Goal: Information Seeking & Learning: Learn about a topic

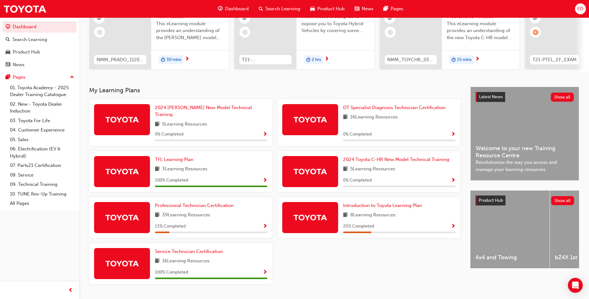
scroll to position [83, 0]
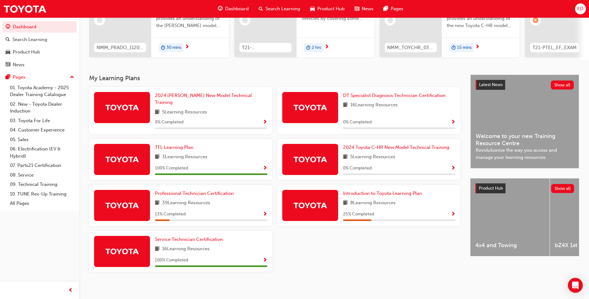
click at [130, 203] on img at bounding box center [122, 205] width 34 height 11
click at [184, 190] on span "Professional Technician Certification" at bounding box center [194, 193] width 79 height 6
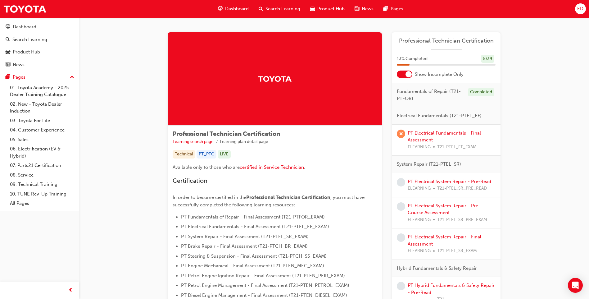
click at [428, 41] on span "Professional Technician Certification" at bounding box center [446, 40] width 99 height 7
click at [485, 59] on div "5 / 39" at bounding box center [487, 59] width 13 height 8
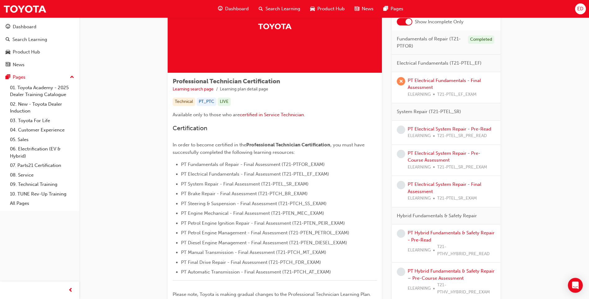
scroll to position [53, 0]
click at [426, 80] on link "PT Electrical Fundamentals - Final Assessment" at bounding box center [444, 83] width 73 height 13
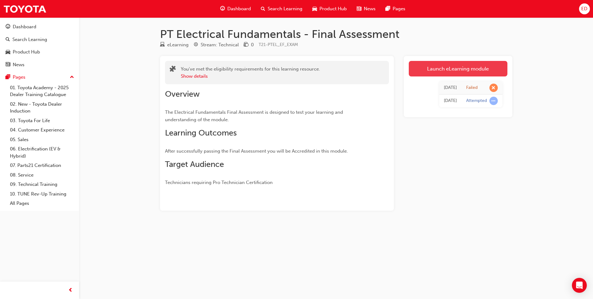
click at [458, 67] on link "Launch eLearning module" at bounding box center [458, 69] width 99 height 16
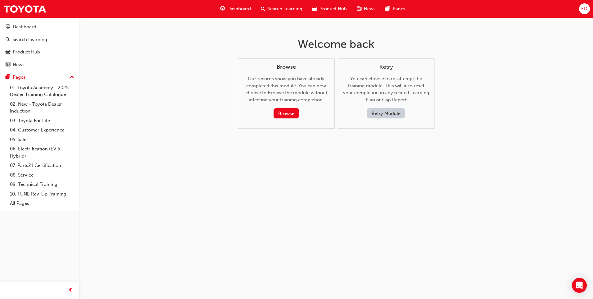
click at [377, 113] on button "Retry Module" at bounding box center [386, 113] width 38 height 10
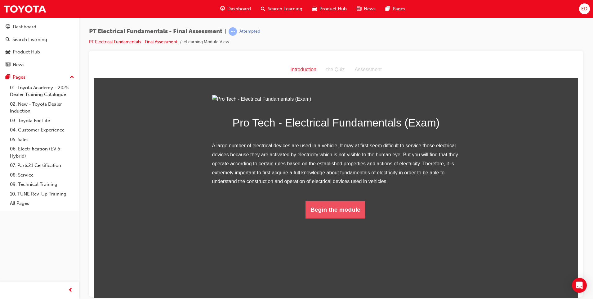
click at [342, 218] on button "Begin the module" at bounding box center [336, 208] width 60 height 17
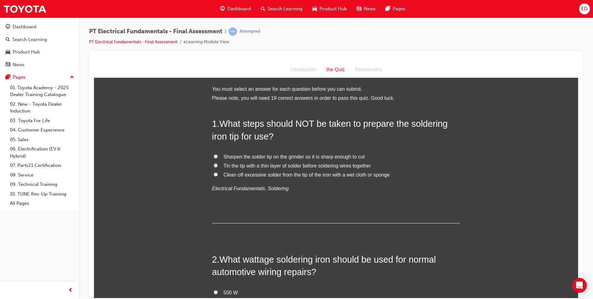
click at [214, 174] on input "Clean off excessive solder from the tip of the iron with a wet cloth or sponge" at bounding box center [216, 174] width 4 height 4
radio input "true"
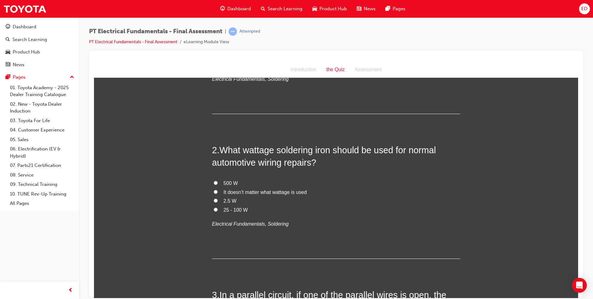
scroll to position [124, 0]
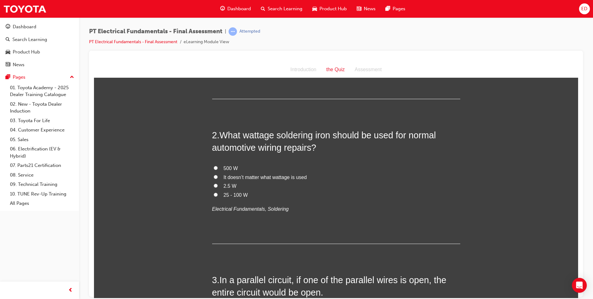
click at [214, 186] on input "2.5 W" at bounding box center [216, 185] width 4 height 4
radio input "true"
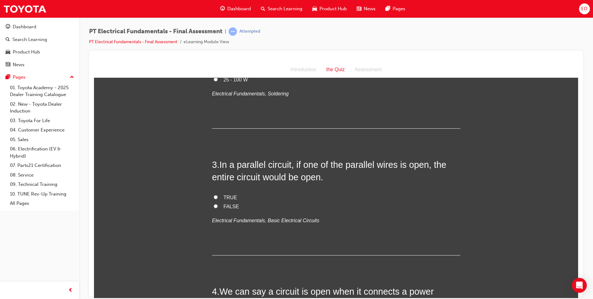
scroll to position [248, 0]
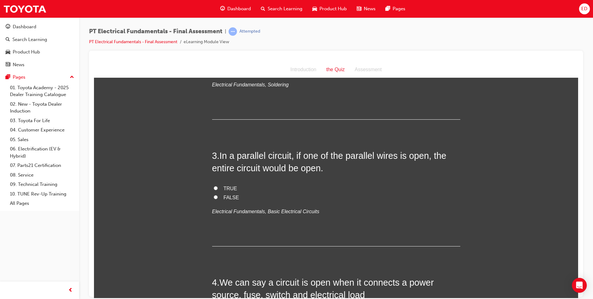
click at [214, 188] on input "TRUE" at bounding box center [216, 188] width 4 height 4
radio input "true"
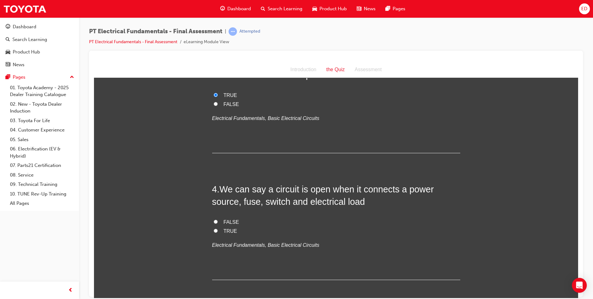
scroll to position [372, 0]
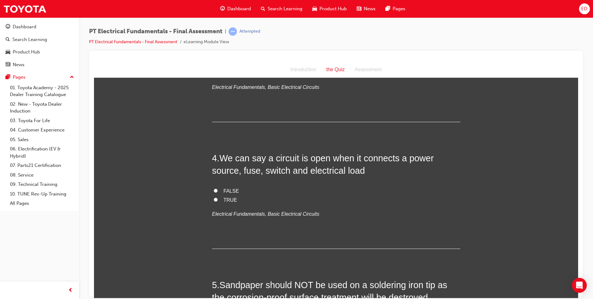
click at [214, 190] on input "FALSE" at bounding box center [216, 190] width 4 height 4
radio input "true"
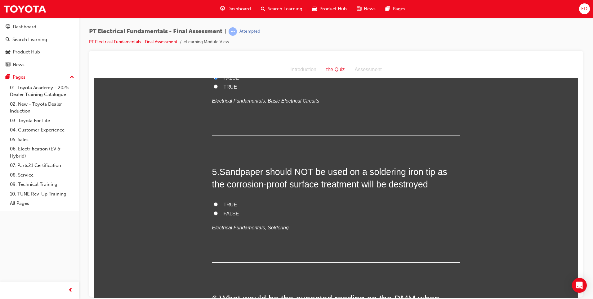
scroll to position [497, 0]
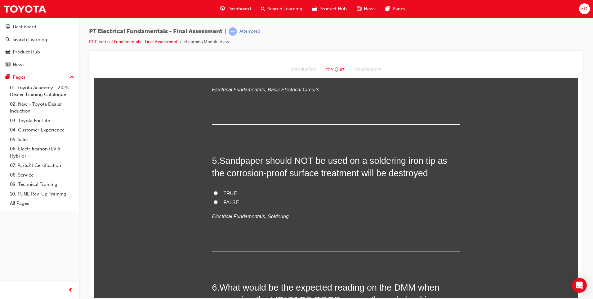
click at [214, 192] on input "TRUE" at bounding box center [216, 193] width 4 height 4
radio input "true"
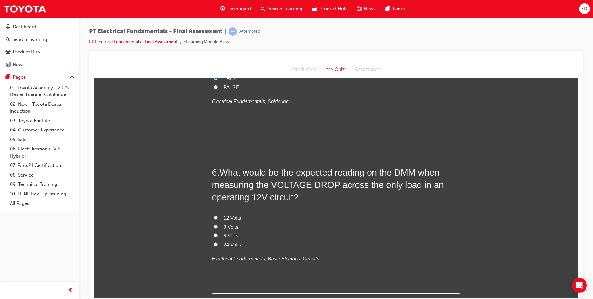
scroll to position [621, 0]
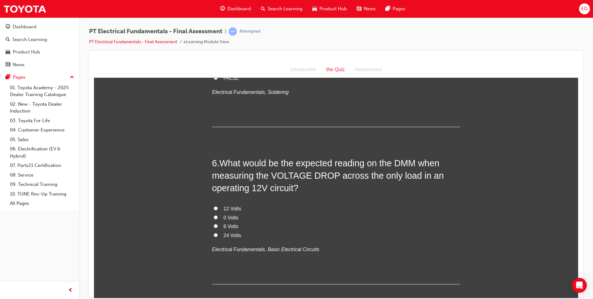
click at [214, 226] on input "6 Volts" at bounding box center [216, 225] width 4 height 4
radio input "true"
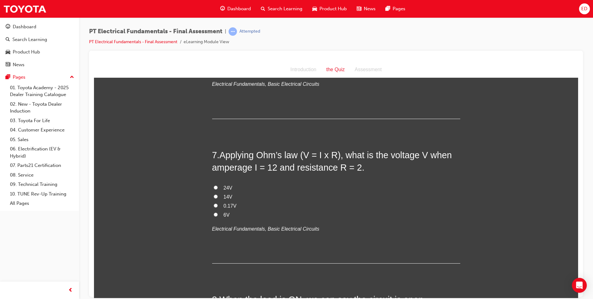
scroll to position [776, 0]
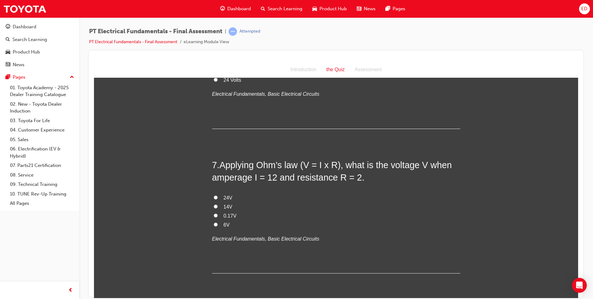
click at [214, 223] on input "6V" at bounding box center [216, 224] width 4 height 4
radio input "true"
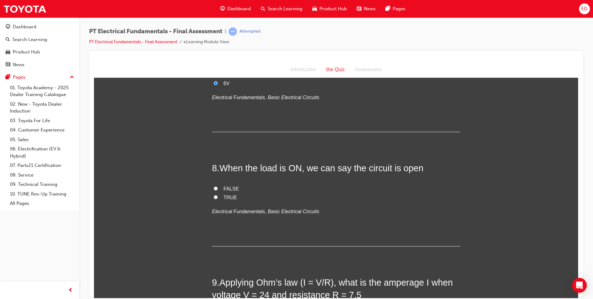
scroll to position [962, 0]
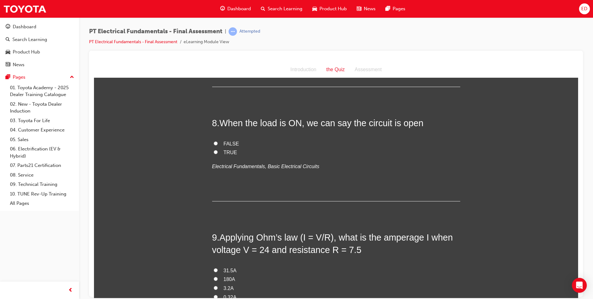
click at [214, 143] on input "FALSE" at bounding box center [216, 143] width 4 height 4
radio input "true"
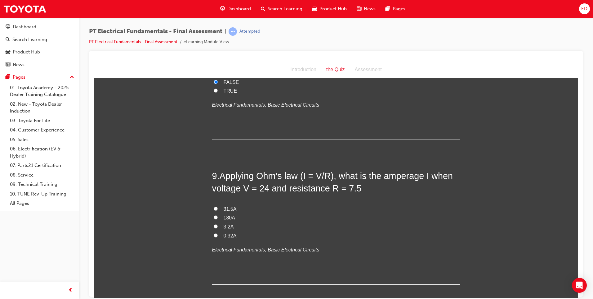
scroll to position [1055, 0]
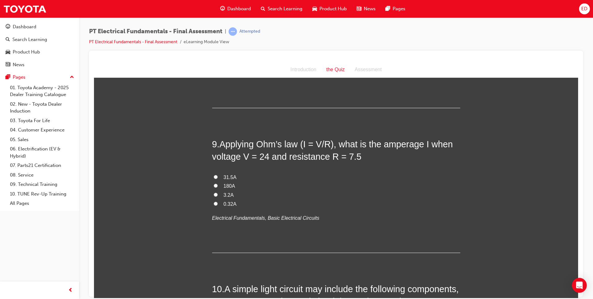
click at [214, 177] on input "31.5A" at bounding box center [216, 176] width 4 height 4
radio input "true"
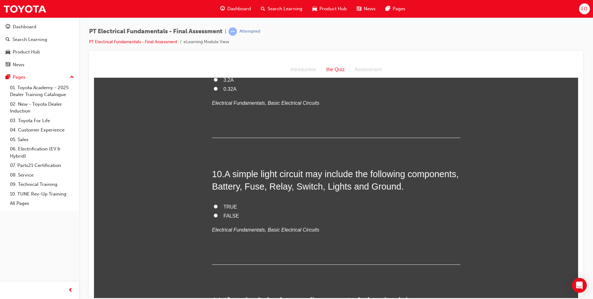
scroll to position [1210, 0]
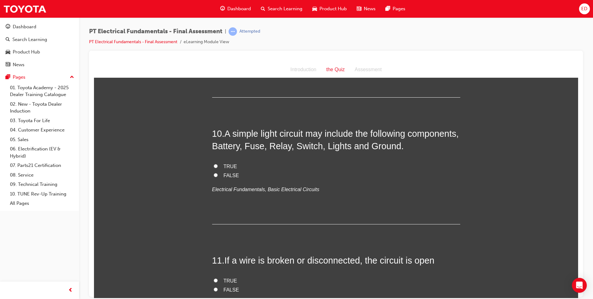
click at [214, 165] on input "TRUE" at bounding box center [216, 166] width 4 height 4
radio input "true"
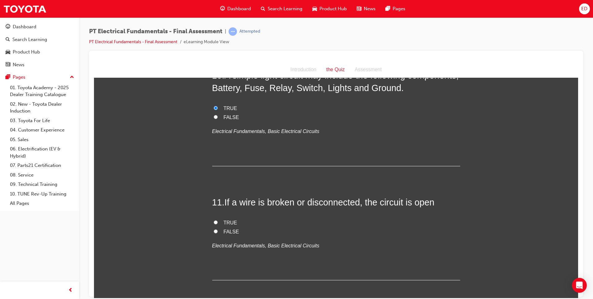
scroll to position [1272, 0]
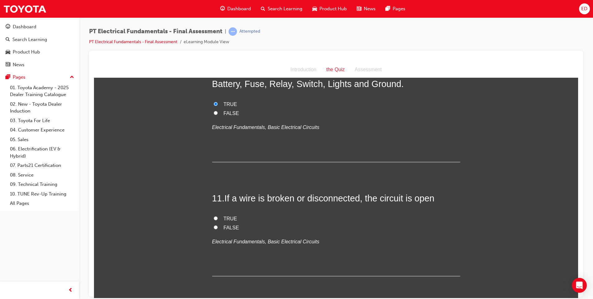
click at [214, 217] on input "TRUE" at bounding box center [216, 218] width 4 height 4
radio input "true"
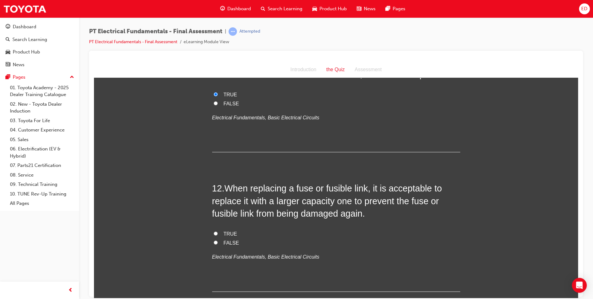
scroll to position [1397, 0]
click at [214, 241] on input "FALSE" at bounding box center [216, 242] width 4 height 4
radio input "true"
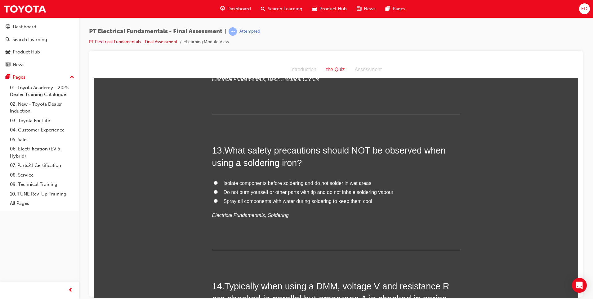
scroll to position [1583, 0]
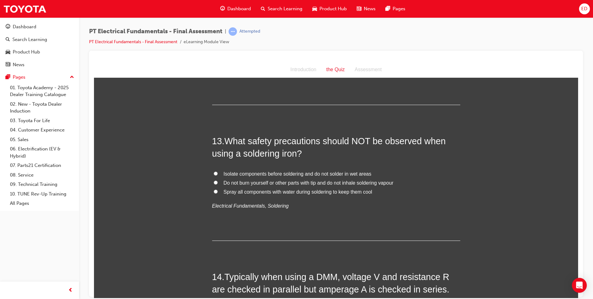
click at [214, 173] on input "Isolate components before soldering and do not solder in wet areas" at bounding box center [216, 173] width 4 height 4
radio input "true"
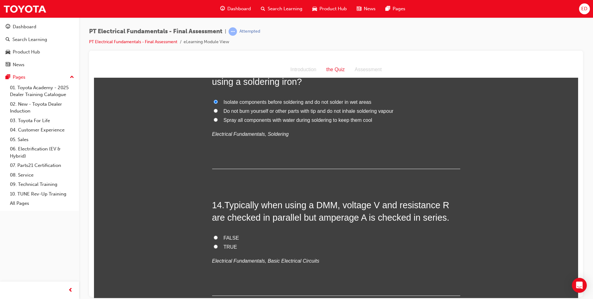
scroll to position [1676, 0]
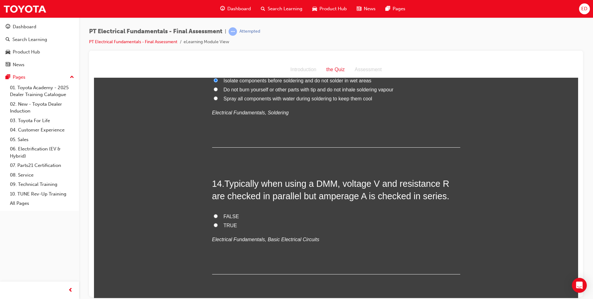
click at [213, 218] on label "FALSE" at bounding box center [336, 216] width 248 height 9
click at [214, 218] on input "FALSE" at bounding box center [216, 216] width 4 height 4
radio input "true"
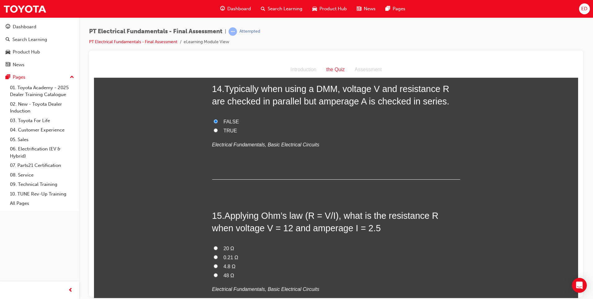
scroll to position [1800, 0]
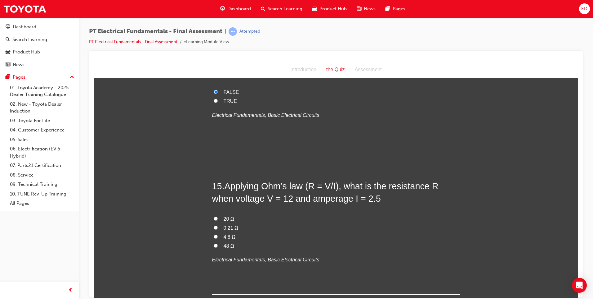
click at [214, 235] on input "4.8 Ω" at bounding box center [216, 236] width 4 height 4
radio input "true"
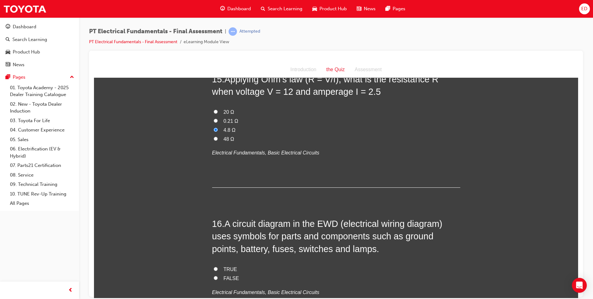
scroll to position [1924, 0]
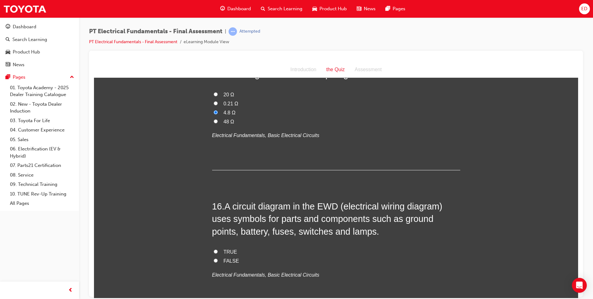
click at [214, 253] on input "TRUE" at bounding box center [216, 251] width 4 height 4
radio input "true"
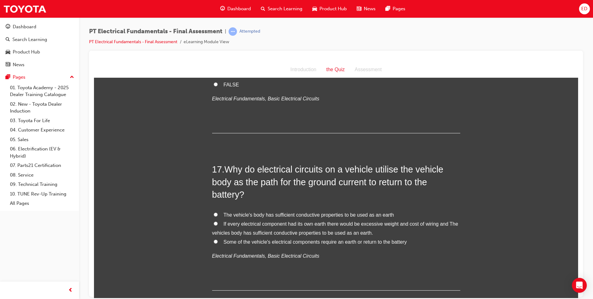
scroll to position [2110, 0]
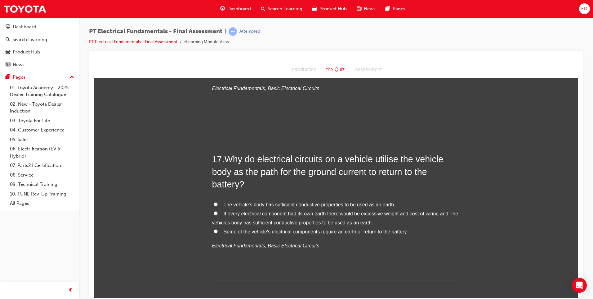
click at [214, 211] on input "If every electrical component had its own earth there would be excessive weight…" at bounding box center [216, 213] width 4 height 4
radio input "true"
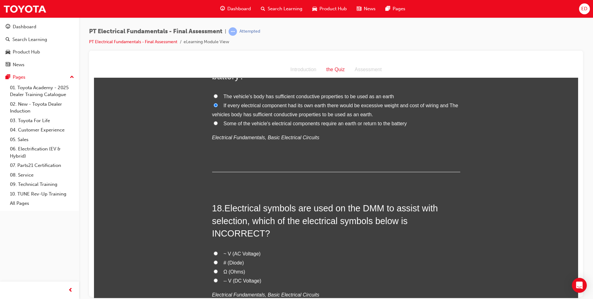
scroll to position [2235, 0]
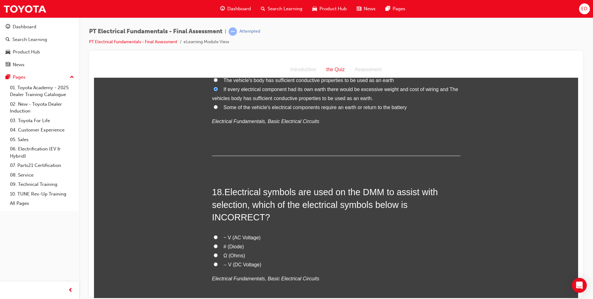
click at [216, 233] on label "~ V (AC Voltage)" at bounding box center [336, 237] width 248 height 9
click at [216, 235] on input "~ V (AC Voltage)" at bounding box center [216, 237] width 4 height 4
radio input "true"
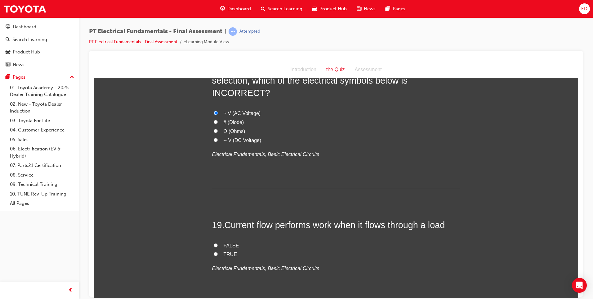
click at [214, 251] on input "TRUE" at bounding box center [216, 253] width 4 height 4
radio input "true"
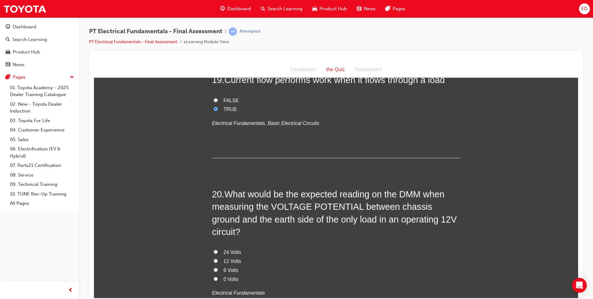
scroll to position [2514, 0]
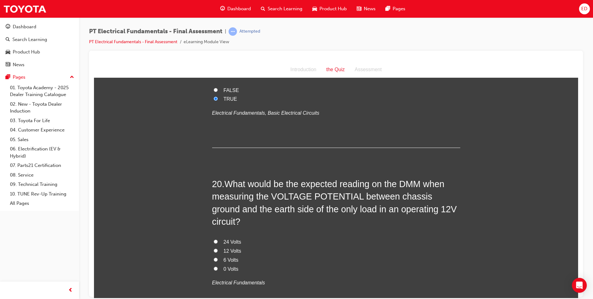
click at [214, 257] on input "6 Volts" at bounding box center [216, 259] width 4 height 4
radio input "true"
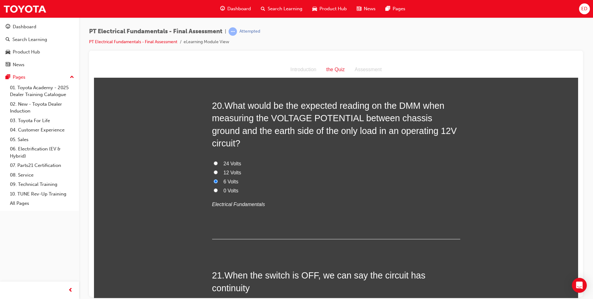
scroll to position [2638, 0]
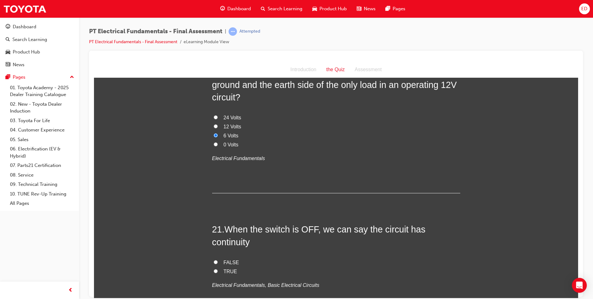
click at [214, 259] on input "FALSE" at bounding box center [216, 261] width 4 height 4
radio input "true"
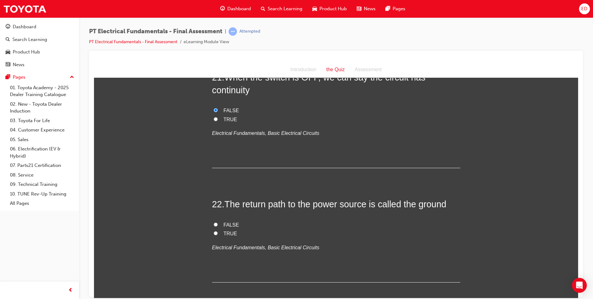
scroll to position [2793, 0]
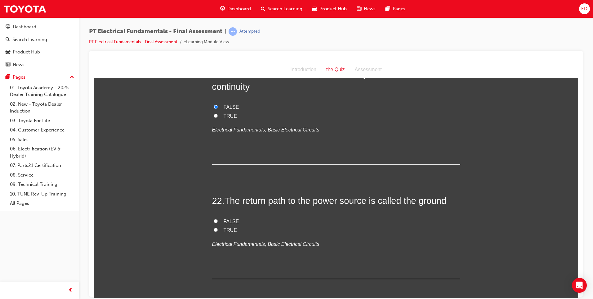
click at [214, 227] on input "TRUE" at bounding box center [216, 229] width 4 height 4
radio input "true"
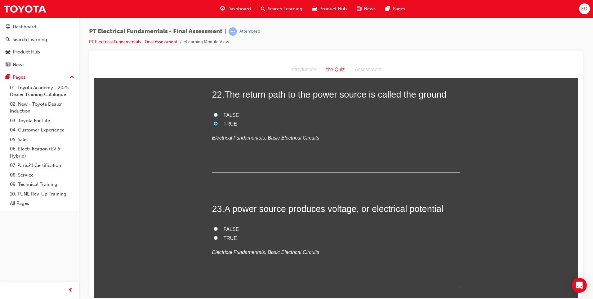
scroll to position [2917, 0]
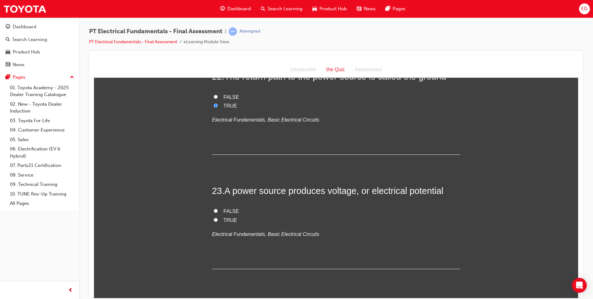
click at [214, 217] on input "TRUE" at bounding box center [216, 219] width 4 height 4
radio input "true"
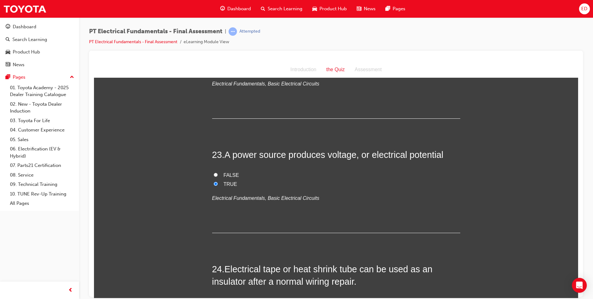
scroll to position [3010, 0]
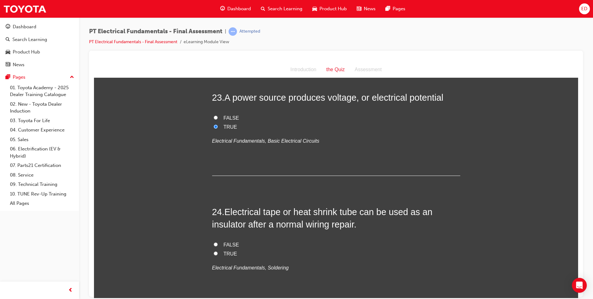
click at [214, 251] on input "TRUE" at bounding box center [216, 253] width 4 height 4
radio input "true"
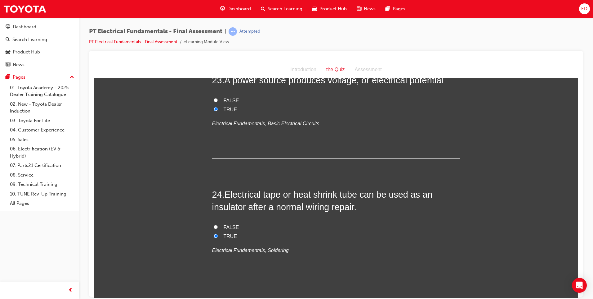
scroll to position [3037, 0]
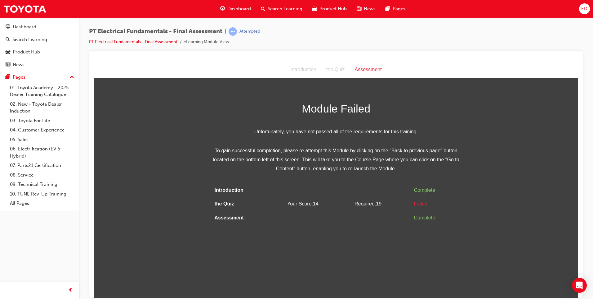
scroll to position [0, 0]
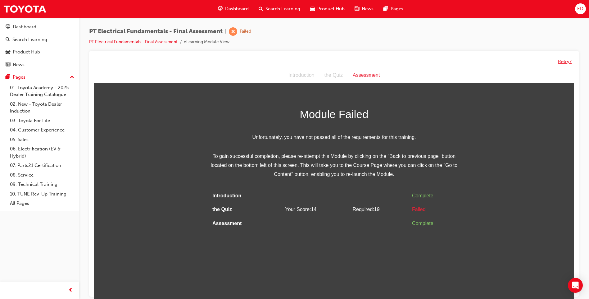
click at [561, 60] on button "Retry?" at bounding box center [565, 61] width 14 height 7
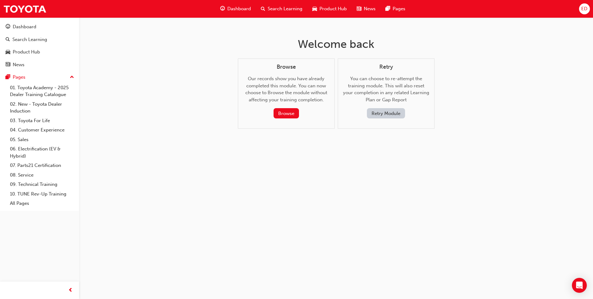
click at [385, 114] on button "Retry Module" at bounding box center [386, 113] width 38 height 10
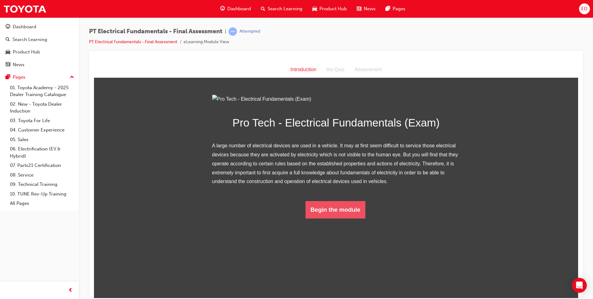
click at [325, 218] on button "Begin the module" at bounding box center [336, 208] width 60 height 17
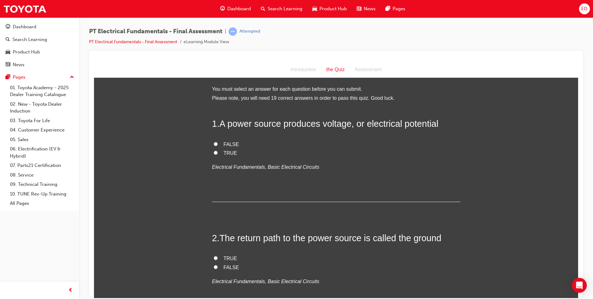
click at [214, 152] on input "TRUE" at bounding box center [216, 152] width 4 height 4
radio input "true"
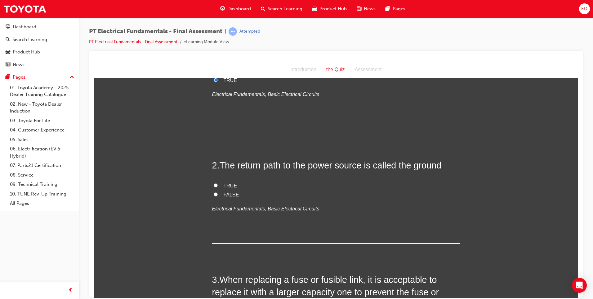
scroll to position [93, 0]
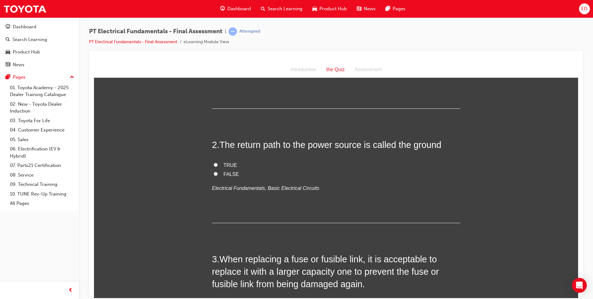
click at [214, 165] on input "TRUE" at bounding box center [216, 164] width 4 height 4
radio input "true"
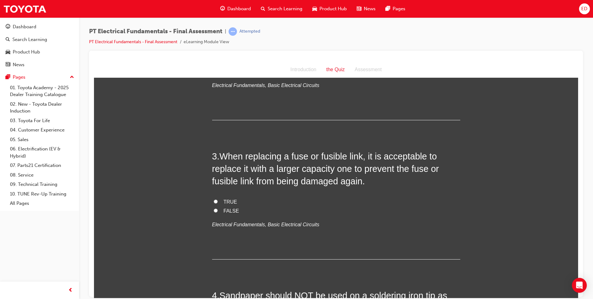
scroll to position [217, 0]
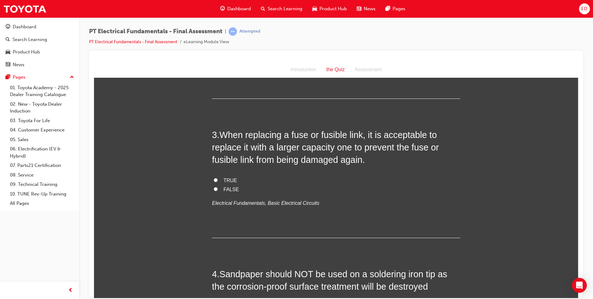
click at [214, 188] on input "FALSE" at bounding box center [216, 189] width 4 height 4
radio input "true"
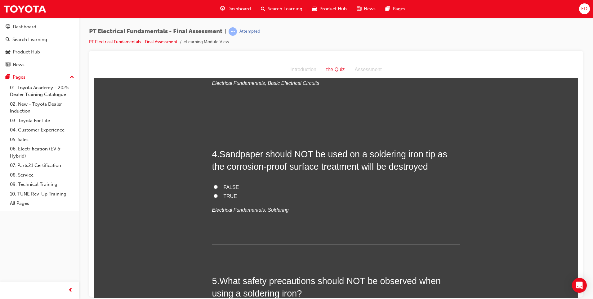
scroll to position [341, 0]
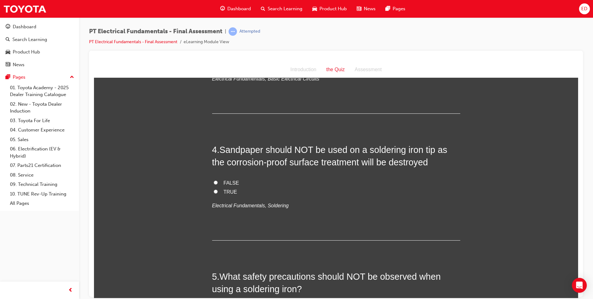
click at [214, 191] on input "TRUE" at bounding box center [216, 191] width 4 height 4
radio input "true"
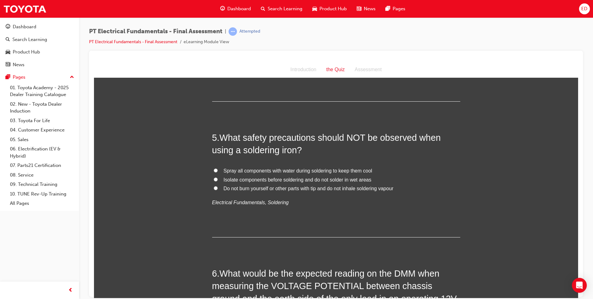
scroll to position [497, 0]
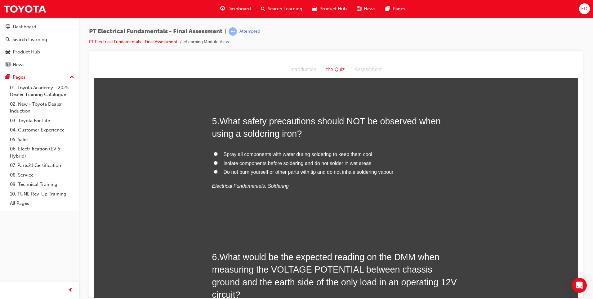
click at [214, 163] on input "Isolate components before soldering and do not solder in wet areas" at bounding box center [216, 162] width 4 height 4
radio input "true"
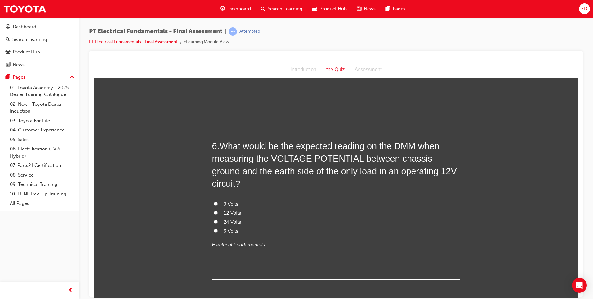
scroll to position [621, 0]
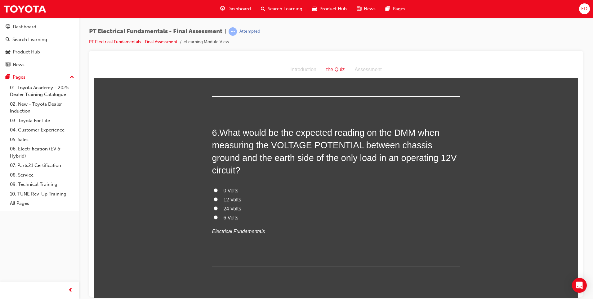
click at [214, 215] on input "6 Volts" at bounding box center [216, 217] width 4 height 4
radio input "true"
click at [214, 215] on input "6 Volts" at bounding box center [216, 217] width 4 height 4
click at [214, 197] on input "12 Volts" at bounding box center [216, 199] width 4 height 4
radio input "true"
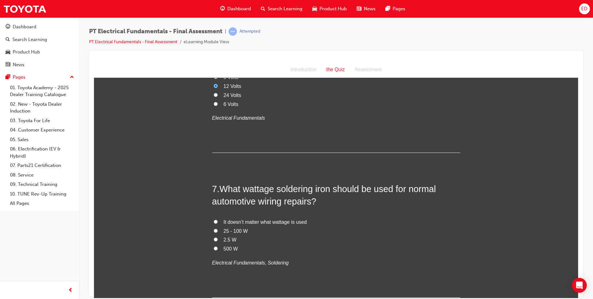
scroll to position [745, 0]
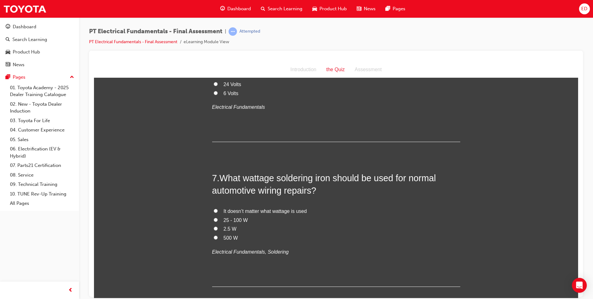
click at [214, 217] on input "25 - 100 W" at bounding box center [216, 219] width 4 height 4
radio input "true"
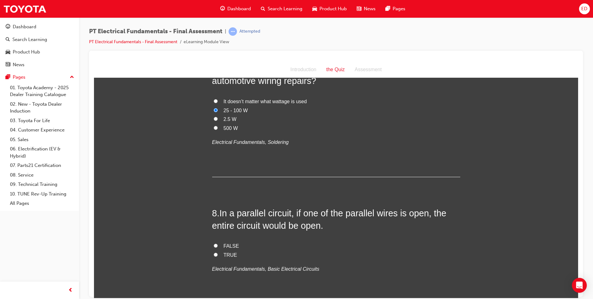
scroll to position [869, 0]
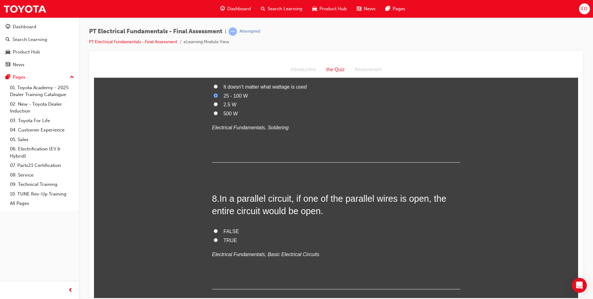
click at [215, 228] on input "FALSE" at bounding box center [216, 230] width 4 height 4
radio input "true"
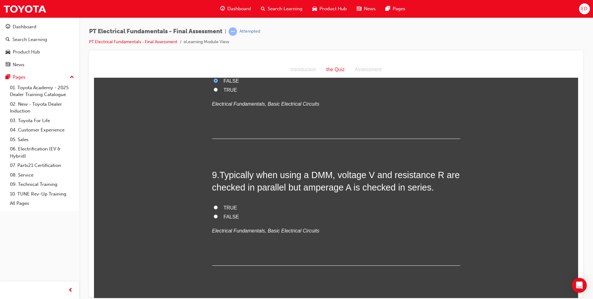
scroll to position [1024, 0]
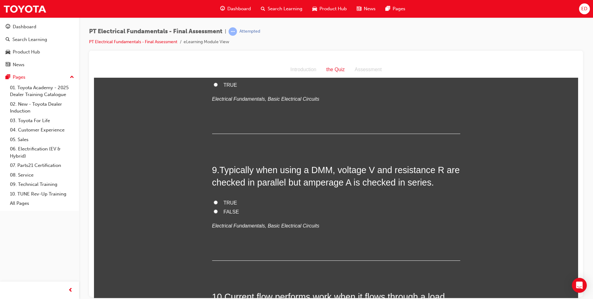
click at [214, 209] on input "FALSE" at bounding box center [216, 211] width 4 height 4
radio input "true"
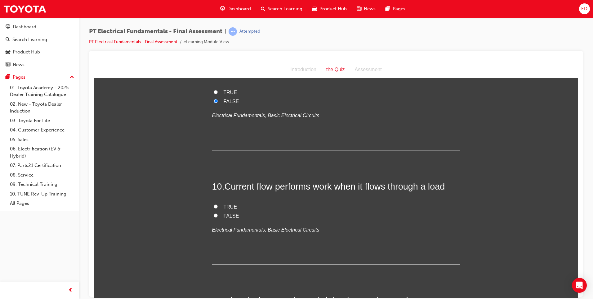
scroll to position [1148, 0]
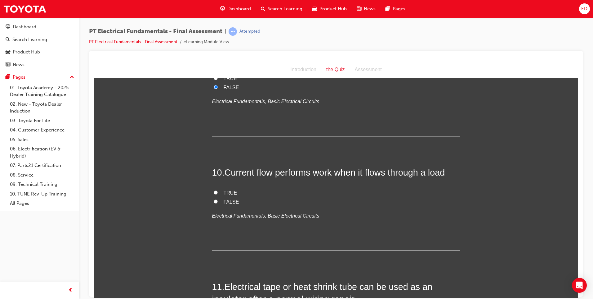
click at [214, 199] on input "FALSE" at bounding box center [216, 201] width 4 height 4
radio input "true"
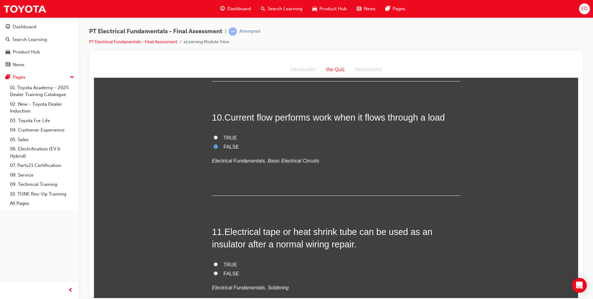
scroll to position [1241, 0]
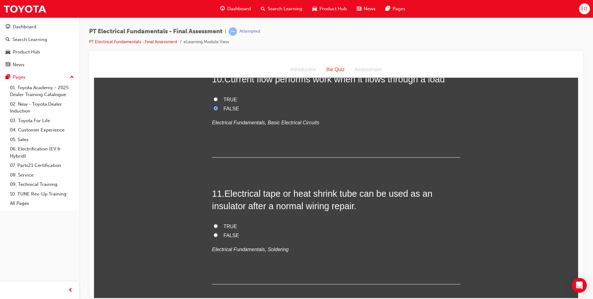
drag, startPoint x: 212, startPoint y: 212, endPoint x: 217, endPoint y: 218, distance: 7.2
click at [212, 222] on label "TRUE" at bounding box center [336, 226] width 248 height 9
click at [214, 223] on input "TRUE" at bounding box center [216, 225] width 4 height 4
radio input "true"
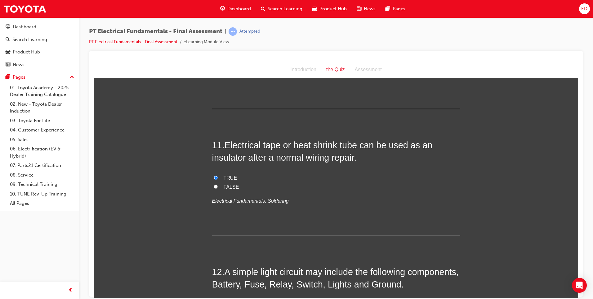
scroll to position [1366, 0]
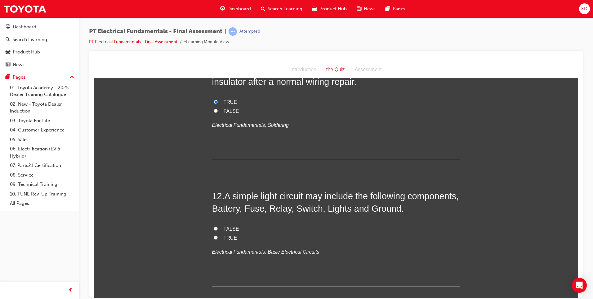
click at [214, 235] on input "TRUE" at bounding box center [216, 237] width 4 height 4
radio input "true"
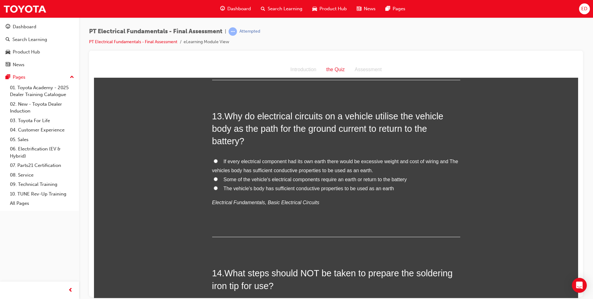
scroll to position [1583, 0]
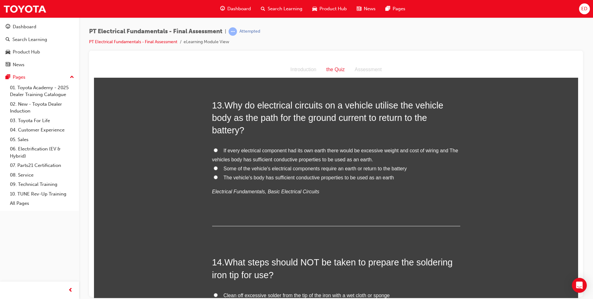
click at [214, 148] on input "If every electrical component had its own earth there would be excessive weight…" at bounding box center [216, 150] width 4 height 4
radio input "true"
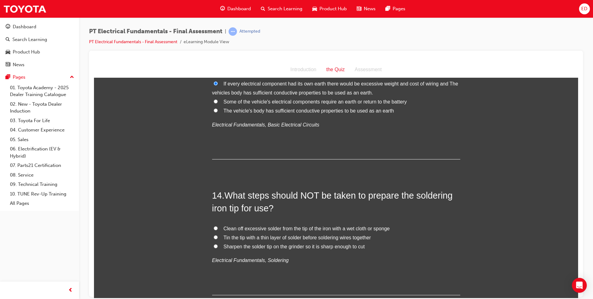
scroll to position [1676, 0]
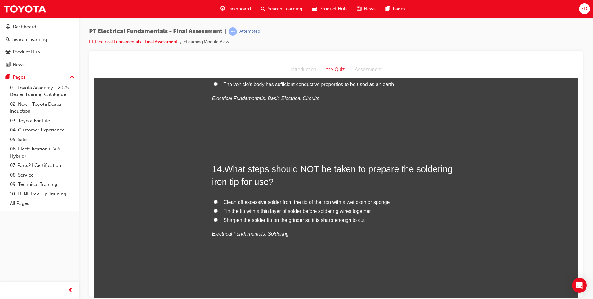
click at [214, 199] on input "Clean off excessive solder from the tip of the iron with a wet cloth or sponge" at bounding box center [216, 201] width 4 height 4
radio input "true"
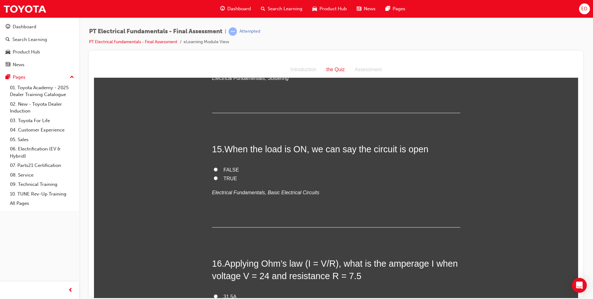
scroll to position [1831, 0]
click at [214, 167] on input "FALSE" at bounding box center [216, 169] width 4 height 4
radio input "true"
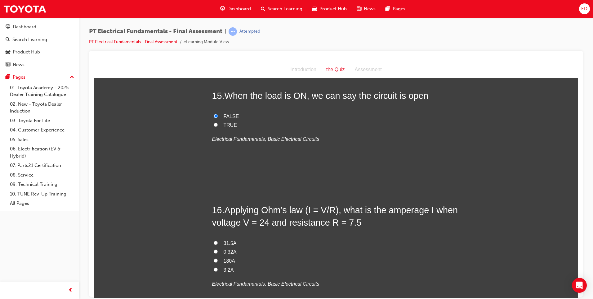
scroll to position [1893, 0]
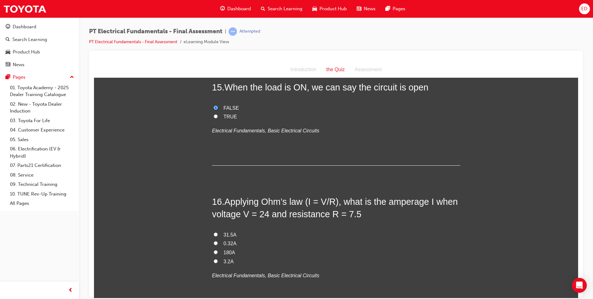
click at [212, 257] on label "3.2A" at bounding box center [336, 261] width 248 height 9
click at [214, 259] on input "3.2A" at bounding box center [216, 261] width 4 height 4
radio input "true"
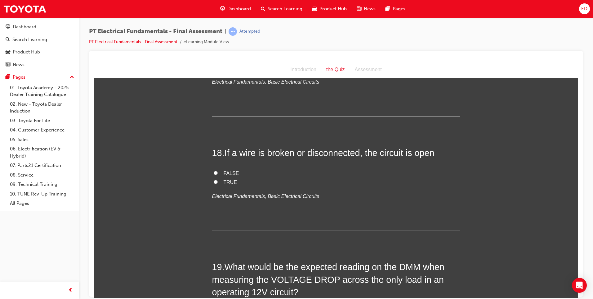
scroll to position [2235, 0]
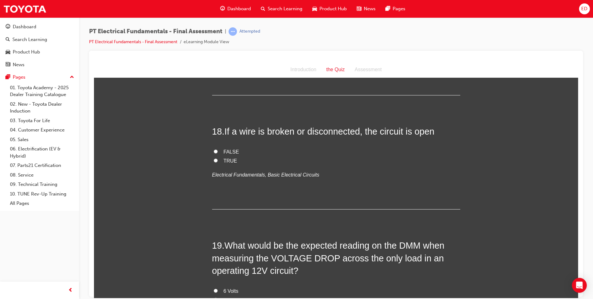
drag, startPoint x: 212, startPoint y: 146, endPoint x: 257, endPoint y: 165, distance: 49.0
click at [214, 158] on input "TRUE" at bounding box center [216, 160] width 4 height 4
radio input "true"
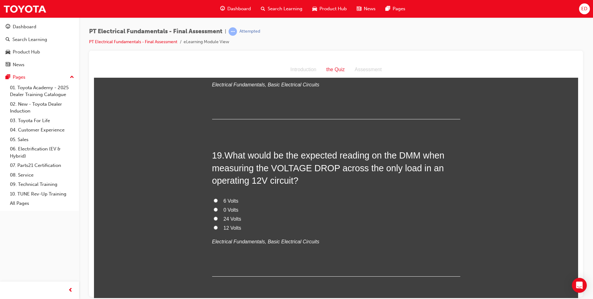
scroll to position [2328, 0]
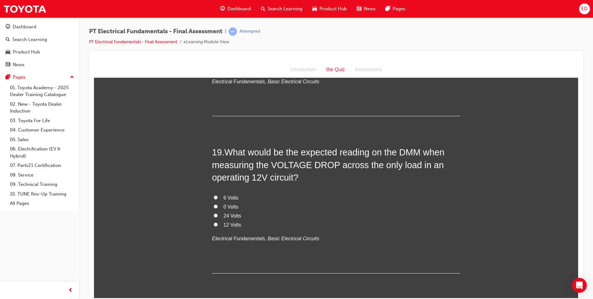
click at [214, 195] on input "6 Volts" at bounding box center [216, 197] width 4 height 4
radio input "true"
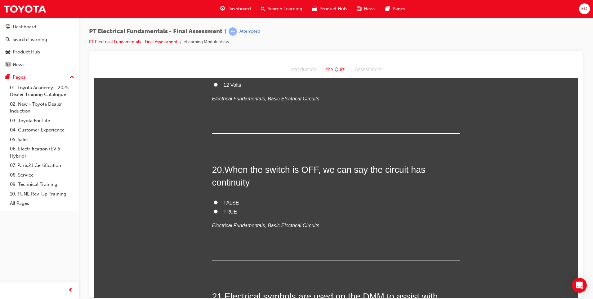
scroll to position [2483, 0]
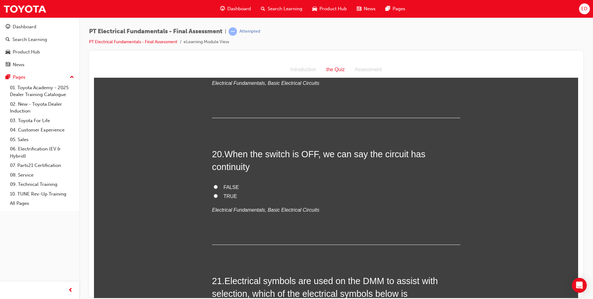
click at [214, 184] on input "FALSE" at bounding box center [216, 186] width 4 height 4
radio input "true"
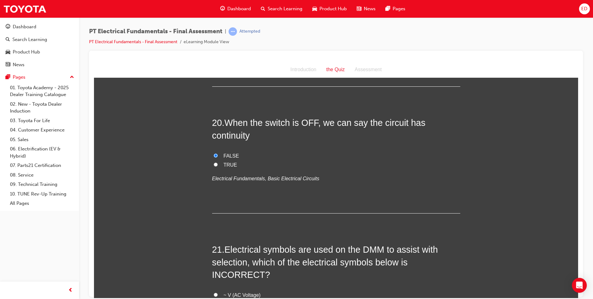
scroll to position [2607, 0]
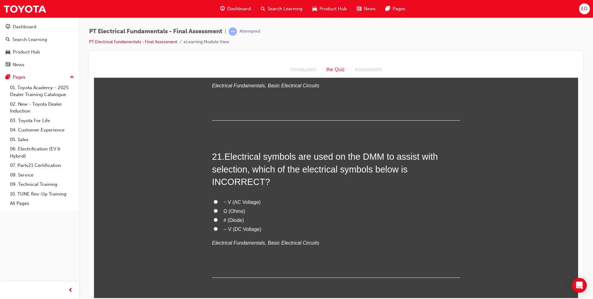
click at [214, 199] on input "~ V (AC Voltage)" at bounding box center [216, 201] width 4 height 4
radio input "true"
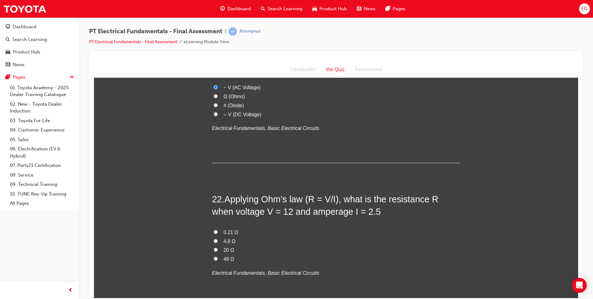
scroll to position [2731, 0]
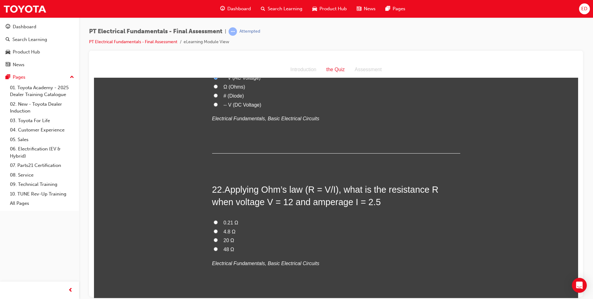
click at [215, 246] on input "48 Ω" at bounding box center [216, 248] width 4 height 4
radio input "true"
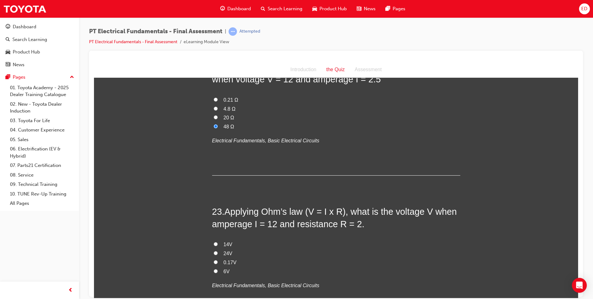
scroll to position [2855, 0]
click at [214, 249] on input "24V" at bounding box center [216, 251] width 4 height 4
radio input "true"
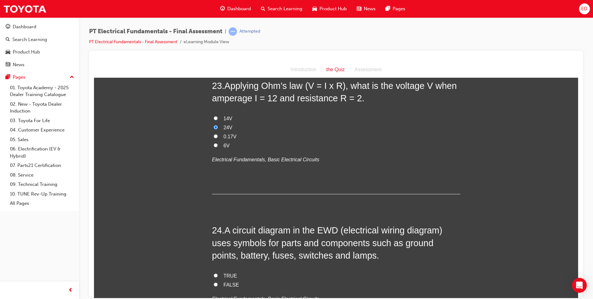
scroll to position [3010, 0]
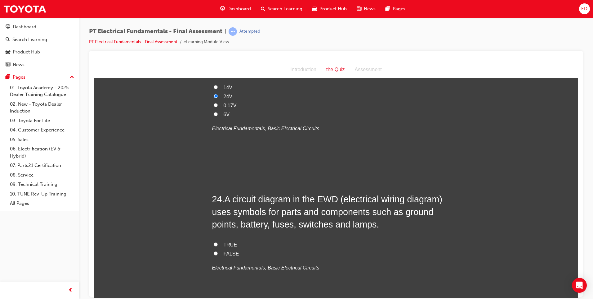
click at [214, 242] on input "TRUE" at bounding box center [216, 244] width 4 height 4
radio input "true"
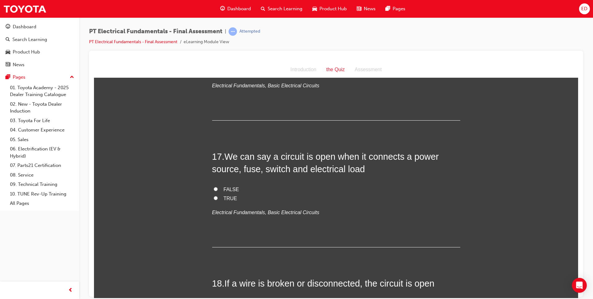
scroll to position [2075, 0]
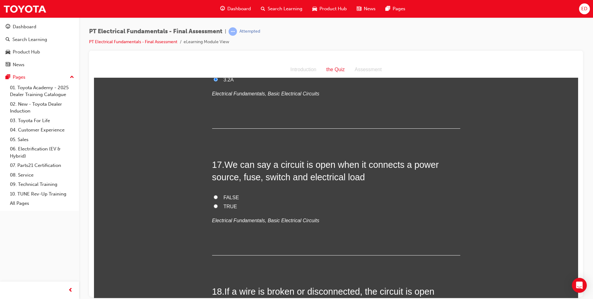
click at [214, 204] on input "TRUE" at bounding box center [216, 206] width 4 height 4
radio input "true"
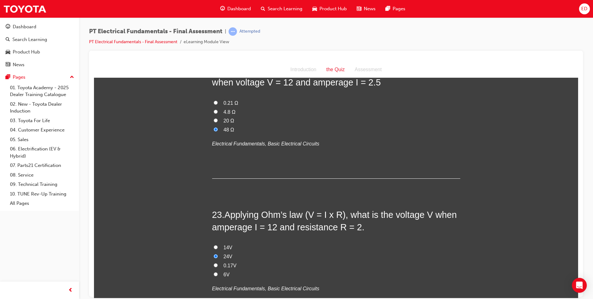
scroll to position [3037, 0]
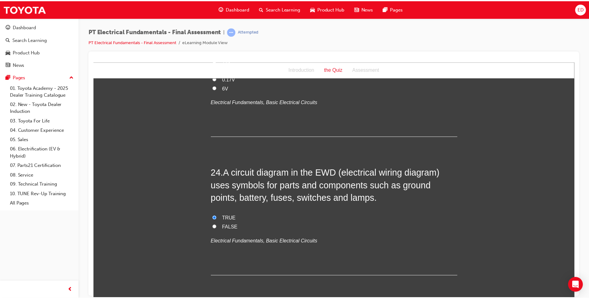
scroll to position [0, 0]
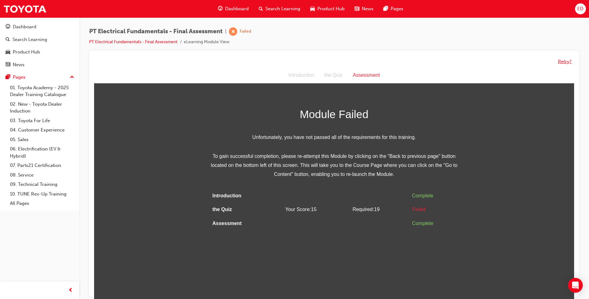
click at [565, 61] on button "Retry?" at bounding box center [565, 61] width 14 height 7
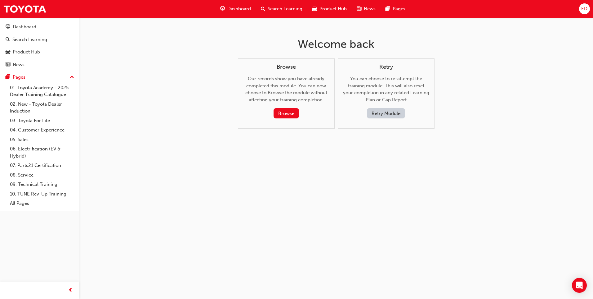
click at [383, 113] on button "Retry Module" at bounding box center [386, 113] width 38 height 10
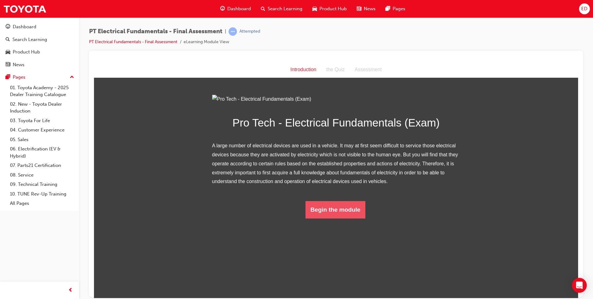
click at [326, 218] on button "Begin the module" at bounding box center [336, 208] width 60 height 17
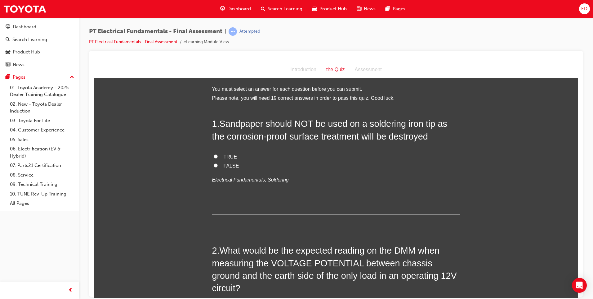
click at [214, 156] on input "TRUE" at bounding box center [216, 156] width 4 height 4
radio input "true"
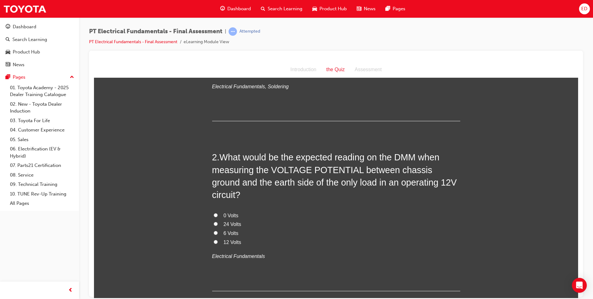
scroll to position [124, 0]
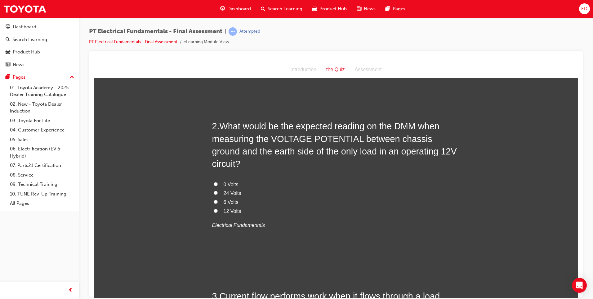
click at [214, 199] on input "6 Volts" at bounding box center [216, 201] width 4 height 4
radio input "true"
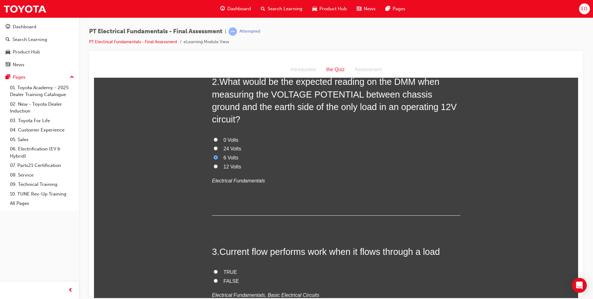
scroll to position [279, 0]
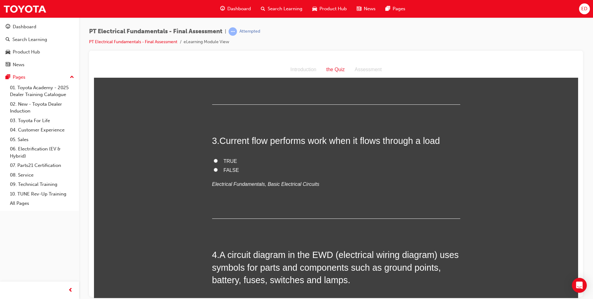
click at [214, 167] on input "FALSE" at bounding box center [216, 169] width 4 height 4
radio input "true"
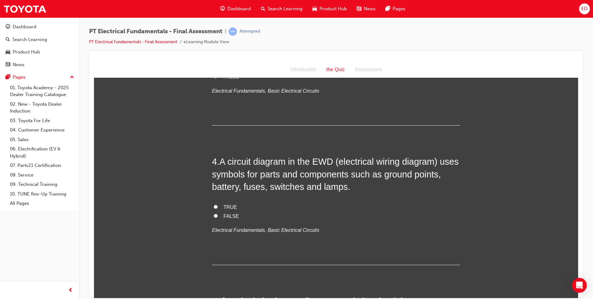
scroll to position [403, 0]
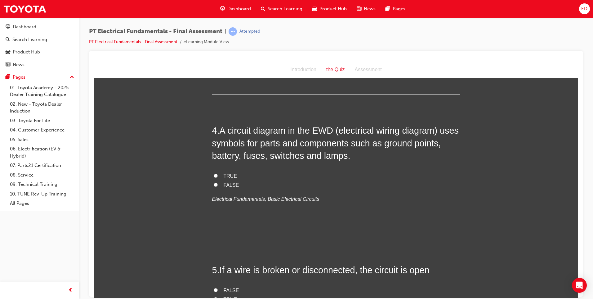
click at [214, 173] on input "TRUE" at bounding box center [216, 175] width 4 height 4
radio input "true"
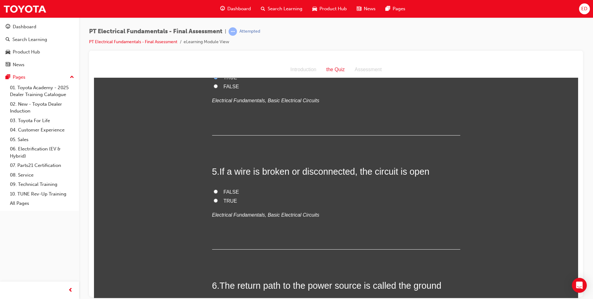
scroll to position [528, 0]
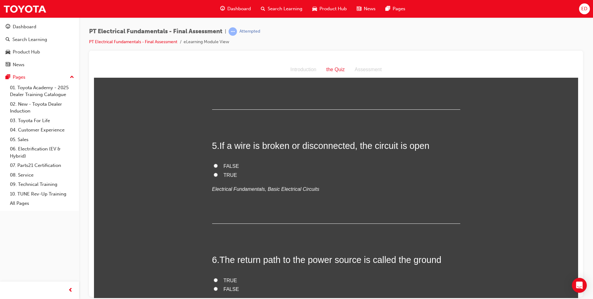
click at [214, 172] on input "TRUE" at bounding box center [216, 174] width 4 height 4
radio input "true"
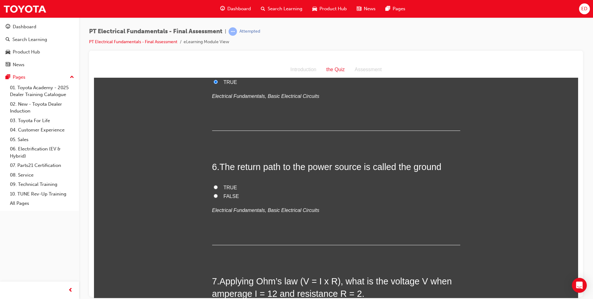
scroll to position [621, 0]
click at [214, 193] on input "FALSE" at bounding box center [216, 195] width 4 height 4
radio input "true"
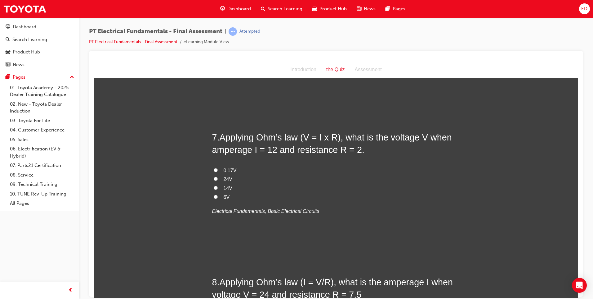
scroll to position [776, 0]
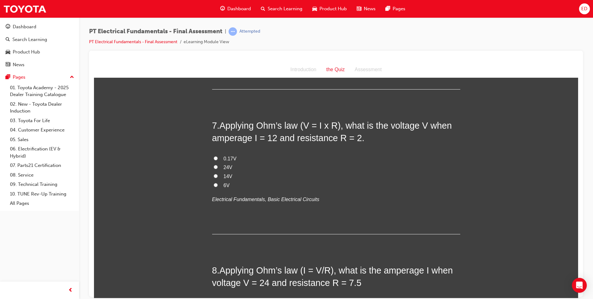
click at [214, 182] on input "6V" at bounding box center [216, 184] width 4 height 4
radio input "true"
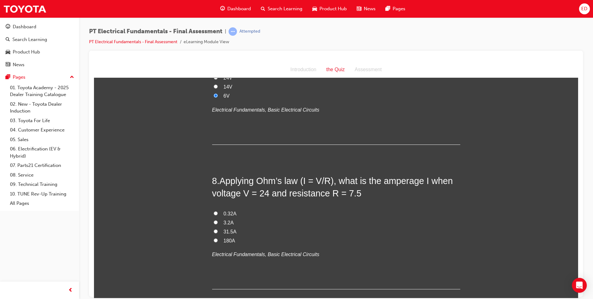
scroll to position [869, 0]
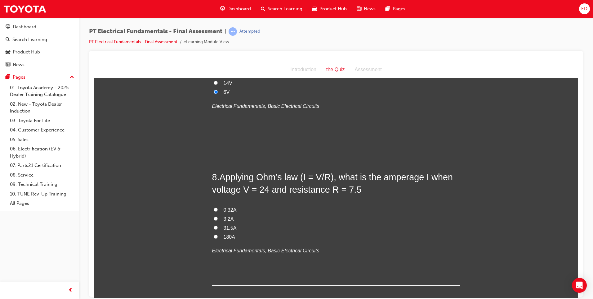
click at [214, 216] on input "3.2A" at bounding box center [216, 218] width 4 height 4
radio input "true"
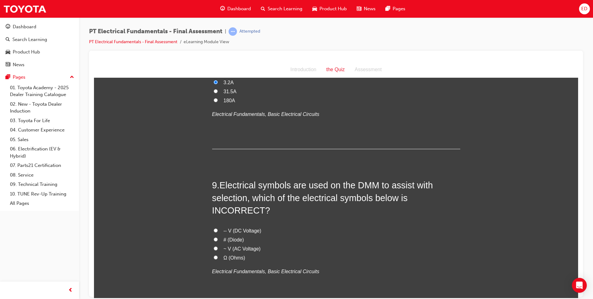
scroll to position [1024, 0]
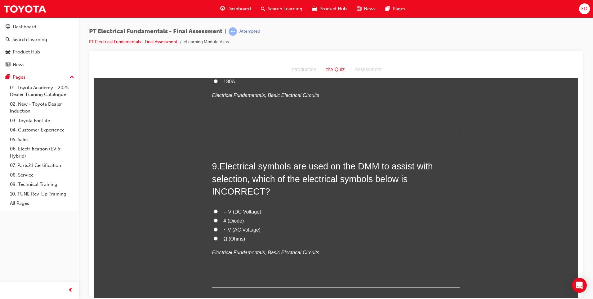
click at [215, 209] on input "-- V (DC Voltage)" at bounding box center [216, 211] width 4 height 4
radio input "true"
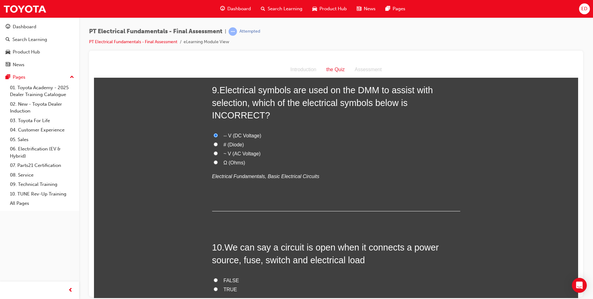
scroll to position [1086, 0]
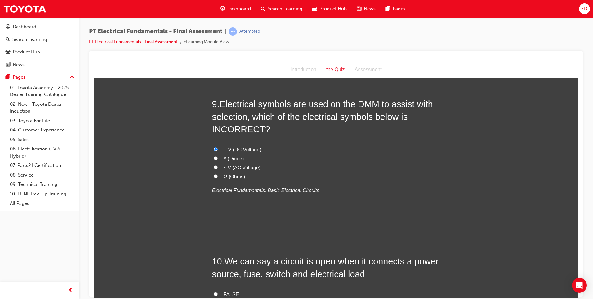
click at [214, 147] on input "-- V (DC Voltage)" at bounding box center [216, 149] width 4 height 4
click at [214, 165] on input "~ V (AC Voltage)" at bounding box center [216, 167] width 4 height 4
radio input "true"
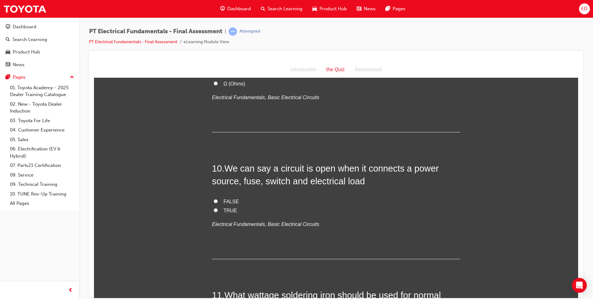
scroll to position [1179, 0]
click at [214, 198] on input "FALSE" at bounding box center [216, 200] width 4 height 4
radio input "true"
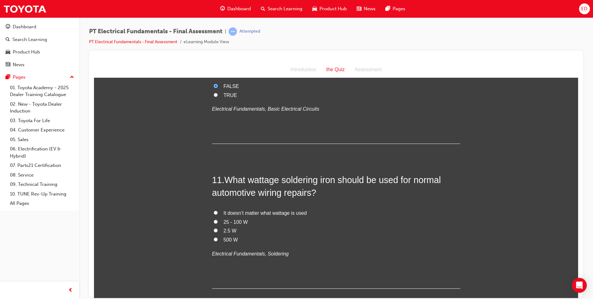
scroll to position [1304, 0]
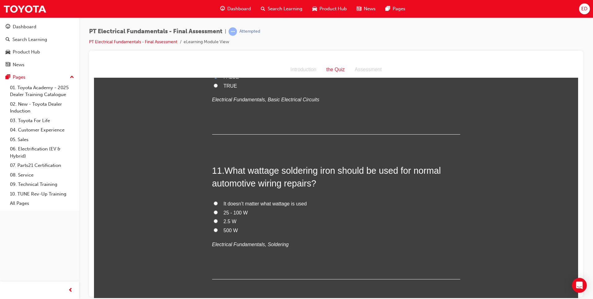
click at [214, 210] on input "25 - 100 W" at bounding box center [216, 212] width 4 height 4
radio input "true"
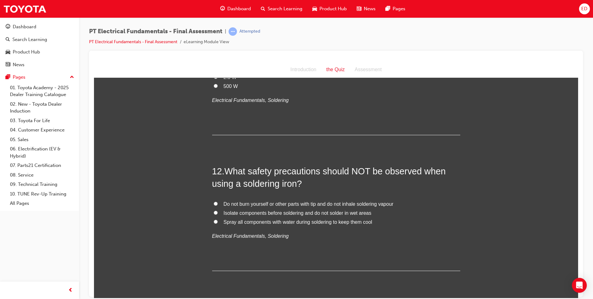
scroll to position [1459, 0]
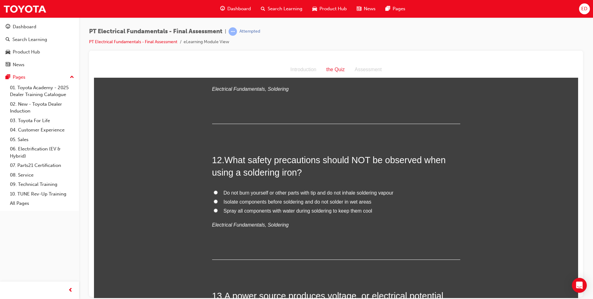
click at [214, 208] on input "Spray all components with water during soldering to keep them cool" at bounding box center [216, 210] width 4 height 4
radio input "true"
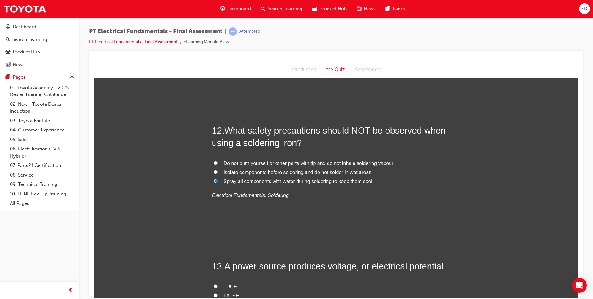
scroll to position [1583, 0]
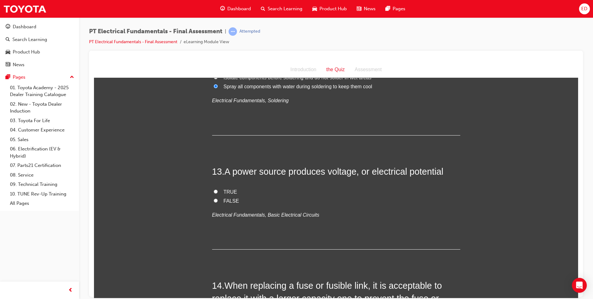
click at [217, 187] on label "TRUE" at bounding box center [336, 191] width 248 height 9
click at [217, 189] on input "TRUE" at bounding box center [216, 191] width 4 height 4
radio input "true"
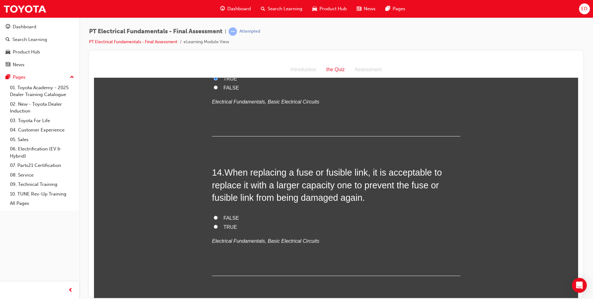
scroll to position [1707, 0]
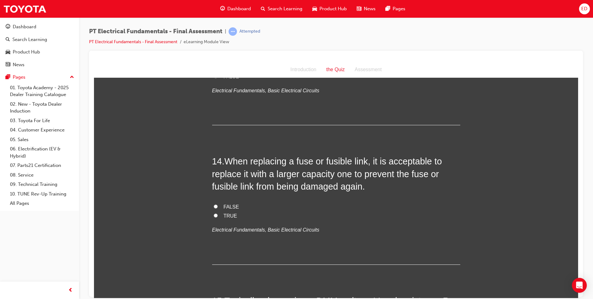
click at [215, 213] on input "TRUE" at bounding box center [216, 215] width 4 height 4
radio input "true"
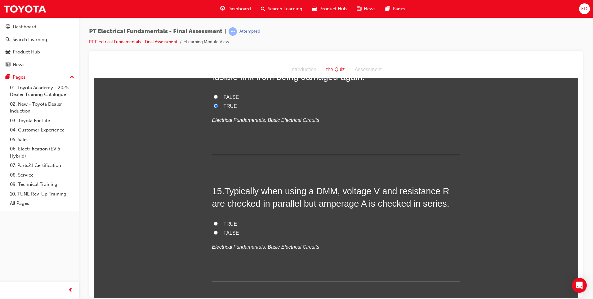
scroll to position [1831, 0]
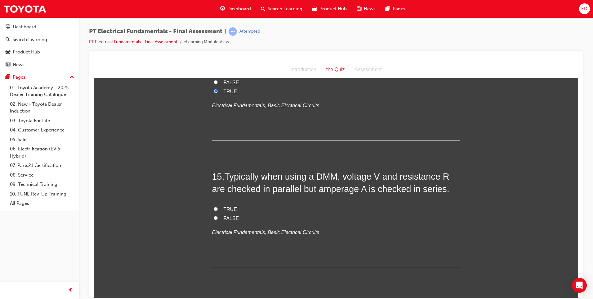
click at [212, 214] on label "FALSE" at bounding box center [336, 218] width 248 height 9
click at [214, 215] on input "FALSE" at bounding box center [216, 217] width 4 height 4
radio input "true"
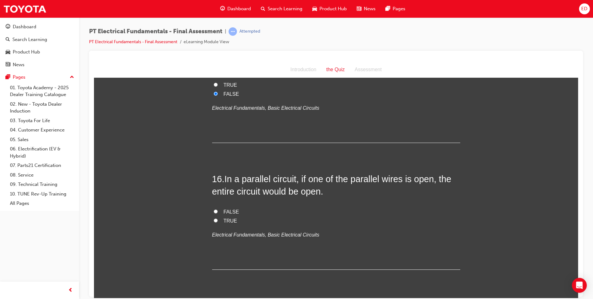
click at [215, 209] on input "FALSE" at bounding box center [216, 211] width 4 height 4
radio input "true"
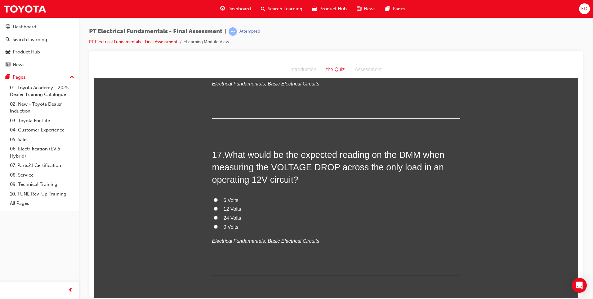
scroll to position [2110, 0]
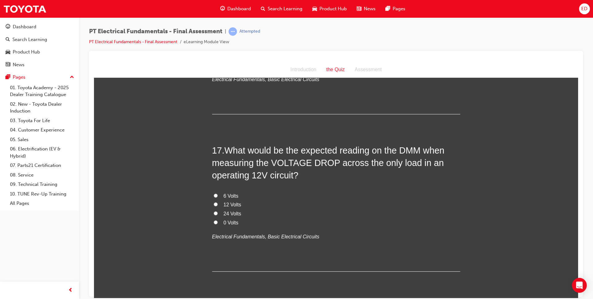
click at [212, 200] on label "12 Volts" at bounding box center [336, 204] width 248 height 9
click at [214, 202] on input "12 Volts" at bounding box center [216, 204] width 4 height 4
radio input "true"
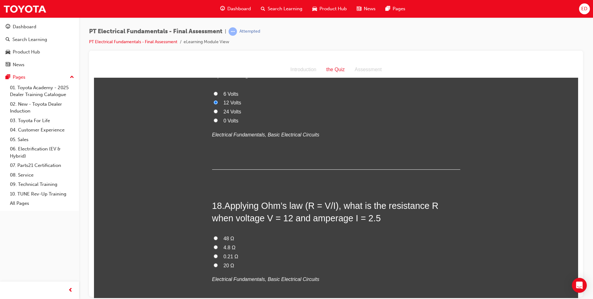
scroll to position [2235, 0]
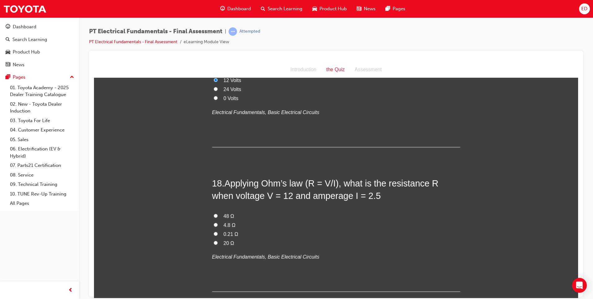
click at [215, 220] on label "4.8 Ω" at bounding box center [336, 224] width 248 height 9
click at [215, 222] on input "4.8 Ω" at bounding box center [216, 224] width 4 height 4
radio input "true"
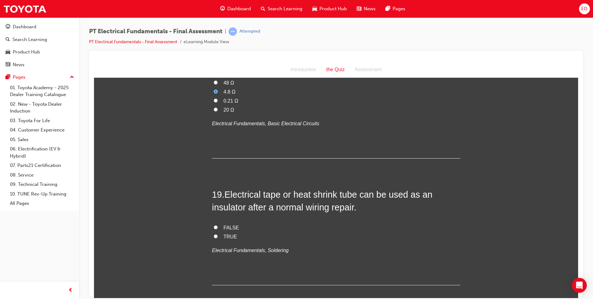
scroll to position [2390, 0]
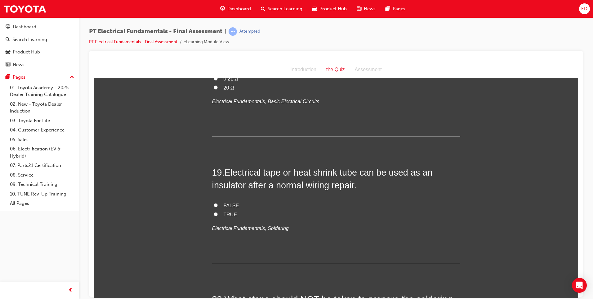
click at [214, 212] on input "TRUE" at bounding box center [216, 214] width 4 height 4
radio input "true"
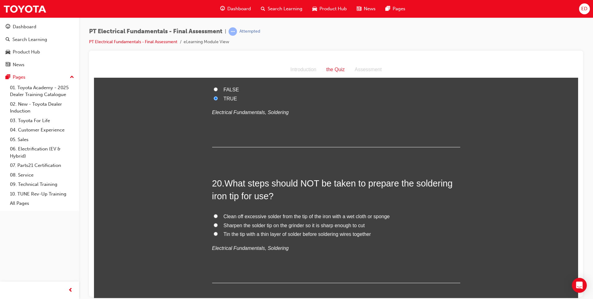
scroll to position [2514, 0]
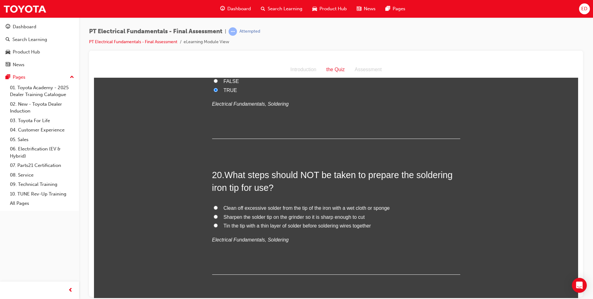
click at [214, 205] on input "Clean off excessive solder from the tip of the iron with a wet cloth or sponge" at bounding box center [216, 207] width 4 height 4
radio input "true"
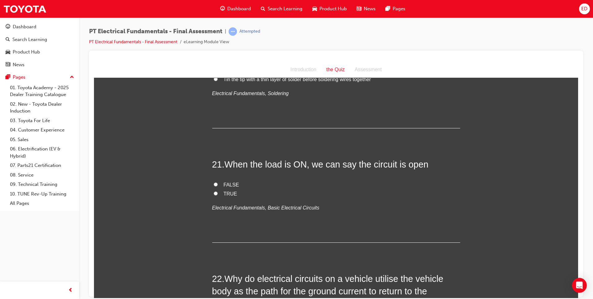
scroll to position [2669, 0]
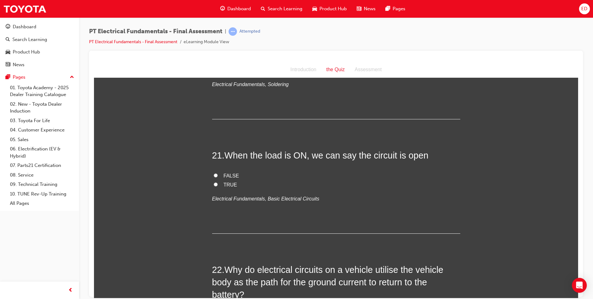
click at [214, 173] on input "FALSE" at bounding box center [216, 175] width 4 height 4
radio input "true"
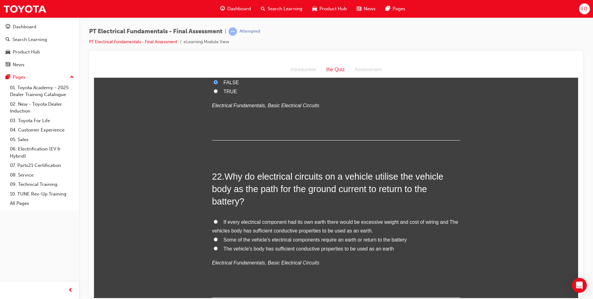
scroll to position [2793, 0]
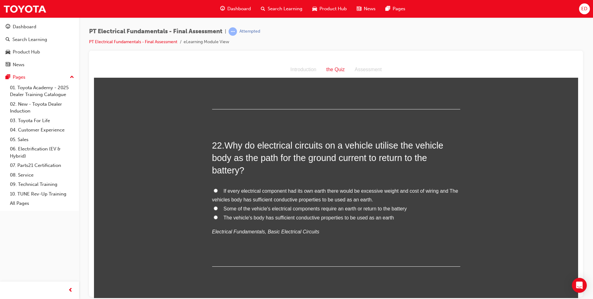
click at [212, 186] on label "If every electrical component had its own earth there would be excessive weight…" at bounding box center [336, 195] width 248 height 18
click at [214, 188] on input "If every electrical component had its own earth there would be excessive weight…" at bounding box center [216, 190] width 4 height 4
radio input "true"
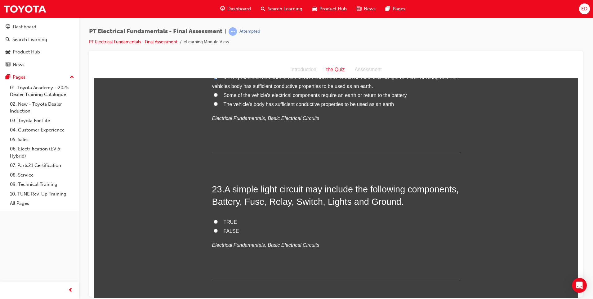
scroll to position [2917, 0]
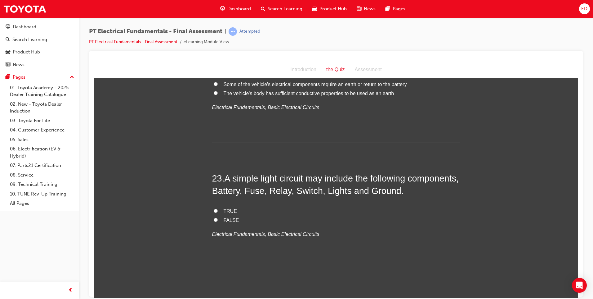
click at [214, 208] on input "TRUE" at bounding box center [216, 210] width 4 height 4
radio input "true"
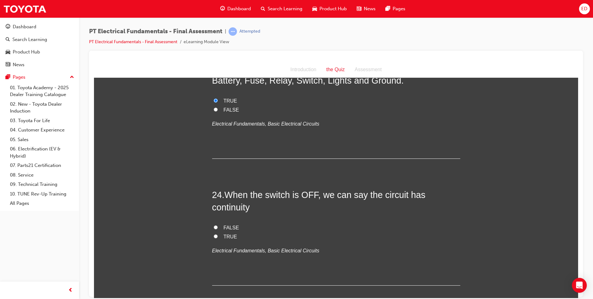
scroll to position [3037, 0]
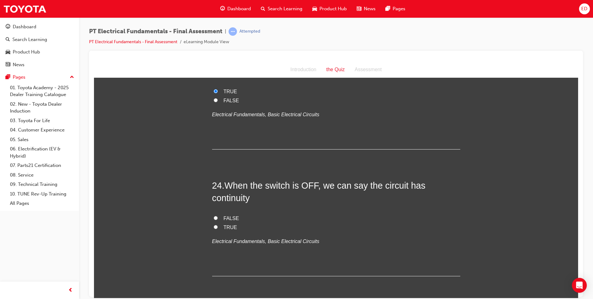
click at [214, 224] on input "TRUE" at bounding box center [216, 226] width 4 height 4
radio input "true"
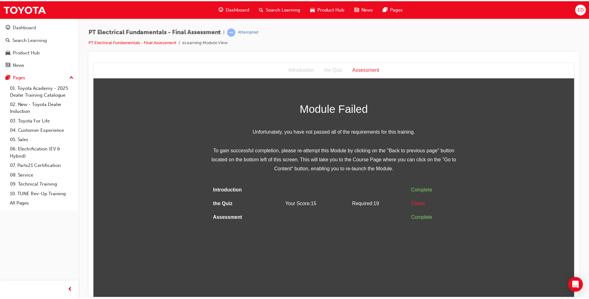
scroll to position [0, 0]
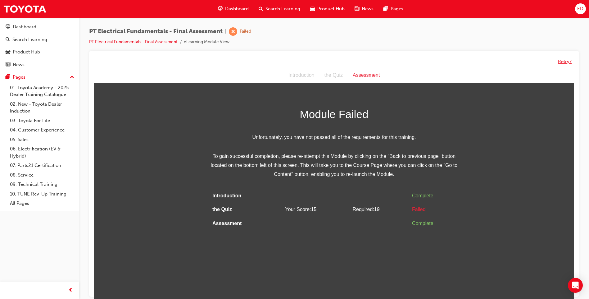
click at [564, 62] on button "Retry?" at bounding box center [565, 61] width 14 height 7
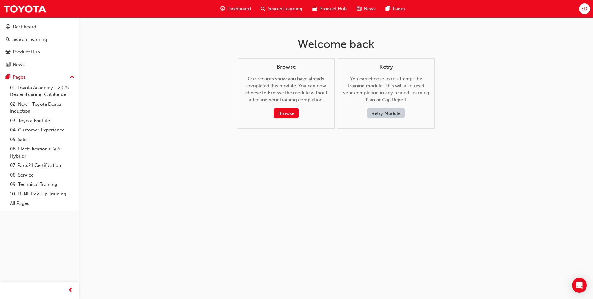
click at [387, 112] on button "Retry Module" at bounding box center [386, 113] width 38 height 10
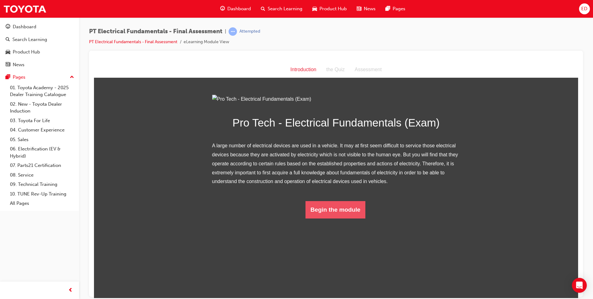
click at [333, 218] on button "Begin the module" at bounding box center [336, 208] width 60 height 17
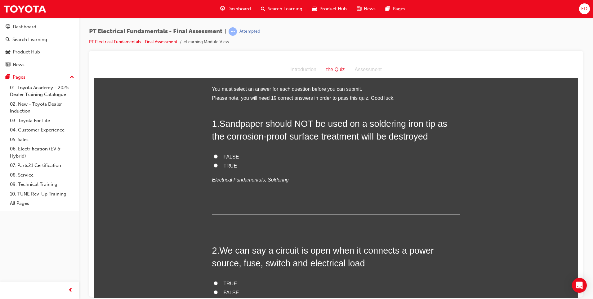
click at [214, 165] on input "TRUE" at bounding box center [216, 165] width 4 height 4
radio input "true"
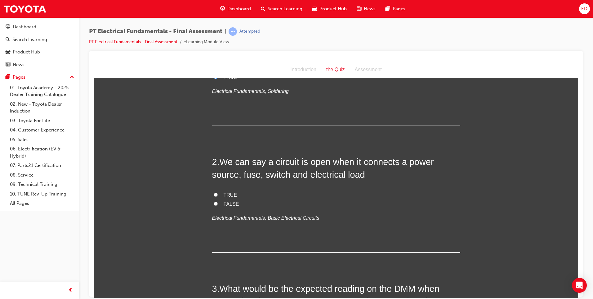
scroll to position [124, 0]
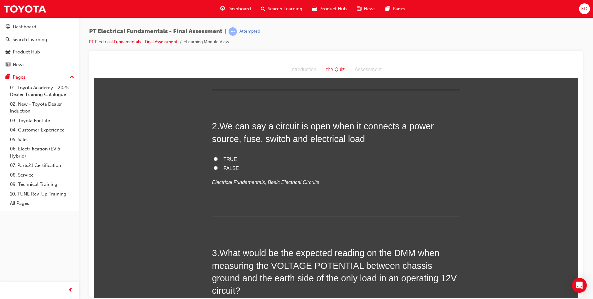
click at [214, 158] on input "TRUE" at bounding box center [216, 158] width 4 height 4
radio input "true"
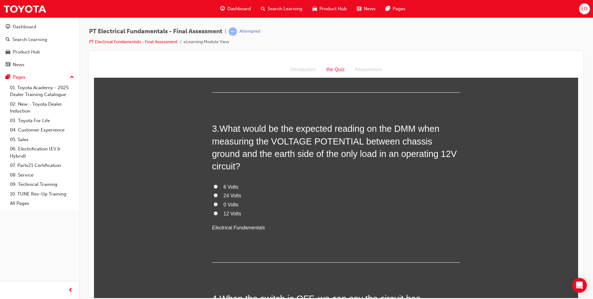
click at [215, 211] on input "12 Volts" at bounding box center [216, 213] width 4 height 4
radio input "true"
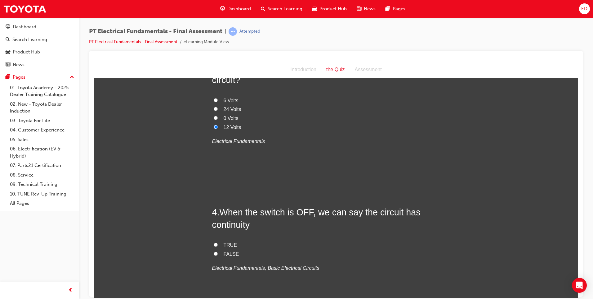
scroll to position [372, 0]
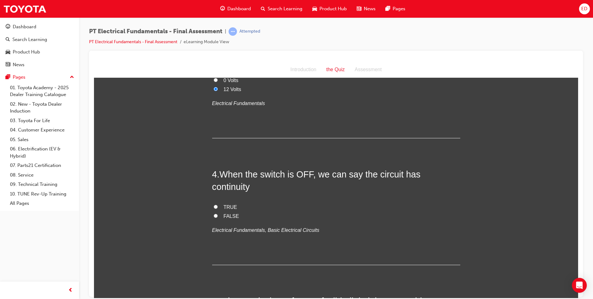
click at [214, 213] on input "FALSE" at bounding box center [216, 215] width 4 height 4
radio input "true"
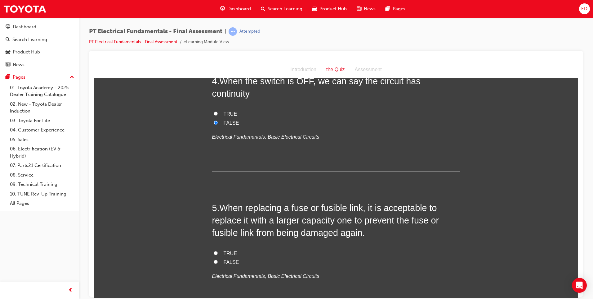
scroll to position [497, 0]
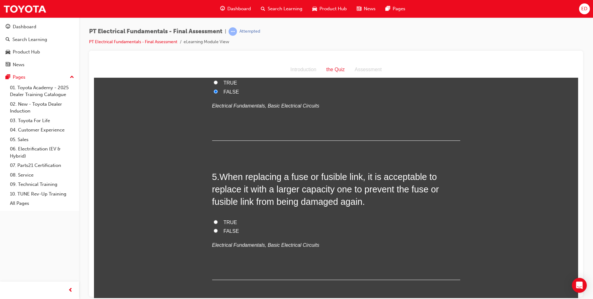
click at [215, 228] on input "FALSE" at bounding box center [216, 230] width 4 height 4
radio input "true"
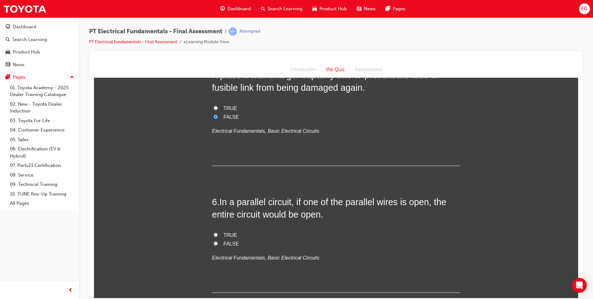
scroll to position [621, 0]
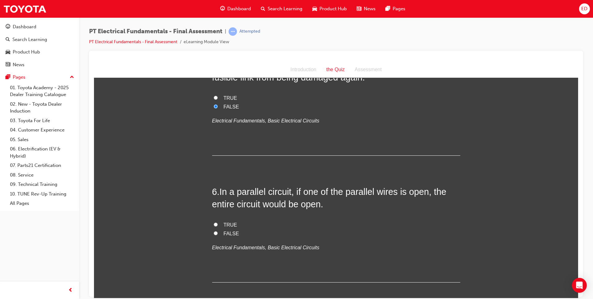
click at [214, 231] on input "FALSE" at bounding box center [216, 233] width 4 height 4
radio input "true"
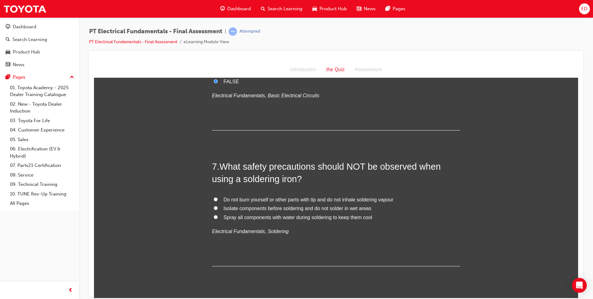
scroll to position [776, 0]
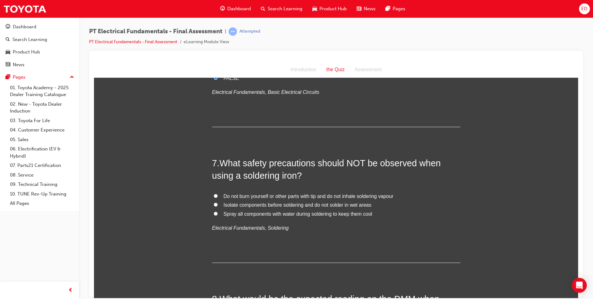
click at [214, 202] on input "Isolate components before soldering and do not solder in wet areas" at bounding box center [216, 204] width 4 height 4
radio input "true"
click at [214, 211] on input "Spray all components with water during soldering to keep them cool" at bounding box center [216, 213] width 4 height 4
radio input "true"
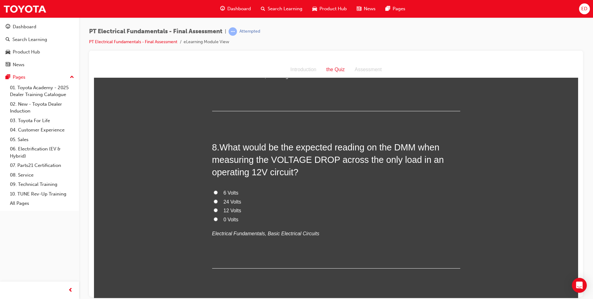
scroll to position [931, 0]
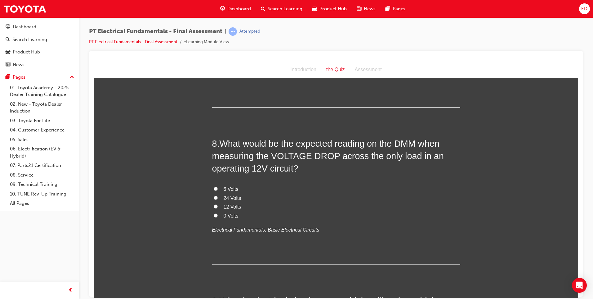
click at [214, 186] on input "6 Volts" at bounding box center [216, 188] width 4 height 4
radio input "true"
click at [214, 186] on input "6 Volts" at bounding box center [216, 188] width 4 height 4
click at [215, 211] on label "0 Volts" at bounding box center [336, 215] width 248 height 9
click at [215, 213] on input "0 Volts" at bounding box center [216, 215] width 4 height 4
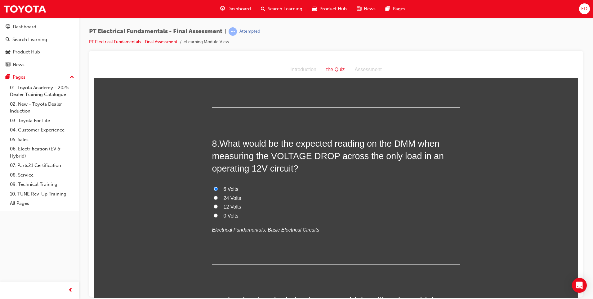
radio input "true"
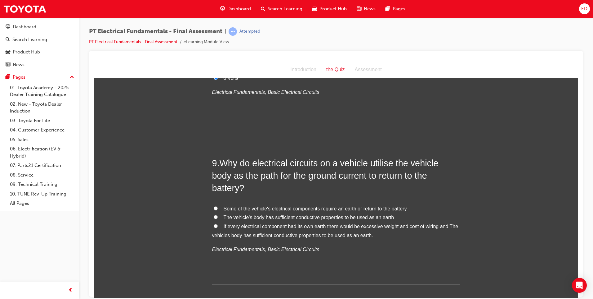
scroll to position [1086, 0]
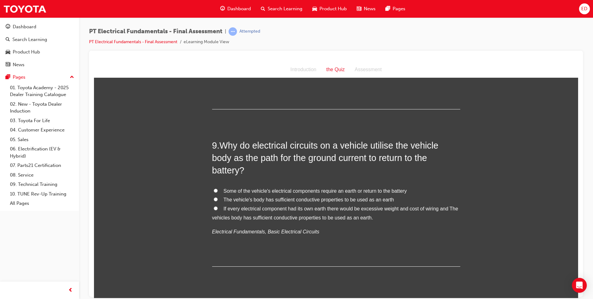
click at [214, 206] on input "If every electrical component had its own earth there would be excessive weight…" at bounding box center [216, 208] width 4 height 4
radio input "true"
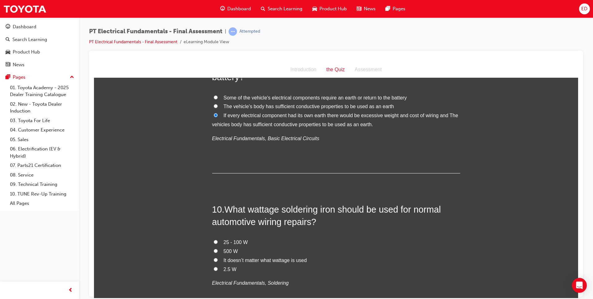
scroll to position [1210, 0]
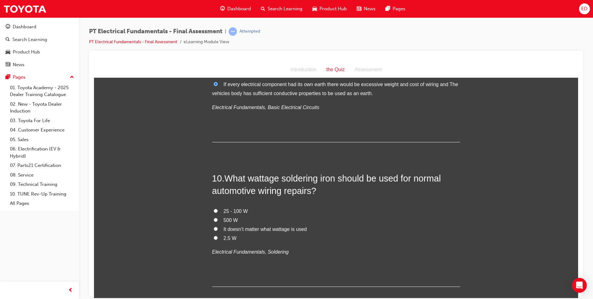
click at [214, 208] on input "25 - 100 W" at bounding box center [216, 210] width 4 height 4
radio input "true"
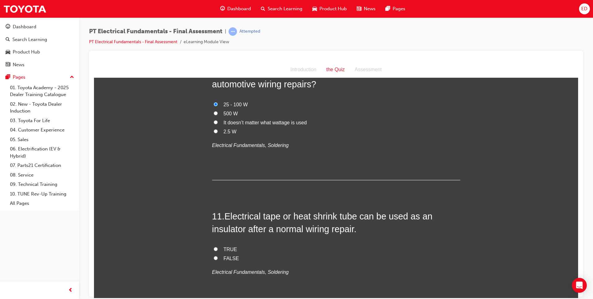
scroll to position [1335, 0]
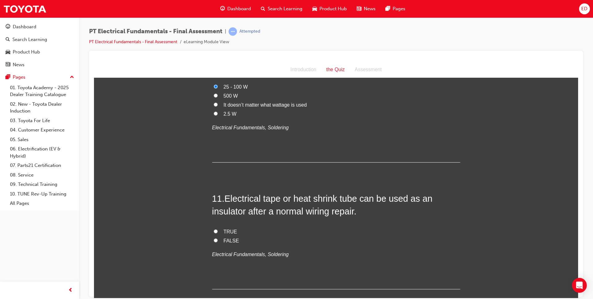
click at [214, 229] on input "TRUE" at bounding box center [216, 231] width 4 height 4
radio input "true"
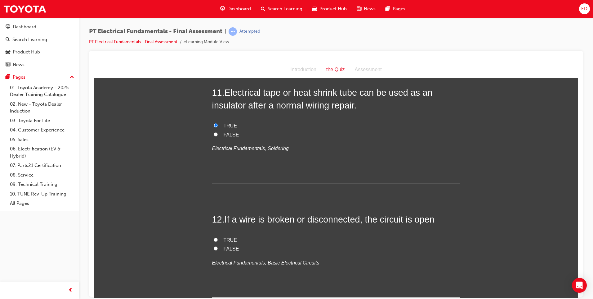
scroll to position [1459, 0]
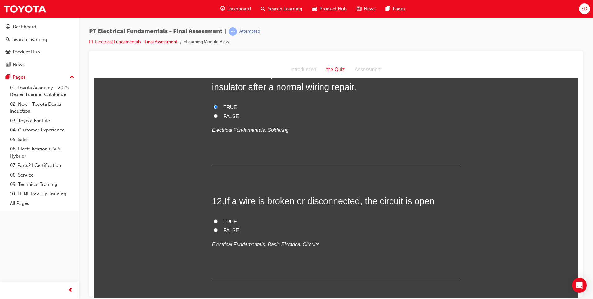
drag, startPoint x: 214, startPoint y: 184, endPoint x: 251, endPoint y: 192, distance: 37.6
click at [214, 219] on input "TRUE" at bounding box center [216, 221] width 4 height 4
radio input "true"
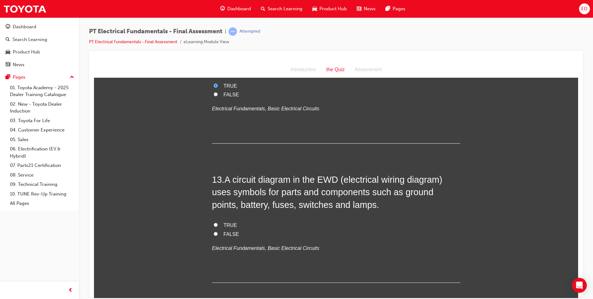
scroll to position [1614, 0]
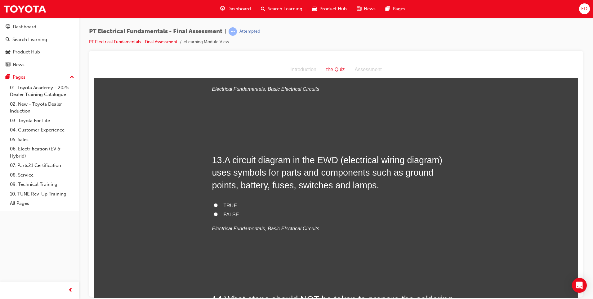
click at [215, 201] on label "TRUE" at bounding box center [336, 205] width 248 height 9
click at [215, 203] on input "TRUE" at bounding box center [216, 205] width 4 height 4
radio input "true"
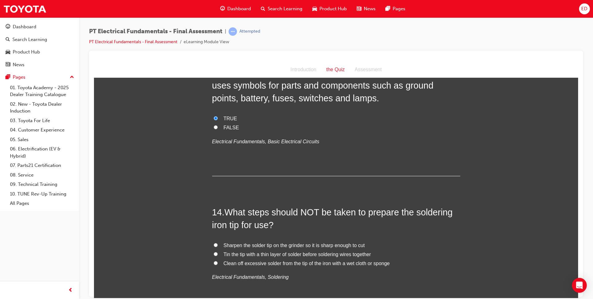
scroll to position [1707, 0]
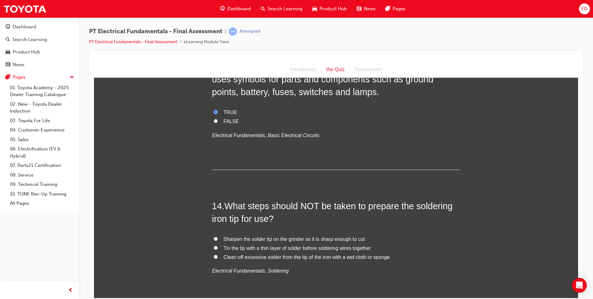
click at [212, 252] on label "Clean off excessive solder from the tip of the iron with a wet cloth or sponge" at bounding box center [336, 256] width 248 height 9
click at [214, 254] on input "Clean off excessive solder from the tip of the iron with a wet cloth or sponge" at bounding box center [216, 256] width 4 height 4
radio input "true"
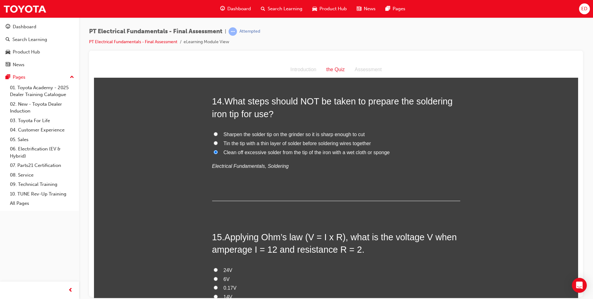
scroll to position [1831, 0]
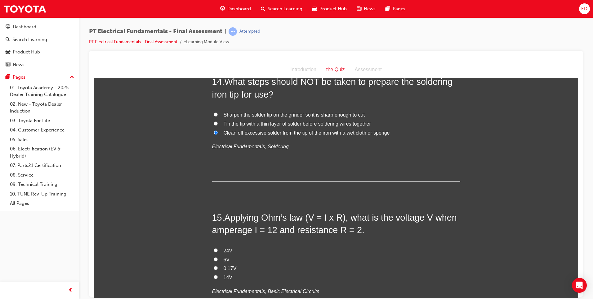
click at [214, 274] on input "14V" at bounding box center [216, 276] width 4 height 4
radio input "true"
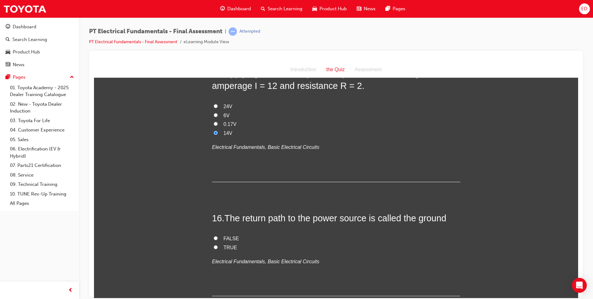
scroll to position [1986, 0]
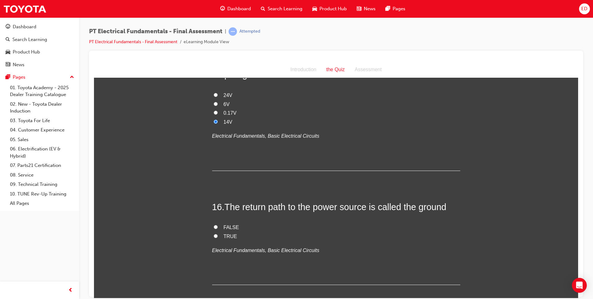
click at [214, 233] on input "TRUE" at bounding box center [216, 235] width 4 height 4
radio input "true"
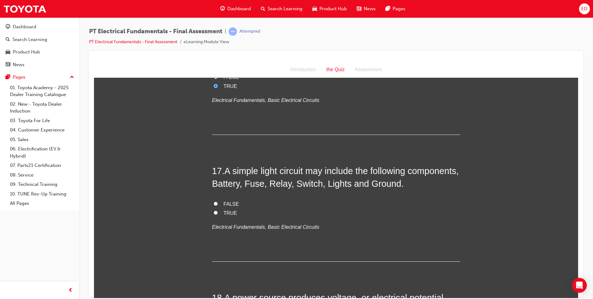
scroll to position [2141, 0]
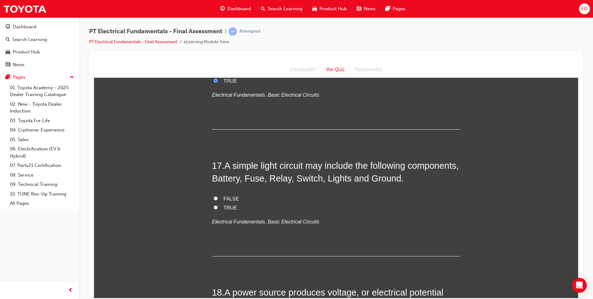
click at [214, 205] on input "TRUE" at bounding box center [216, 207] width 4 height 4
radio input "true"
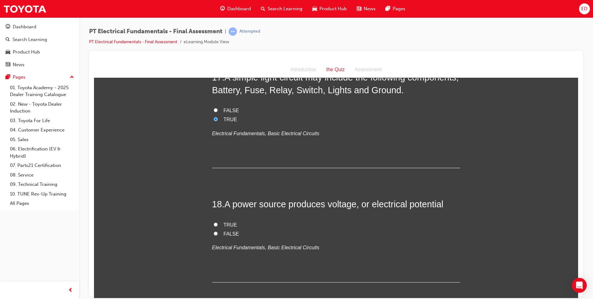
scroll to position [2235, 0]
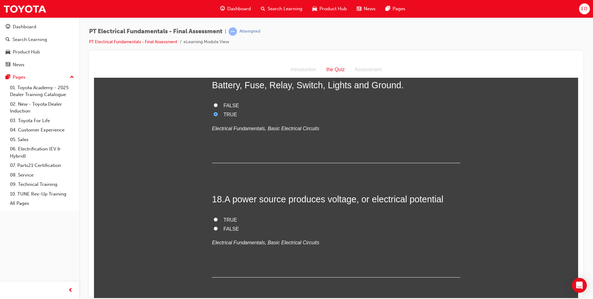
click at [215, 217] on input "TRUE" at bounding box center [216, 219] width 4 height 4
radio input "true"
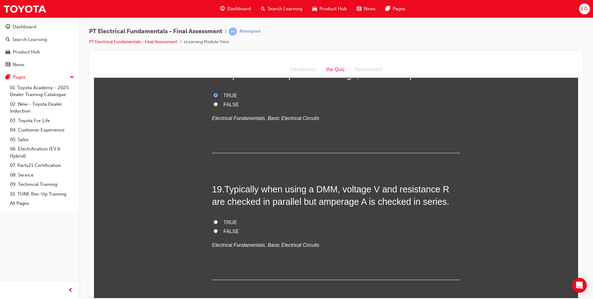
click at [214, 219] on input "TRUE" at bounding box center [216, 221] width 4 height 4
radio input "true"
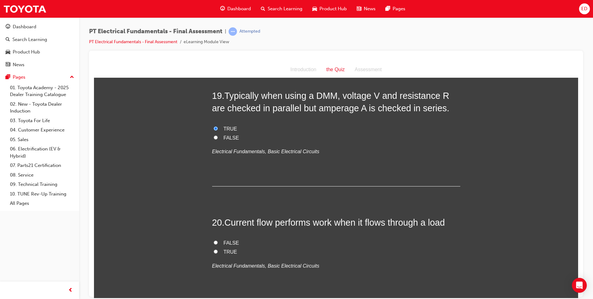
scroll to position [2483, 0]
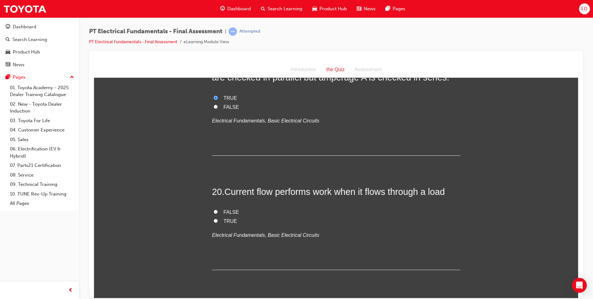
click at [214, 218] on input "TRUE" at bounding box center [216, 220] width 4 height 4
radio input "true"
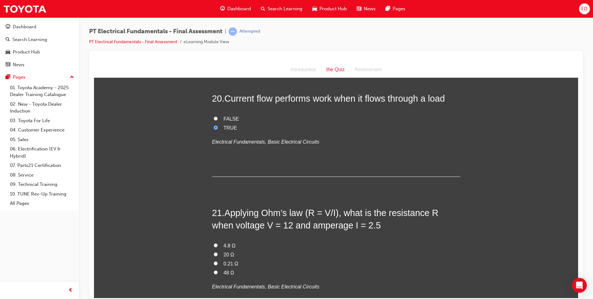
scroll to position [2607, 0]
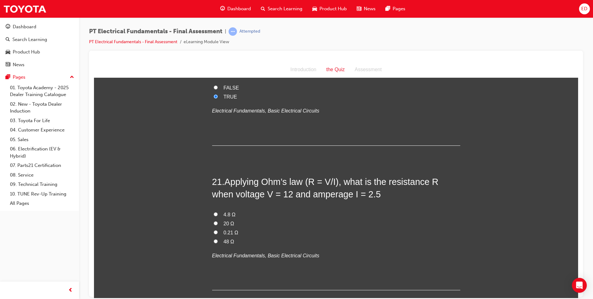
click at [214, 221] on input "20 Ω" at bounding box center [216, 223] width 4 height 4
radio input "true"
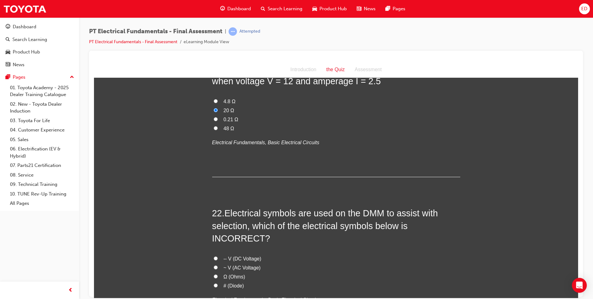
scroll to position [2731, 0]
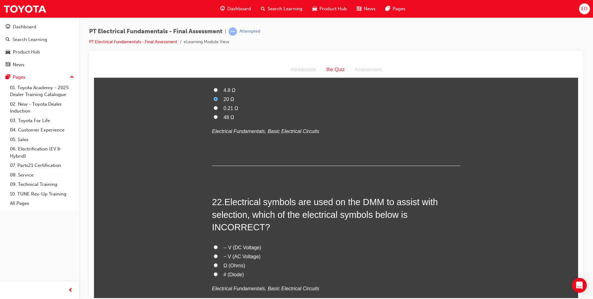
click at [214, 254] on input "~ V (AC Voltage)" at bounding box center [216, 256] width 4 height 4
radio input "true"
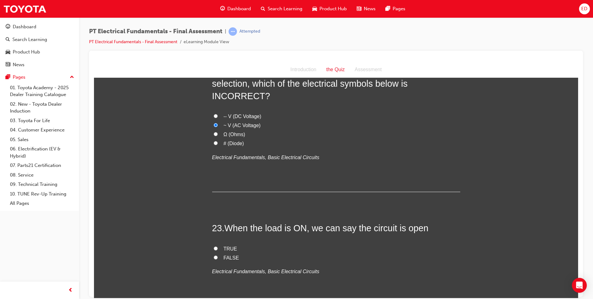
scroll to position [2886, 0]
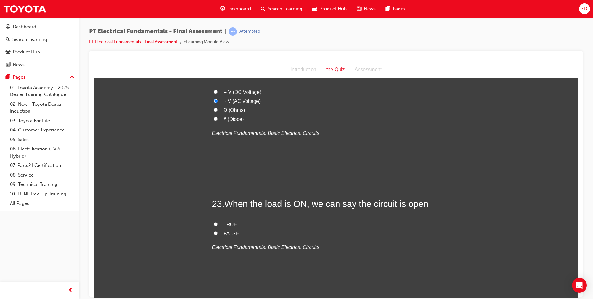
click at [215, 231] on input "FALSE" at bounding box center [216, 233] width 4 height 4
radio input "true"
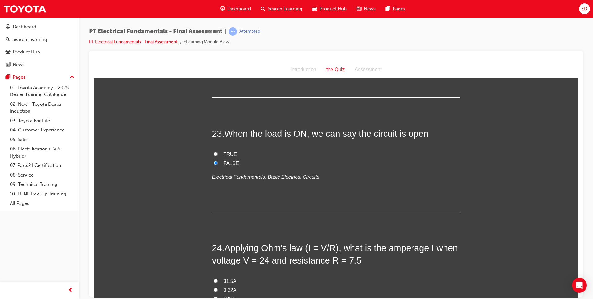
scroll to position [2979, 0]
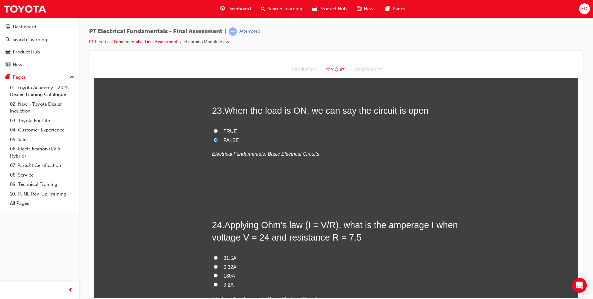
click at [212, 280] on label "3.2A" at bounding box center [336, 284] width 248 height 9
click at [214, 282] on input "3.2A" at bounding box center [216, 284] width 4 height 4
radio input "true"
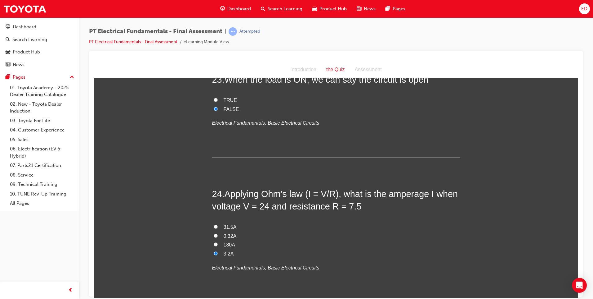
scroll to position [3012, 0]
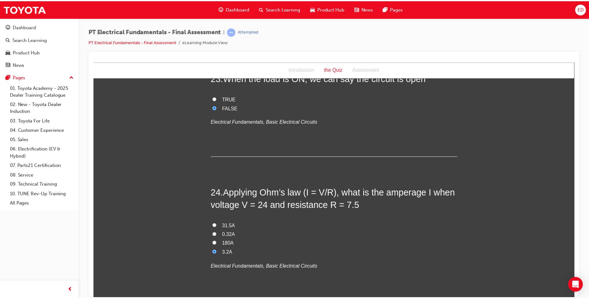
scroll to position [0, 0]
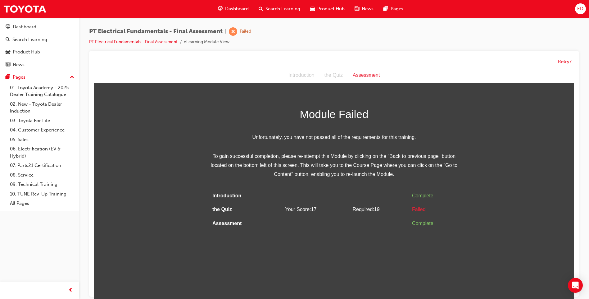
click at [419, 208] on div "Failed" at bounding box center [434, 209] width 44 height 9
click at [368, 209] on span "Required: 19" at bounding box center [365, 208] width 27 height 5
click at [564, 60] on button "Retry?" at bounding box center [565, 61] width 14 height 7
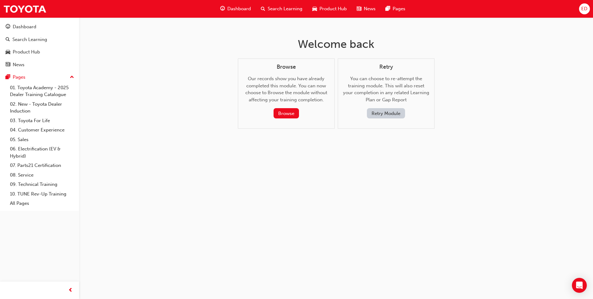
click at [392, 113] on button "Retry Module" at bounding box center [386, 113] width 38 height 10
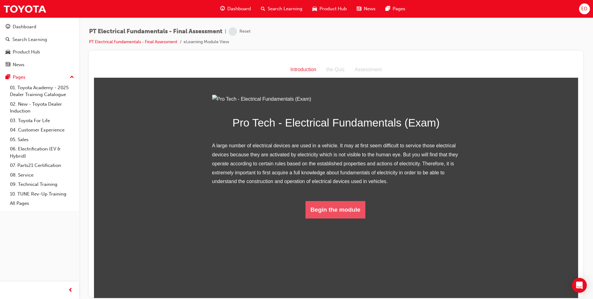
click at [329, 218] on button "Begin the module" at bounding box center [336, 208] width 60 height 17
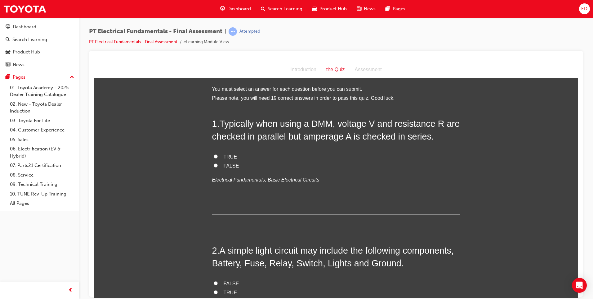
click at [215, 165] on input "FALSE" at bounding box center [216, 165] width 4 height 4
radio input "true"
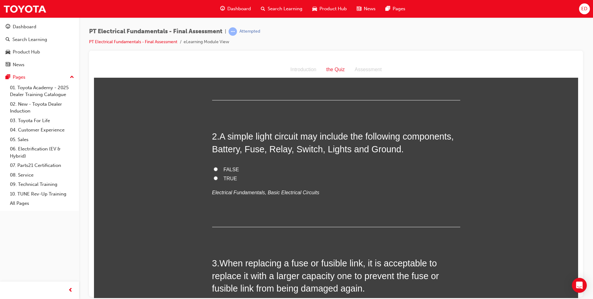
scroll to position [124, 0]
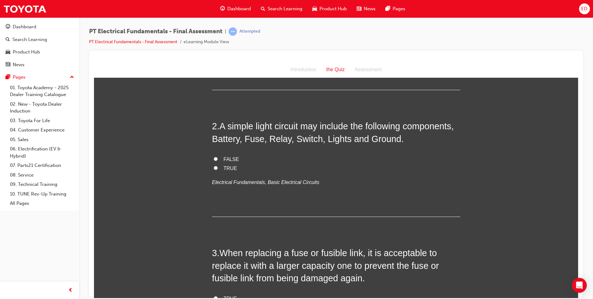
click at [214, 168] on input "TRUE" at bounding box center [216, 167] width 4 height 4
radio input "true"
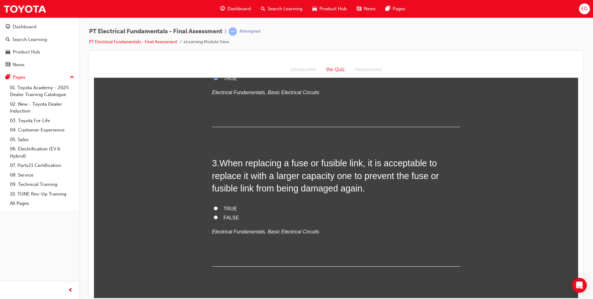
scroll to position [217, 0]
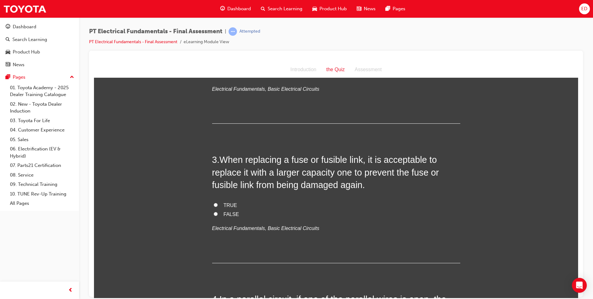
click at [214, 205] on input "TRUE" at bounding box center [216, 204] width 4 height 4
radio input "true"
click at [214, 214] on input "FALSE" at bounding box center [216, 213] width 4 height 4
radio input "true"
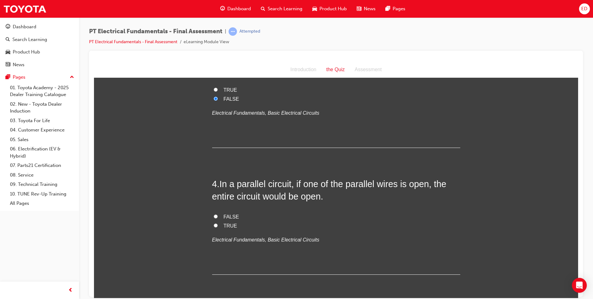
scroll to position [341, 0]
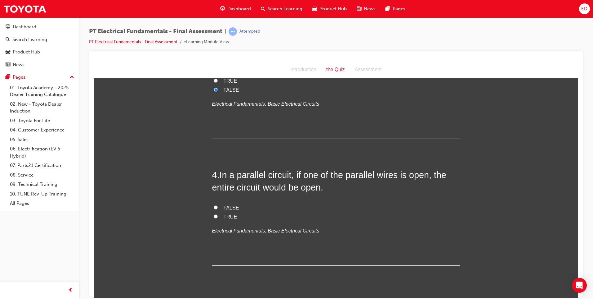
click at [215, 217] on input "TRUE" at bounding box center [216, 216] width 4 height 4
radio input "true"
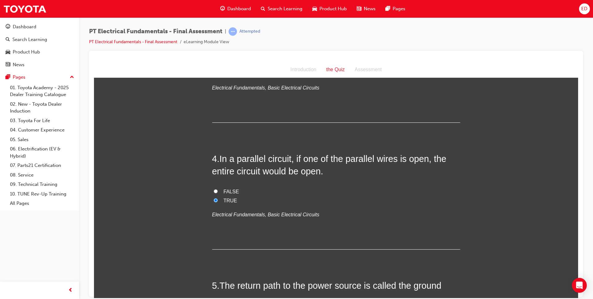
scroll to position [372, 0]
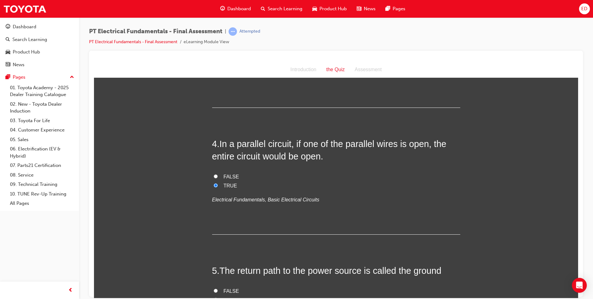
click at [214, 176] on input "FALSE" at bounding box center [216, 176] width 4 height 4
radio input "true"
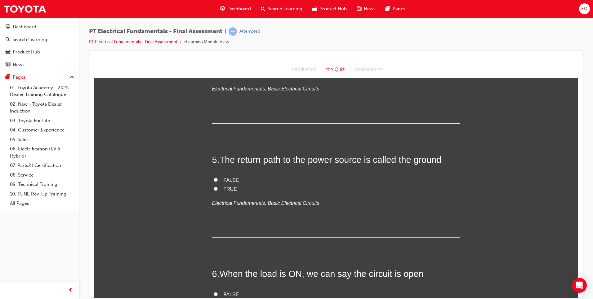
scroll to position [497, 0]
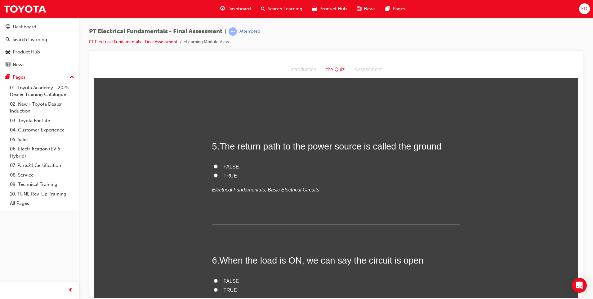
click at [214, 167] on input "FALSE" at bounding box center [216, 166] width 4 height 4
radio input "true"
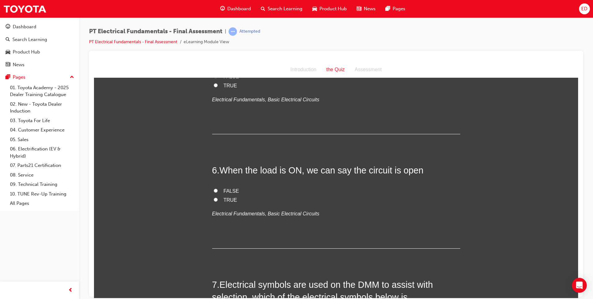
scroll to position [621, 0]
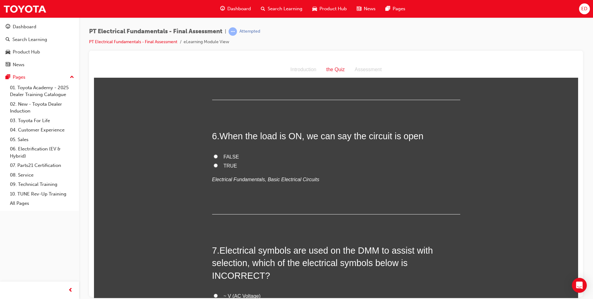
click at [214, 155] on input "FALSE" at bounding box center [216, 156] width 4 height 4
radio input "true"
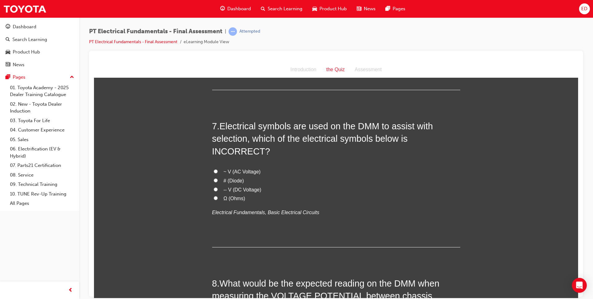
click at [214, 169] on input "~ V (AC Voltage)" at bounding box center [216, 171] width 4 height 4
radio input "true"
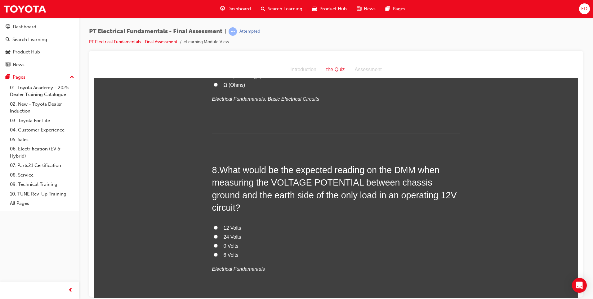
scroll to position [869, 0]
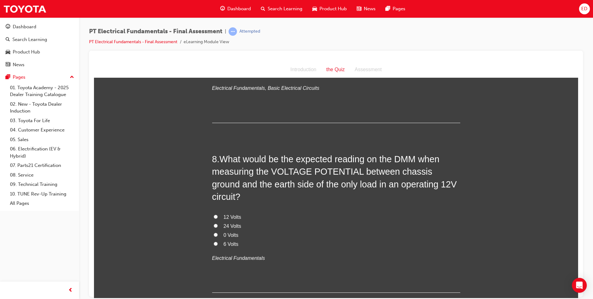
click at [214, 232] on input "0 Volts" at bounding box center [216, 234] width 4 height 4
radio input "true"
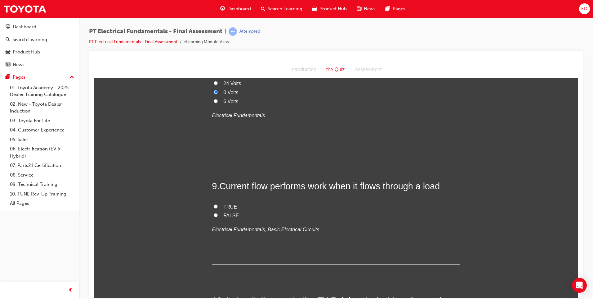
scroll to position [1024, 0]
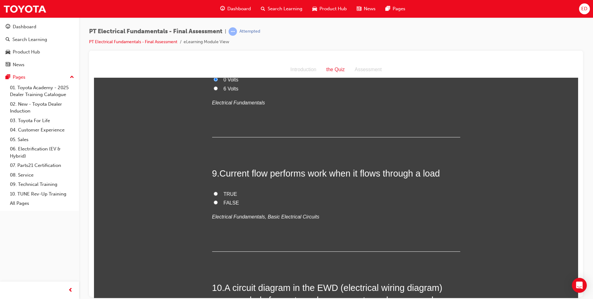
click at [214, 200] on input "FALSE" at bounding box center [216, 202] width 4 height 4
radio input "true"
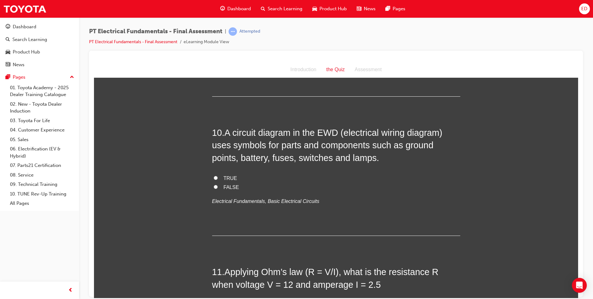
scroll to position [1179, 0]
click at [214, 175] on input "TRUE" at bounding box center [216, 177] width 4 height 4
radio input "true"
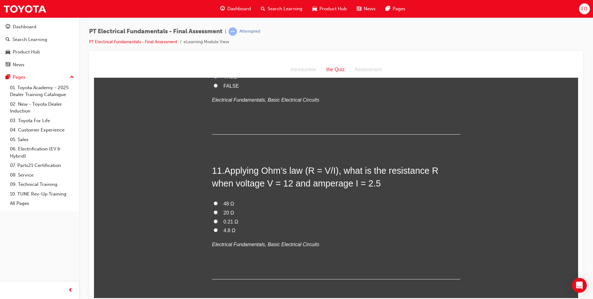
scroll to position [1304, 0]
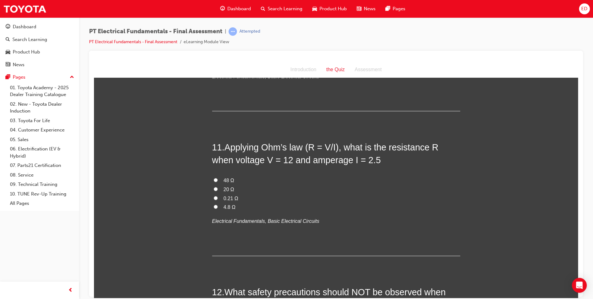
click at [214, 204] on input "4.8 Ω" at bounding box center [216, 206] width 4 height 4
radio input "true"
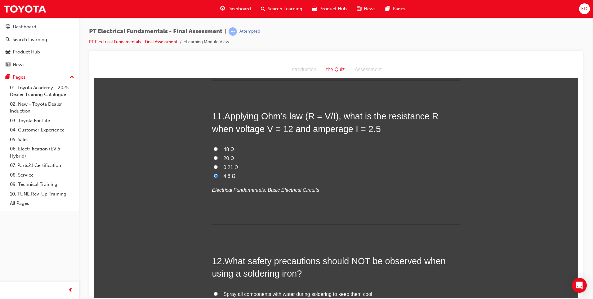
scroll to position [1459, 0]
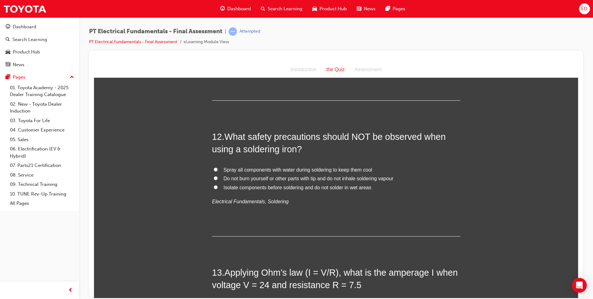
click at [214, 167] on input "Spray all components with water during soldering to keep them cool" at bounding box center [216, 169] width 4 height 4
radio input "true"
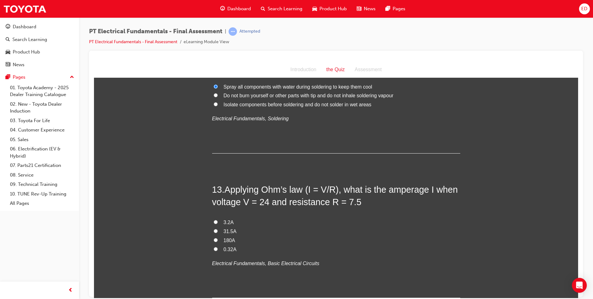
scroll to position [1583, 0]
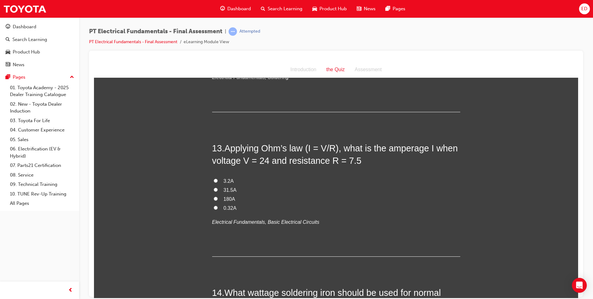
click at [214, 178] on input "3.2A" at bounding box center [216, 180] width 4 height 4
radio input "true"
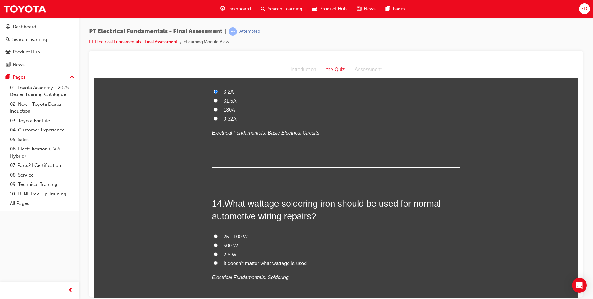
scroll to position [1707, 0]
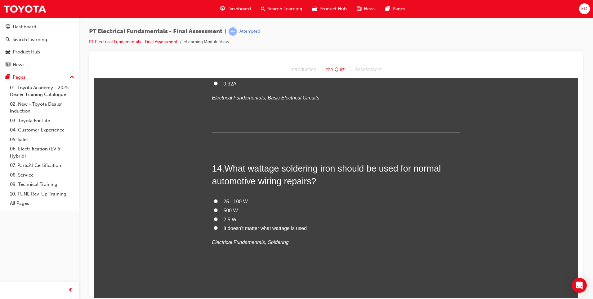
click at [214, 199] on input "25 - 100 W" at bounding box center [216, 201] width 4 height 4
radio input "true"
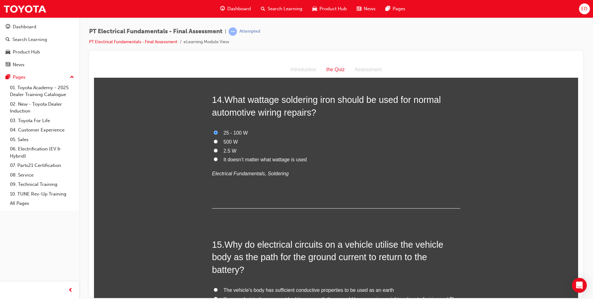
scroll to position [1862, 0]
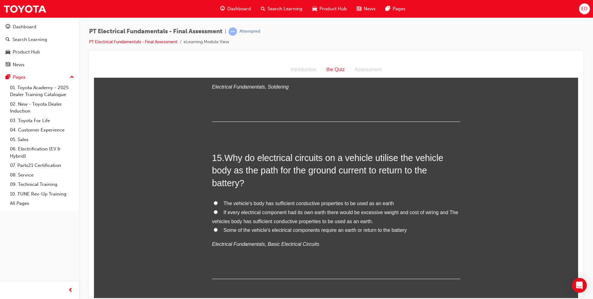
click at [214, 209] on input "If every electrical component had its own earth there would be excessive weight…" at bounding box center [216, 211] width 4 height 4
radio input "true"
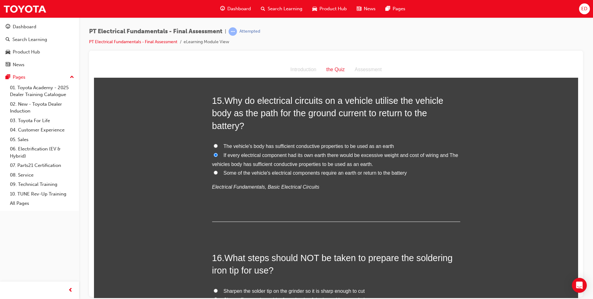
scroll to position [1986, 0]
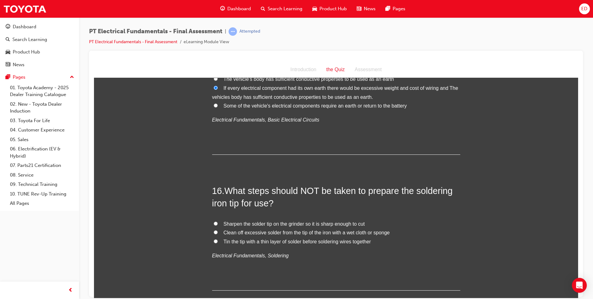
click at [214, 230] on input "Clean off excessive solder from the tip of the iron with a wet cloth or sponge" at bounding box center [216, 232] width 4 height 4
radio input "true"
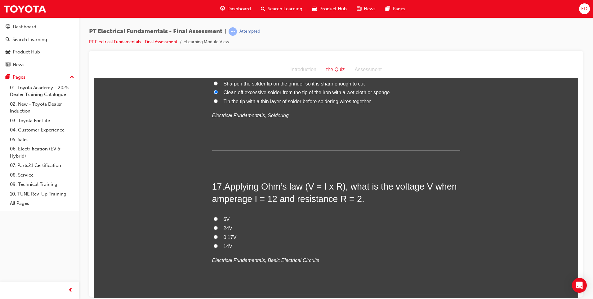
scroll to position [2141, 0]
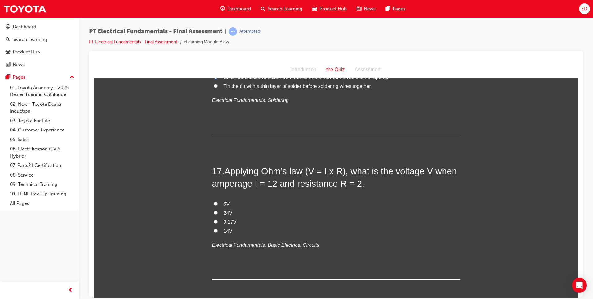
click at [214, 201] on input "6V" at bounding box center [216, 203] width 4 height 4
radio input "true"
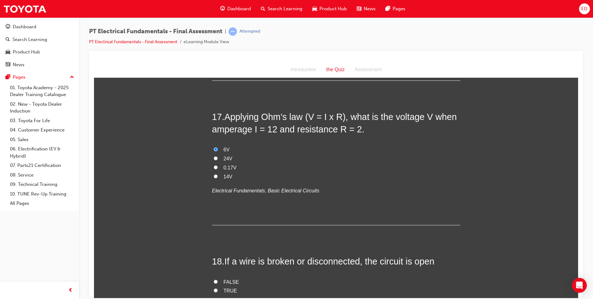
scroll to position [2297, 0]
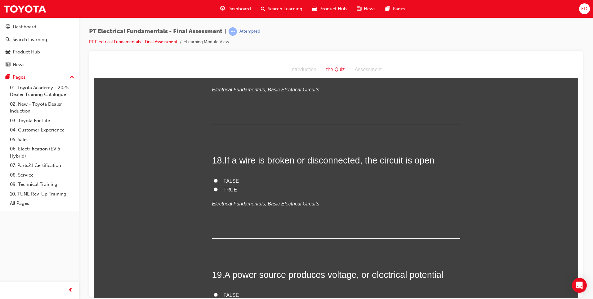
click at [214, 185] on label "TRUE" at bounding box center [336, 189] width 248 height 9
click at [214, 187] on input "TRUE" at bounding box center [216, 189] width 4 height 4
radio input "true"
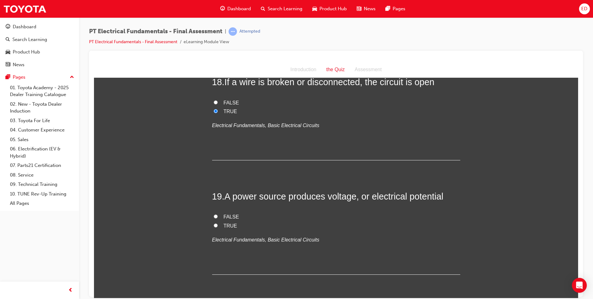
scroll to position [2390, 0]
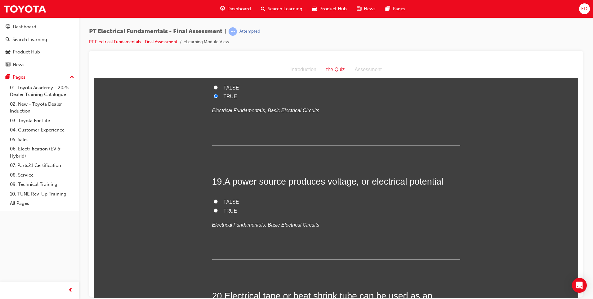
click at [214, 208] on input "TRUE" at bounding box center [216, 210] width 4 height 4
radio input "true"
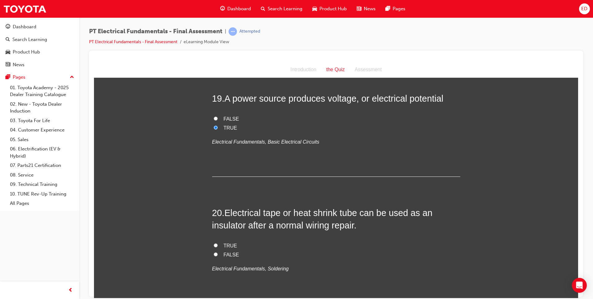
scroll to position [2483, 0]
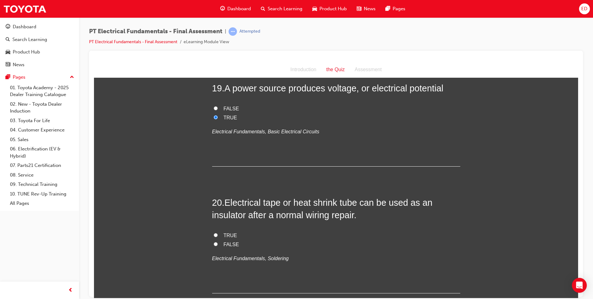
click at [215, 231] on label "TRUE" at bounding box center [336, 235] width 248 height 9
click at [215, 232] on input "TRUE" at bounding box center [216, 234] width 4 height 4
radio input "true"
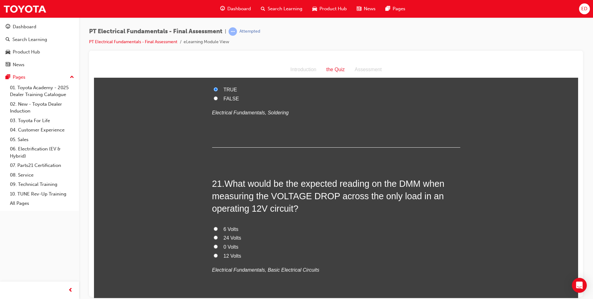
scroll to position [2638, 0]
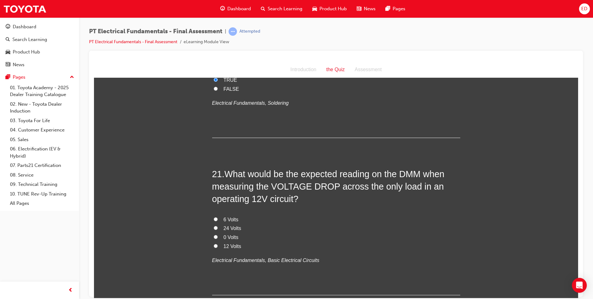
click at [214, 234] on input "0 Volts" at bounding box center [216, 236] width 4 height 4
radio input "true"
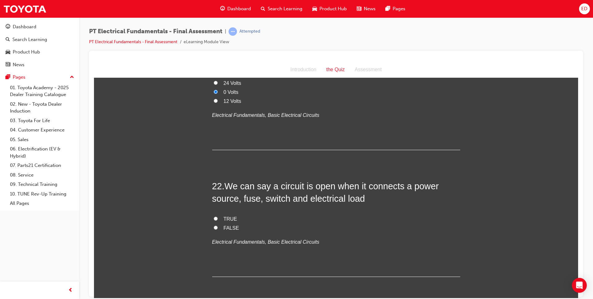
scroll to position [2793, 0]
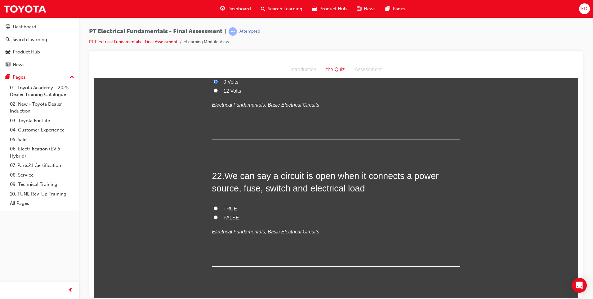
click at [214, 206] on input "TRUE" at bounding box center [216, 208] width 4 height 4
radio input "true"
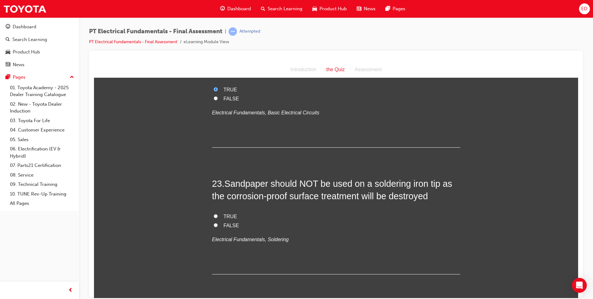
scroll to position [2917, 0]
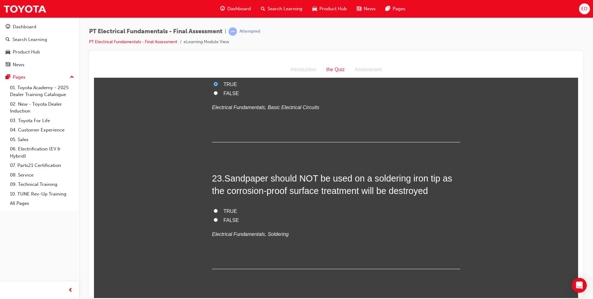
click at [214, 208] on input "TRUE" at bounding box center [216, 210] width 4 height 4
radio input "true"
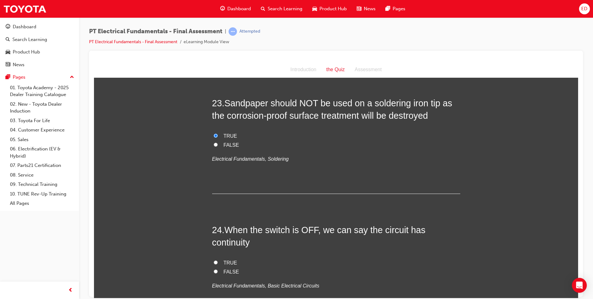
scroll to position [3010, 0]
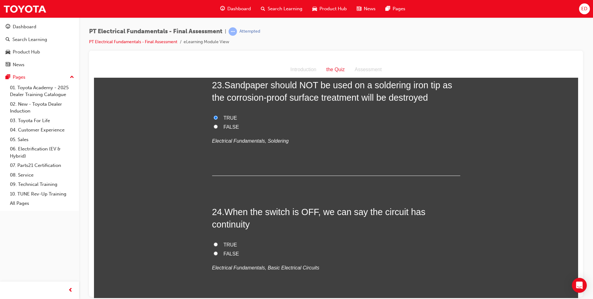
click at [214, 251] on input "FALSE" at bounding box center [216, 253] width 4 height 4
radio input "true"
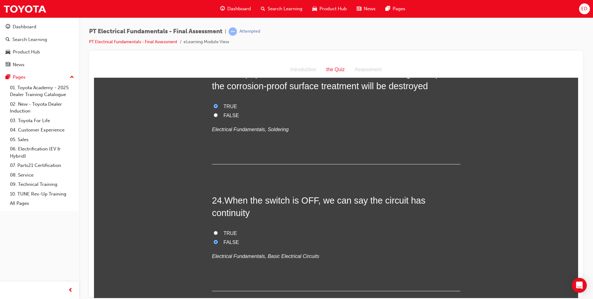
scroll to position [3037, 0]
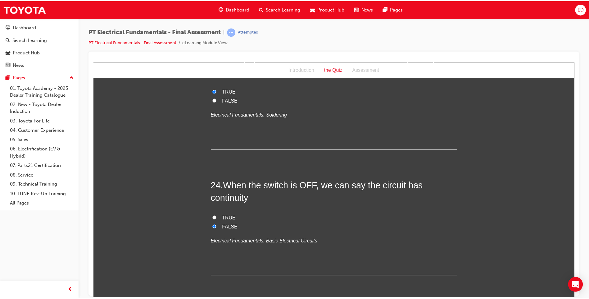
scroll to position [0, 0]
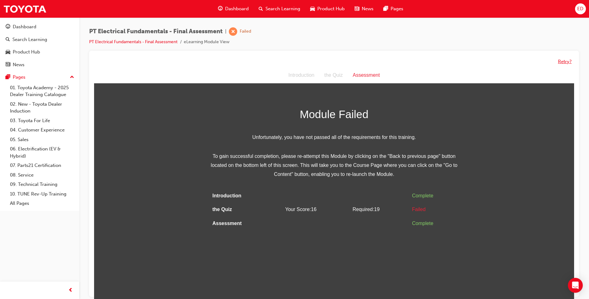
click at [562, 61] on button "Retry?" at bounding box center [565, 61] width 14 height 7
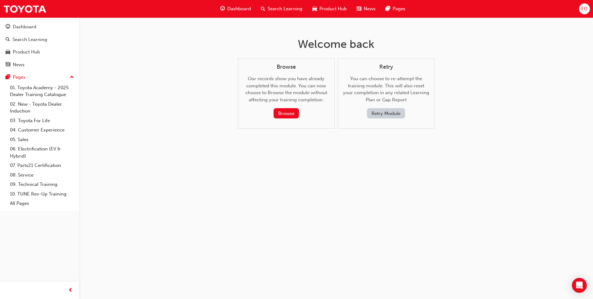
click at [389, 111] on button "Retry Module" at bounding box center [386, 113] width 38 height 10
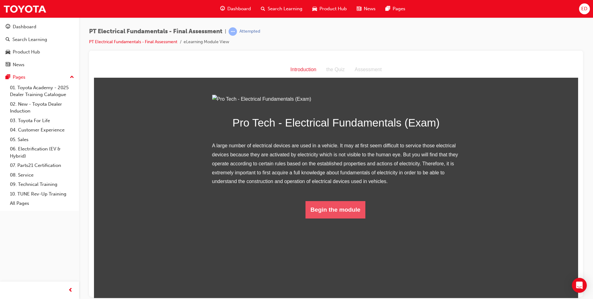
click at [330, 218] on button "Begin the module" at bounding box center [336, 208] width 60 height 17
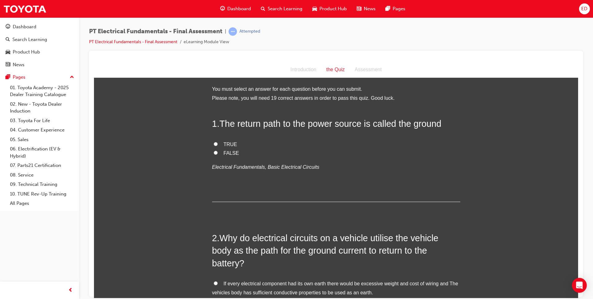
click at [214, 143] on input "TRUE" at bounding box center [216, 144] width 4 height 4
radio input "true"
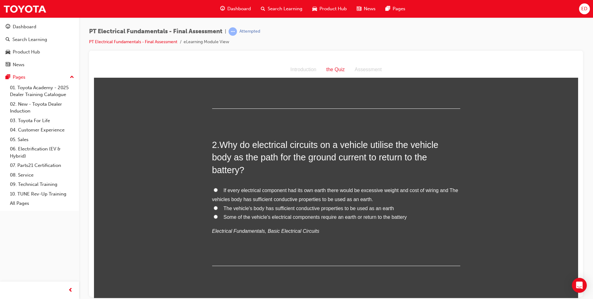
scroll to position [124, 0]
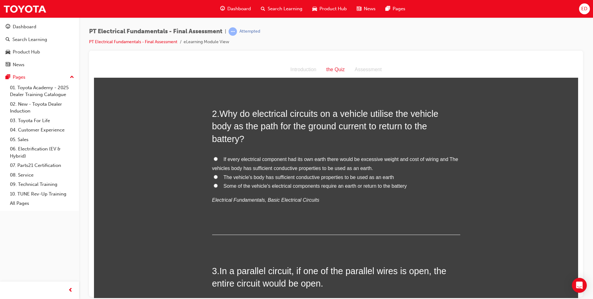
click at [214, 156] on input "If every electrical component had its own earth there would be excessive weight…" at bounding box center [216, 158] width 4 height 4
radio input "true"
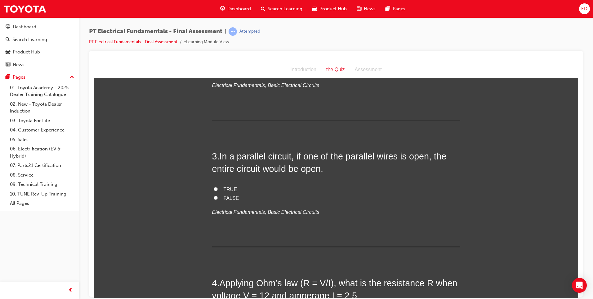
scroll to position [248, 0]
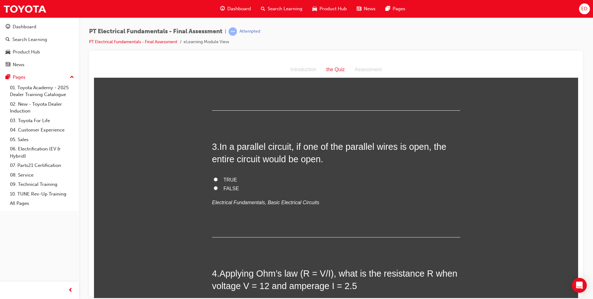
click at [212, 184] on label "FALSE" at bounding box center [336, 188] width 248 height 9
click at [214, 186] on input "FALSE" at bounding box center [216, 188] width 4 height 4
radio input "true"
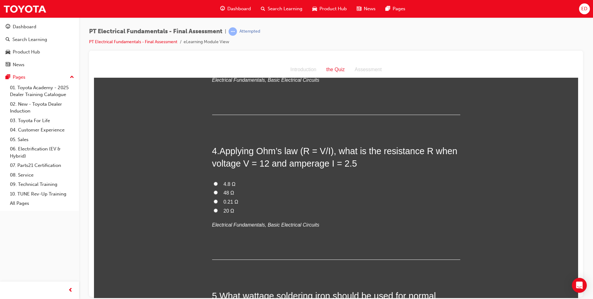
scroll to position [372, 0]
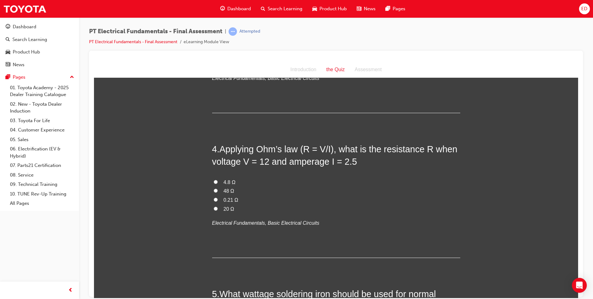
click at [214, 197] on input "0.21 Ω" at bounding box center [216, 199] width 4 height 4
radio input "true"
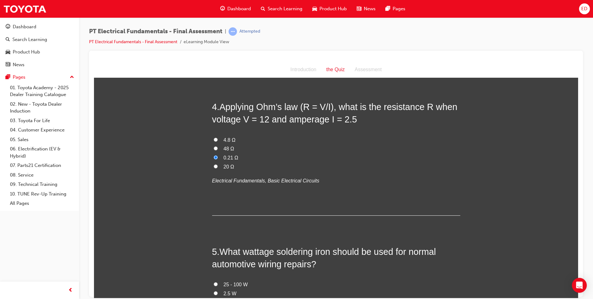
scroll to position [497, 0]
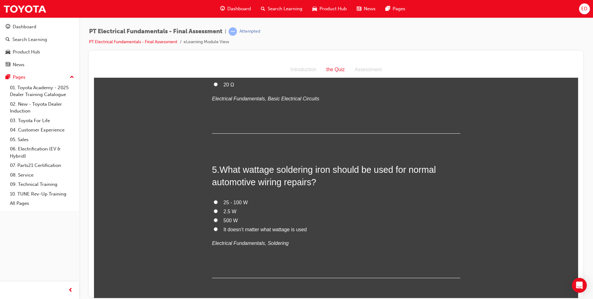
click at [214, 200] on input "25 - 100 W" at bounding box center [216, 202] width 4 height 4
radio input "true"
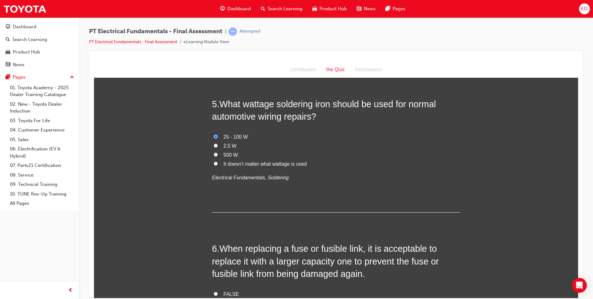
scroll to position [652, 0]
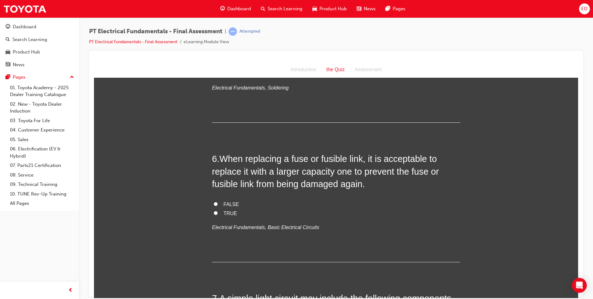
click at [214, 201] on input "FALSE" at bounding box center [216, 203] width 4 height 4
radio input "true"
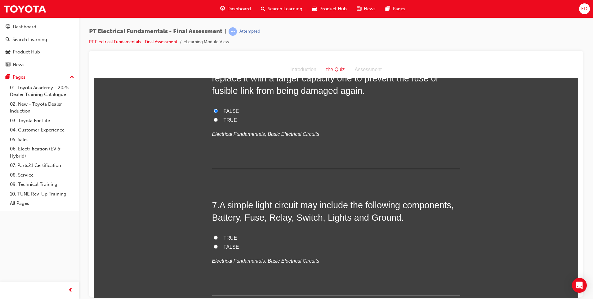
scroll to position [776, 0]
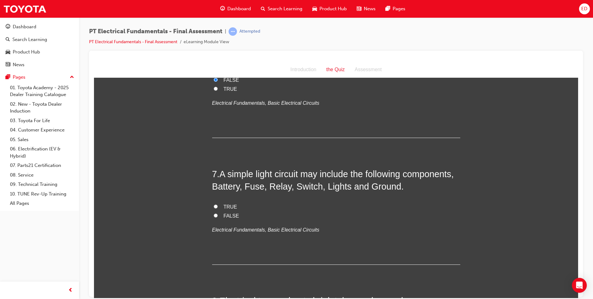
click at [216, 202] on label "TRUE" at bounding box center [336, 206] width 248 height 9
click at [216, 204] on input "TRUE" at bounding box center [216, 206] width 4 height 4
radio input "true"
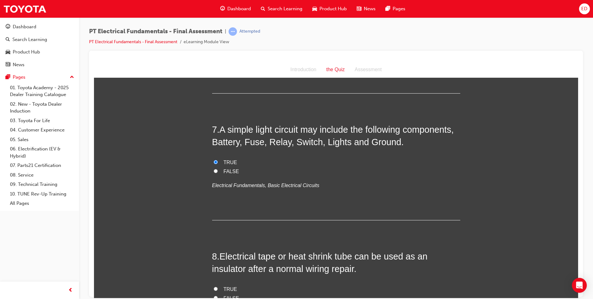
scroll to position [900, 0]
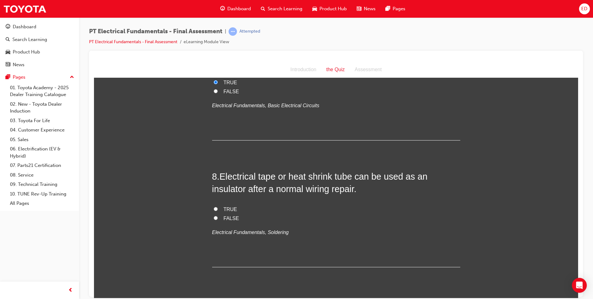
click at [215, 206] on input "TRUE" at bounding box center [216, 208] width 4 height 4
radio input "true"
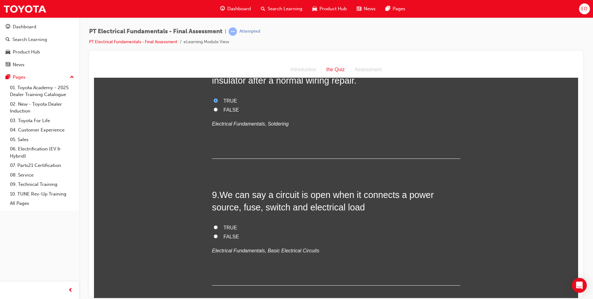
scroll to position [1024, 0]
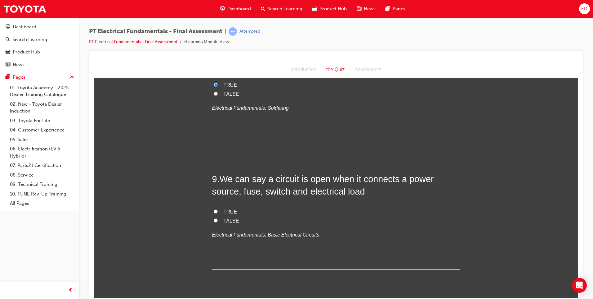
click at [214, 218] on input "FALSE" at bounding box center [216, 220] width 4 height 4
radio input "true"
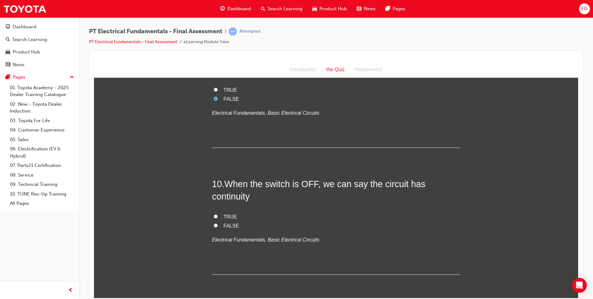
scroll to position [1148, 0]
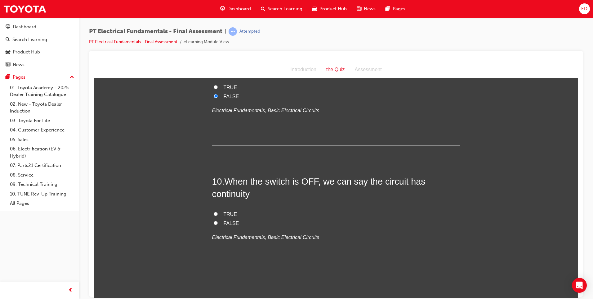
click at [212, 218] on label "FALSE" at bounding box center [336, 222] width 248 height 9
click at [214, 220] on input "FALSE" at bounding box center [216, 222] width 4 height 4
radio input "true"
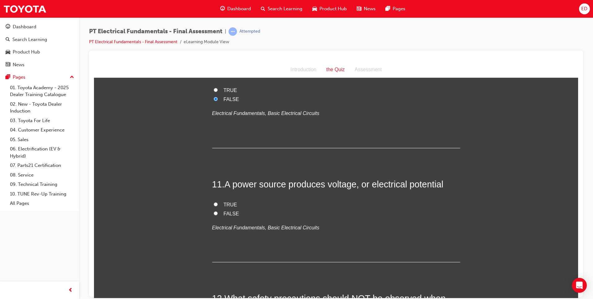
scroll to position [1272, 0]
click at [212, 200] on label "TRUE" at bounding box center [336, 204] width 248 height 9
click at [214, 201] on input "TRUE" at bounding box center [216, 203] width 4 height 4
radio input "true"
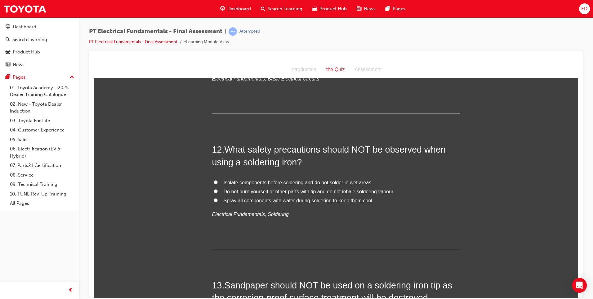
scroll to position [1428, 0]
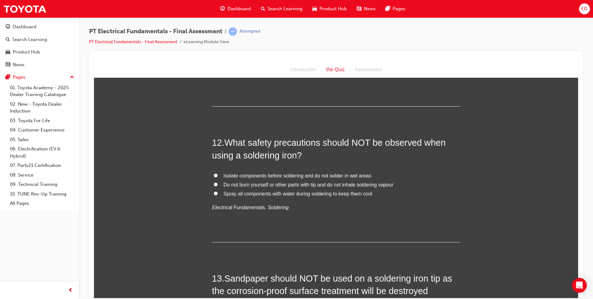
click at [215, 191] on input "Spray all components with water during soldering to keep them cool" at bounding box center [216, 193] width 4 height 4
radio input "true"
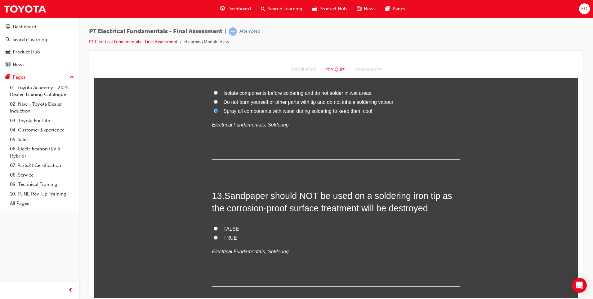
scroll to position [1521, 0]
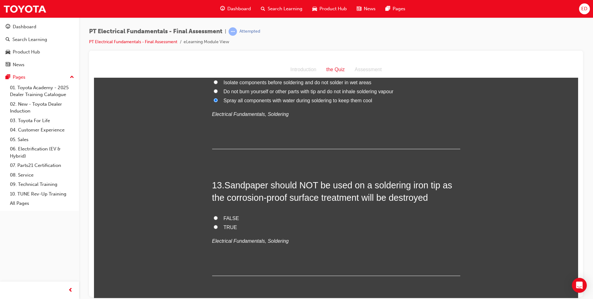
click at [214, 224] on input "TRUE" at bounding box center [216, 226] width 4 height 4
radio input "true"
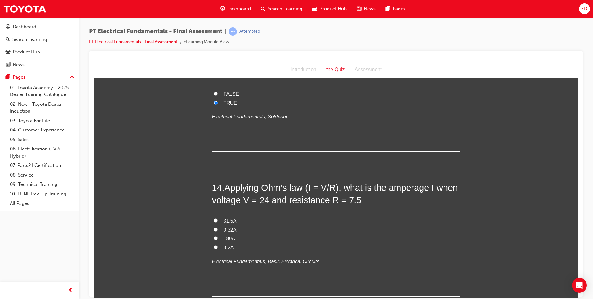
click at [214, 245] on input "3.2A" at bounding box center [216, 247] width 4 height 4
radio input "true"
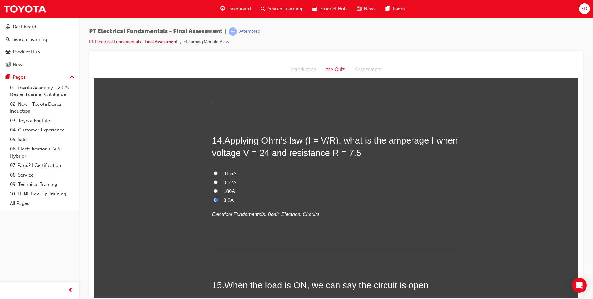
scroll to position [1769, 0]
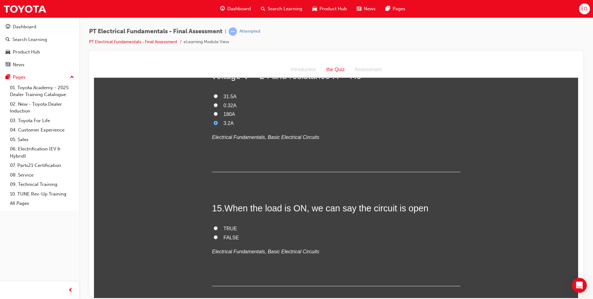
click at [214, 235] on input "FALSE" at bounding box center [216, 237] width 4 height 4
radio input "true"
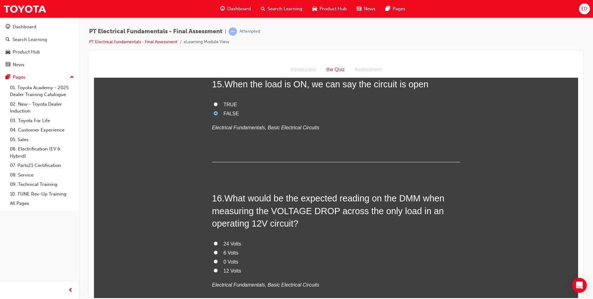
scroll to position [1893, 0]
click at [212, 248] on label "6 Volts" at bounding box center [336, 252] width 248 height 9
click at [214, 250] on input "6 Volts" at bounding box center [216, 252] width 4 height 4
radio input "true"
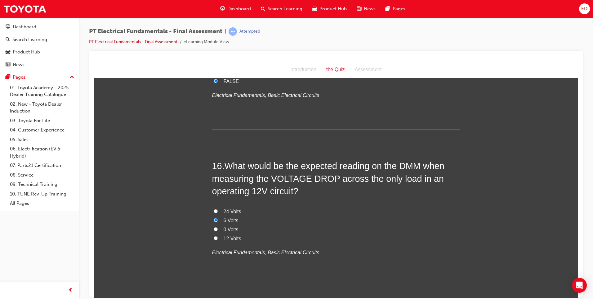
scroll to position [1924, 0]
click at [214, 218] on input "6 Volts" at bounding box center [216, 220] width 4 height 4
click at [214, 236] on input "12 Volts" at bounding box center [216, 238] width 4 height 4
radio input "true"
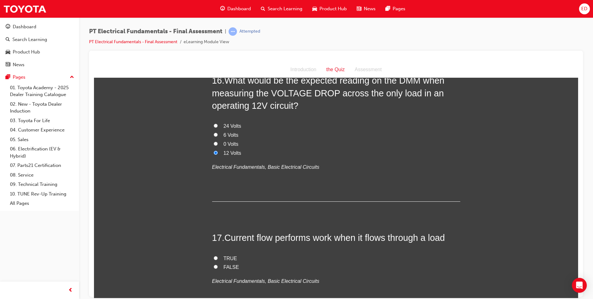
scroll to position [2079, 0]
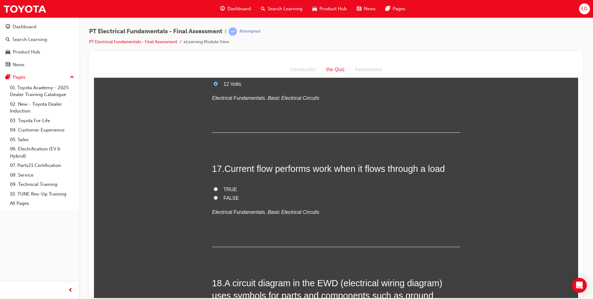
click at [214, 195] on input "FALSE" at bounding box center [216, 197] width 4 height 4
radio input "true"
click at [214, 187] on input "TRUE" at bounding box center [216, 189] width 4 height 4
radio input "true"
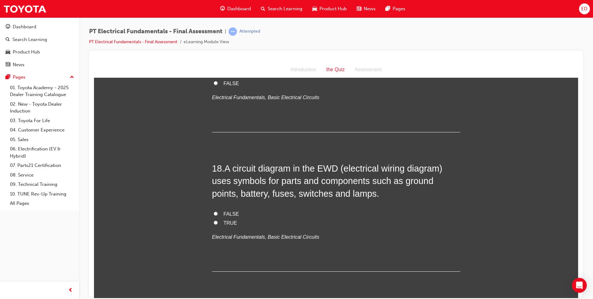
scroll to position [2235, 0]
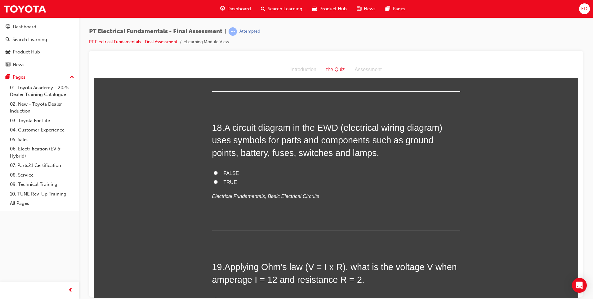
click at [214, 179] on input "TRUE" at bounding box center [216, 181] width 4 height 4
radio input "true"
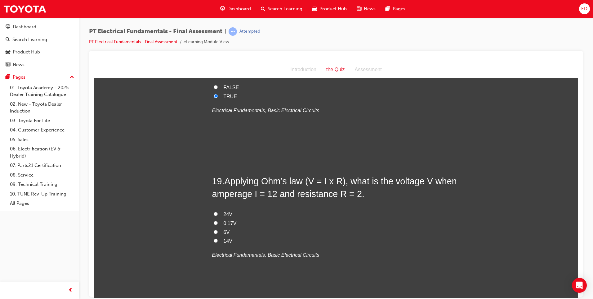
scroll to position [2328, 0]
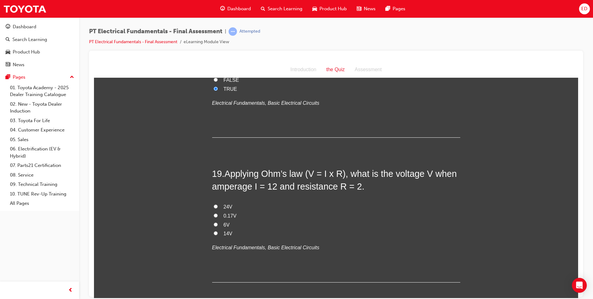
click at [214, 222] on input "6V" at bounding box center [216, 224] width 4 height 4
radio input "true"
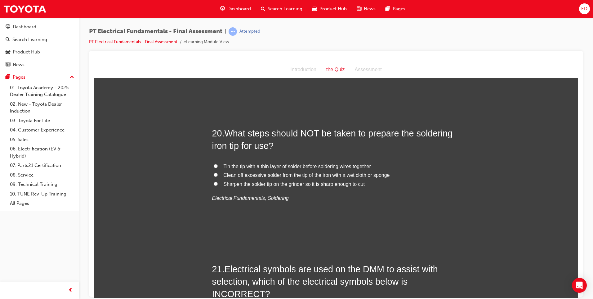
scroll to position [2514, 0]
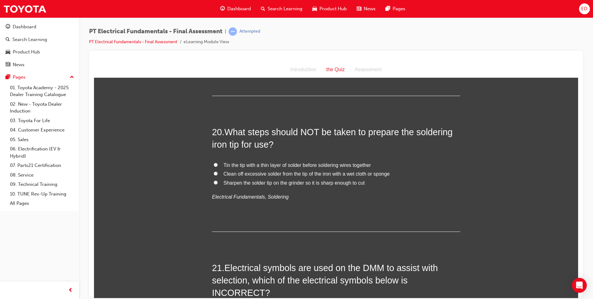
click at [214, 171] on input "Clean off excessive solder from the tip of the iron with a wet cloth or sponge" at bounding box center [216, 173] width 4 height 4
radio input "true"
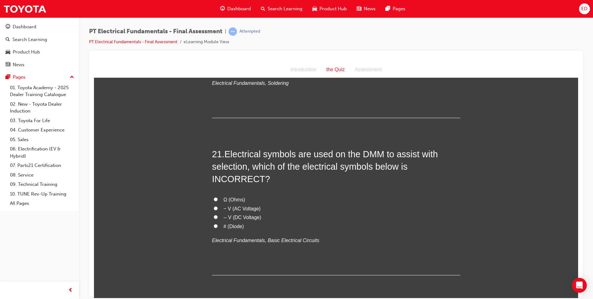
scroll to position [2638, 0]
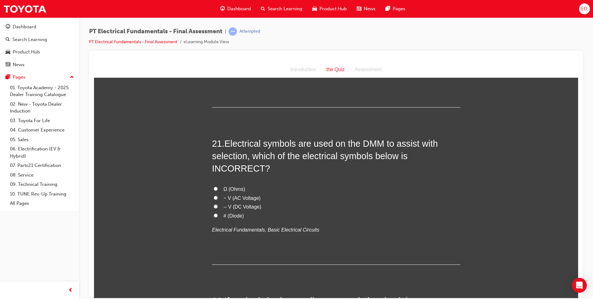
click at [214, 204] on input "-- V (DC Voltage)" at bounding box center [216, 206] width 4 height 4
radio input "true"
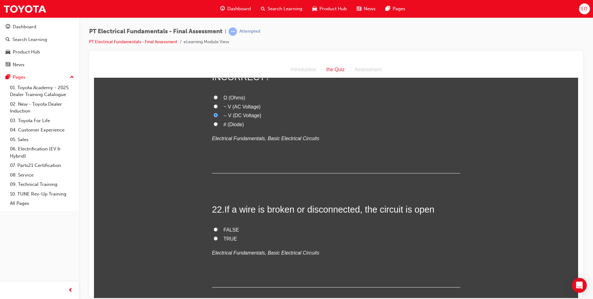
scroll to position [2731, 0]
click at [214, 234] on input "TRUE" at bounding box center [216, 236] width 4 height 4
radio input "true"
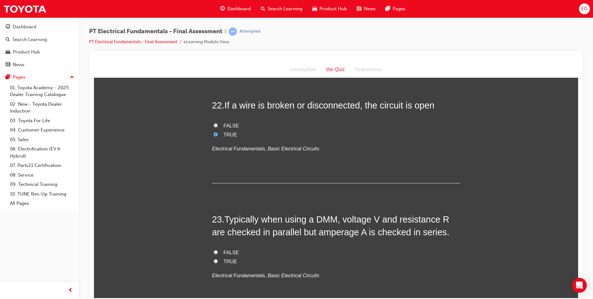
scroll to position [2855, 0]
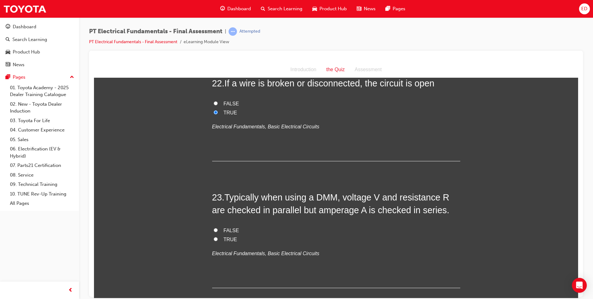
click at [214, 236] on input "TRUE" at bounding box center [216, 238] width 4 height 4
radio input "true"
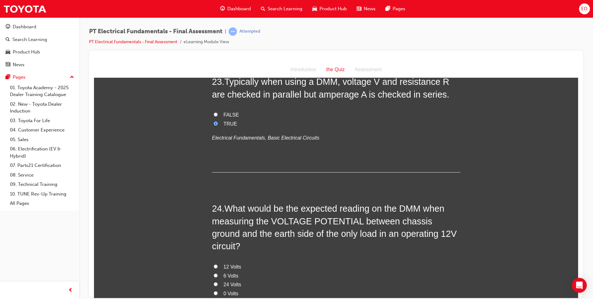
scroll to position [2979, 0]
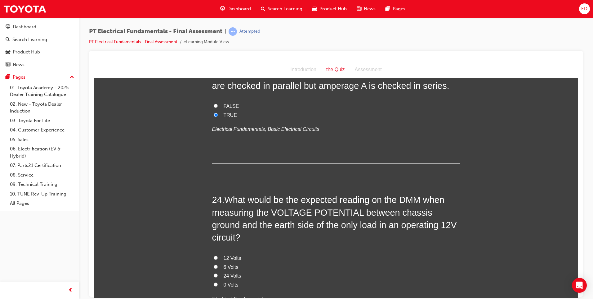
click at [213, 253] on label "12 Volts" at bounding box center [336, 257] width 248 height 9
click at [214, 255] on input "12 Volts" at bounding box center [216, 257] width 4 height 4
radio input "true"
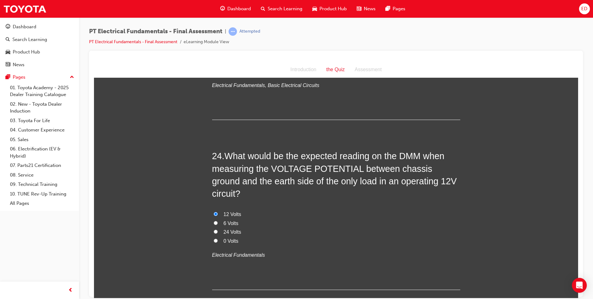
scroll to position [3024, 0]
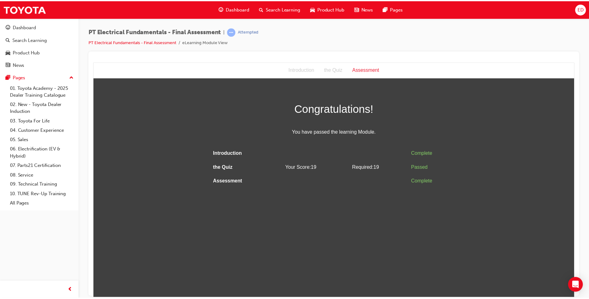
scroll to position [0, 0]
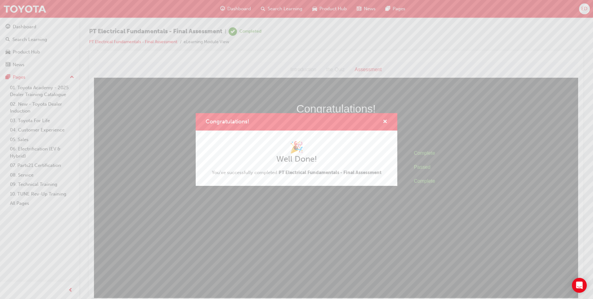
click at [271, 121] on div "Congratulations!" at bounding box center [297, 122] width 182 height 8
click at [59, 10] on div "Congratulations! 🎉 Well Done! You've successfully completed PT Electrical Funda…" at bounding box center [296, 149] width 593 height 299
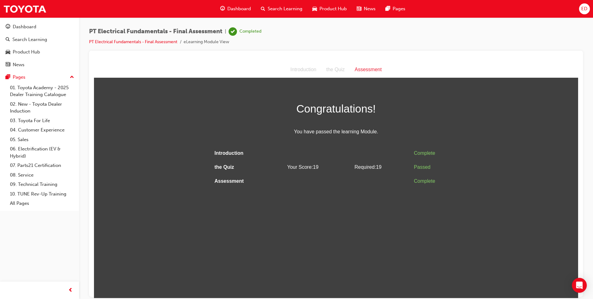
click at [117, 12] on div "Dashboard Search Learning Product Hub News Pages ED" at bounding box center [296, 9] width 593 height 18
click at [16, 9] on img at bounding box center [24, 9] width 43 height 14
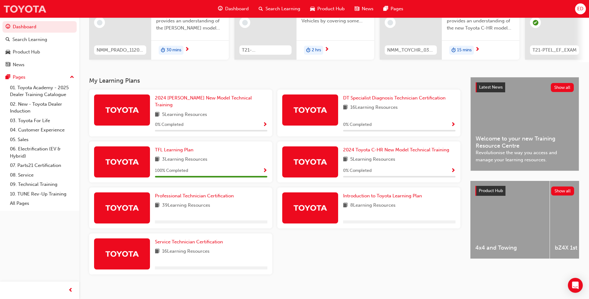
scroll to position [83, 0]
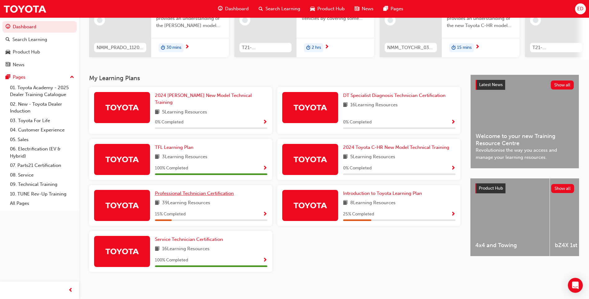
click at [205, 190] on span "Professional Technician Certification" at bounding box center [194, 193] width 79 height 6
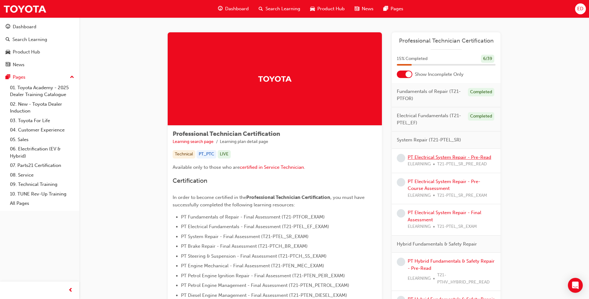
click at [443, 155] on link "PT Electrical System Repair - Pre-Read" at bounding box center [449, 157] width 83 height 6
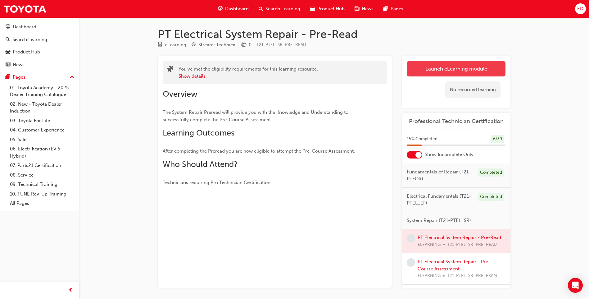
click at [449, 67] on link "Launch eLearning module" at bounding box center [456, 69] width 99 height 16
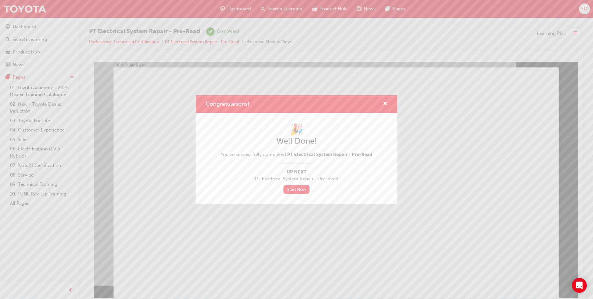
click at [283, 101] on div "Congratulations!" at bounding box center [297, 104] width 182 height 8
click at [240, 105] on span "Congratulations!" at bounding box center [228, 103] width 44 height 7
click at [224, 104] on span "Congratulations!" at bounding box center [228, 103] width 44 height 7
click at [31, 10] on div "Congratulations! 🎉 Well Done! You've successfully completed PT Electrical Syste…" at bounding box center [296, 149] width 593 height 299
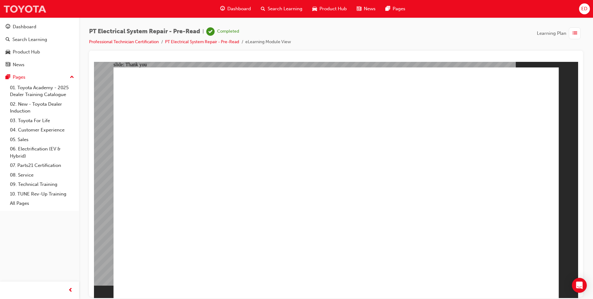
click at [24, 8] on img at bounding box center [24, 9] width 43 height 14
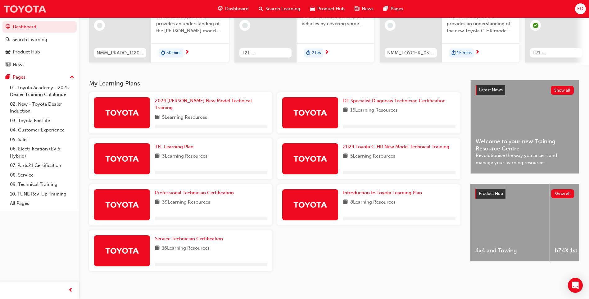
scroll to position [83, 0]
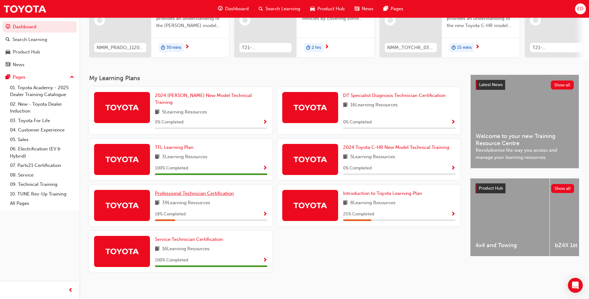
click at [201, 190] on span "Professional Technician Certification" at bounding box center [194, 193] width 79 height 6
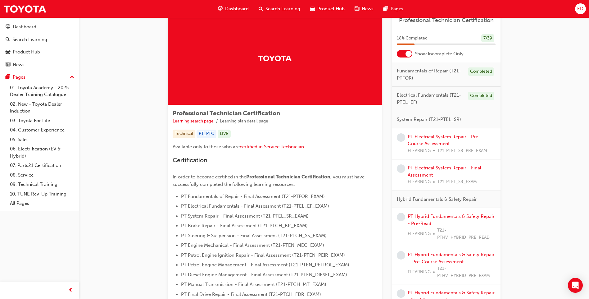
scroll to position [31, 0]
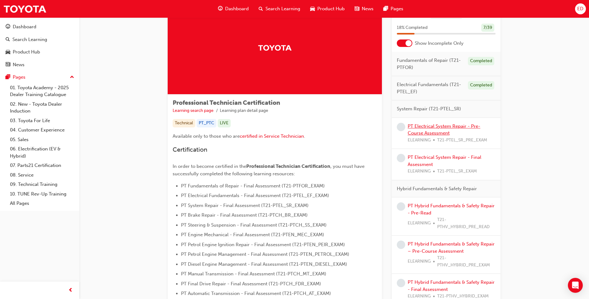
click at [443, 126] on link "PT Electrical System Repair - Pre-Course Assessment" at bounding box center [444, 129] width 73 height 13
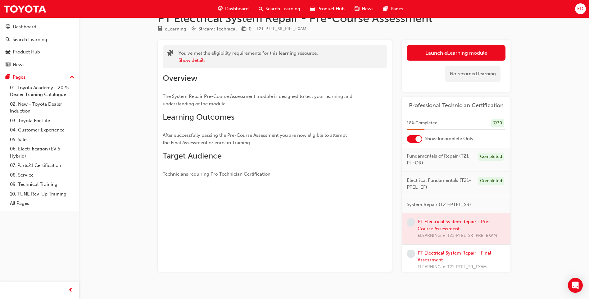
scroll to position [24, 0]
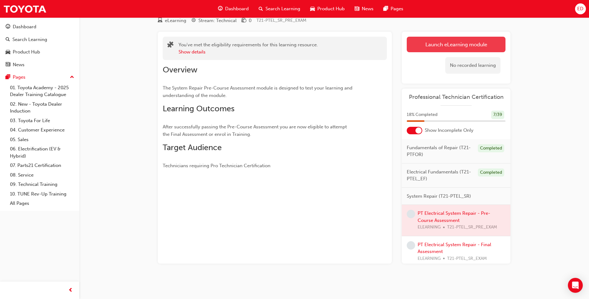
click at [455, 43] on link "Launch eLearning module" at bounding box center [456, 45] width 99 height 16
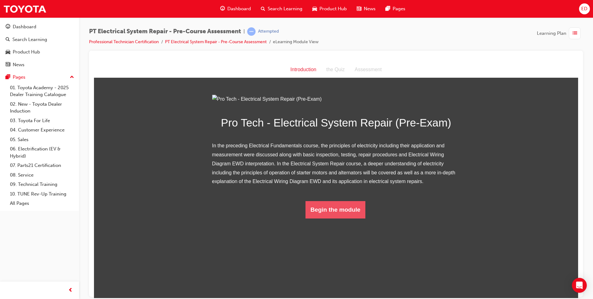
click at [325, 218] on button "Begin the module" at bounding box center [336, 208] width 60 height 17
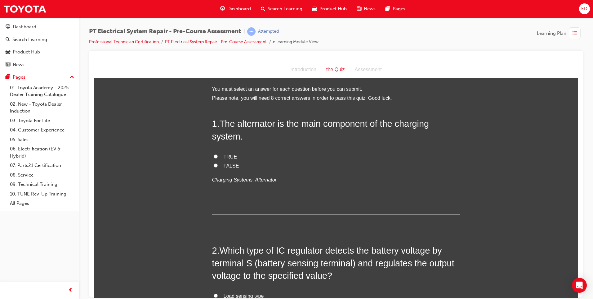
click at [214, 156] on input "TRUE" at bounding box center [216, 156] width 4 height 4
radio input "true"
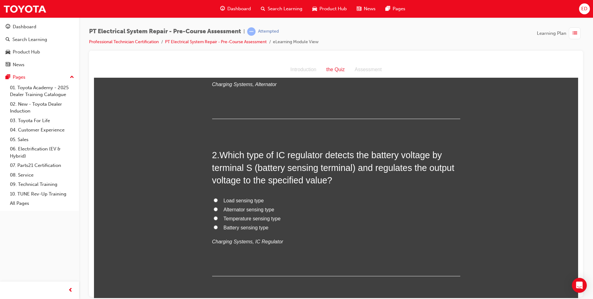
scroll to position [124, 0]
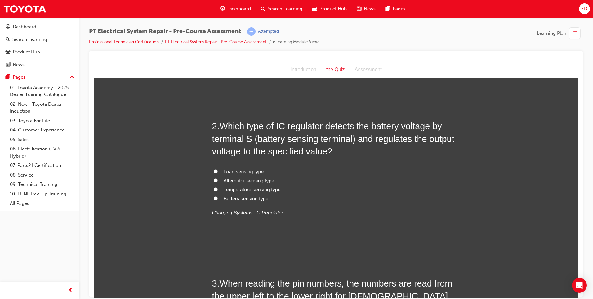
click at [214, 170] on input "Load sensing type" at bounding box center [216, 171] width 4 height 4
radio input "true"
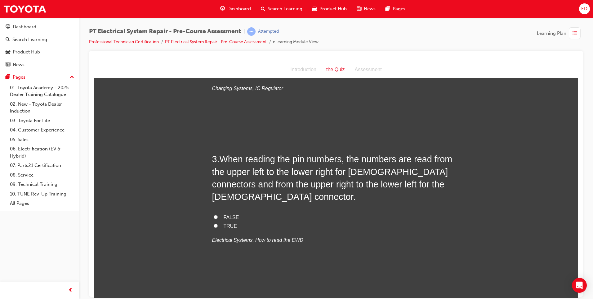
click at [214, 223] on input "TRUE" at bounding box center [216, 225] width 4 height 4
radio input "true"
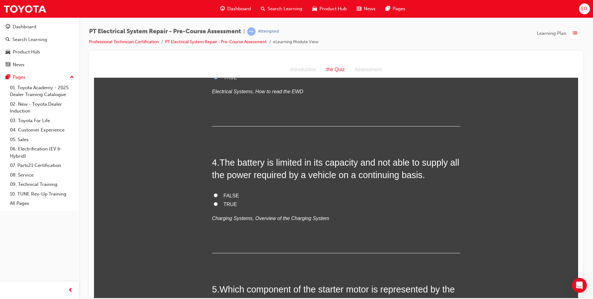
scroll to position [403, 0]
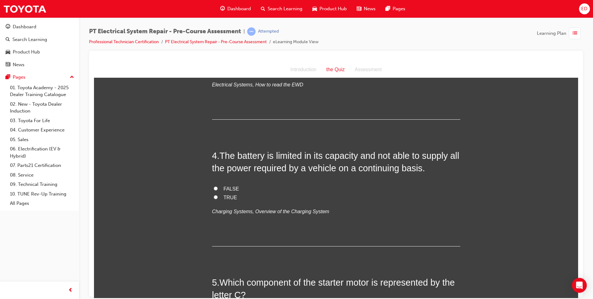
click at [214, 195] on input "TRUE" at bounding box center [216, 197] width 4 height 4
radio input "true"
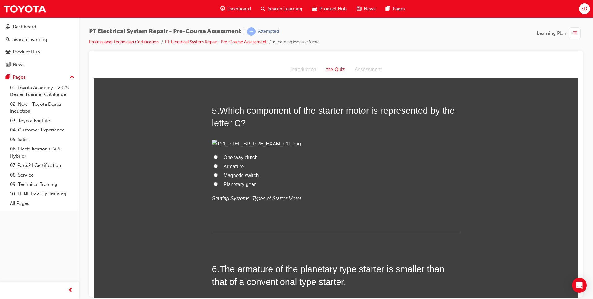
scroll to position [590, 0]
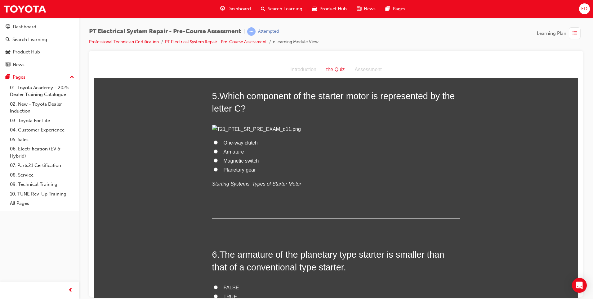
click at [214, 171] on input "Planetary gear" at bounding box center [216, 169] width 4 height 4
radio input "true"
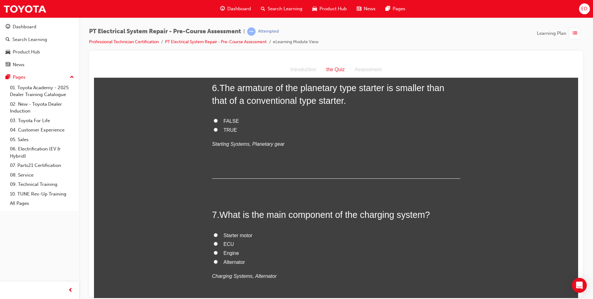
scroll to position [776, 0]
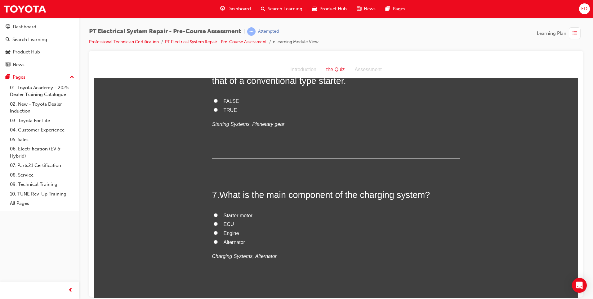
click at [214, 111] on input "TRUE" at bounding box center [216, 109] width 4 height 4
radio input "true"
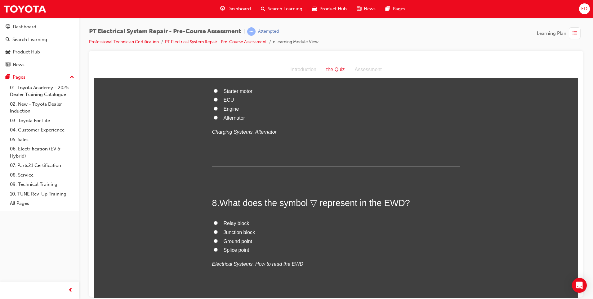
scroll to position [931, 0]
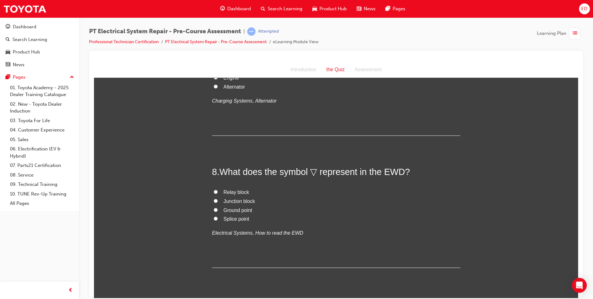
click at [214, 88] on input "Alternator" at bounding box center [216, 86] width 4 height 4
radio input "true"
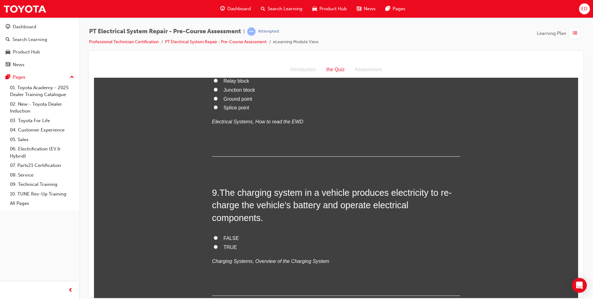
scroll to position [1055, 0]
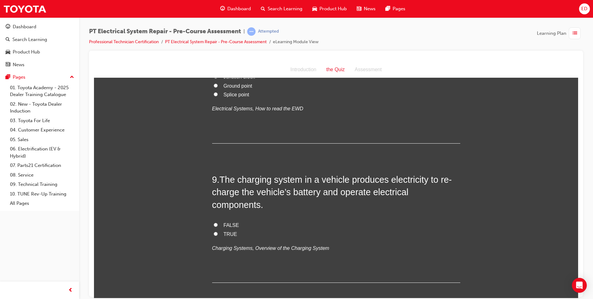
click at [214, 87] on input "Ground point" at bounding box center [216, 85] width 4 height 4
radio input "true"
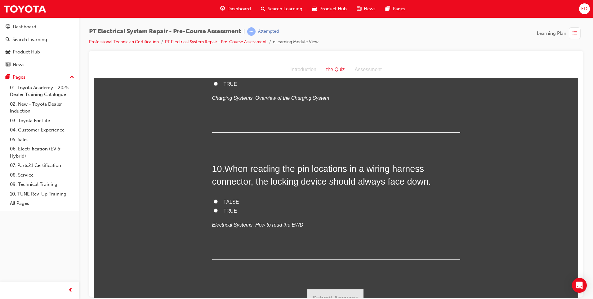
scroll to position [1179, 0]
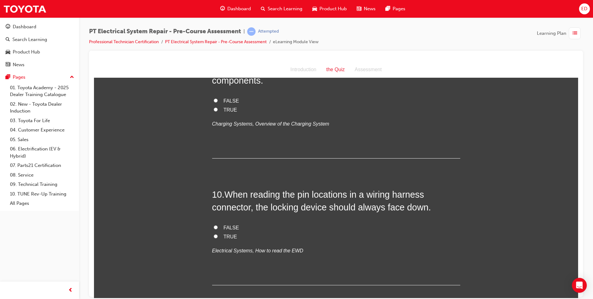
click at [214, 111] on input "TRUE" at bounding box center [216, 109] width 4 height 4
radio input "true"
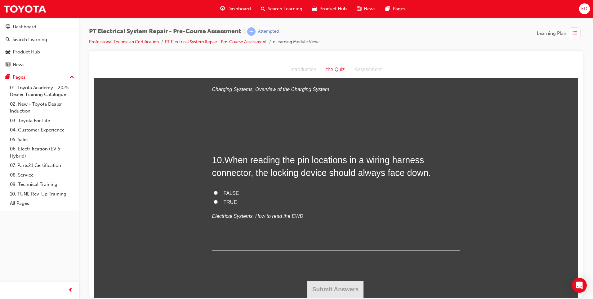
scroll to position [1297, 0]
click at [214, 202] on input "TRUE" at bounding box center [216, 201] width 4 height 4
radio input "true"
click at [348, 290] on button "Submit Answers" at bounding box center [336, 288] width 56 height 17
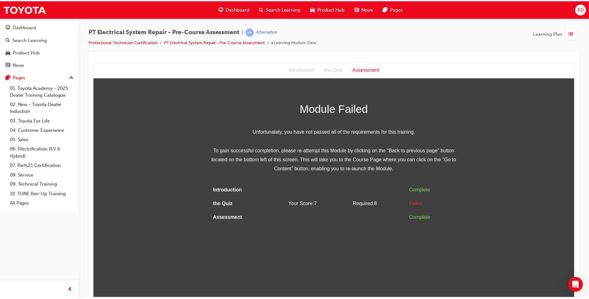
scroll to position [0, 0]
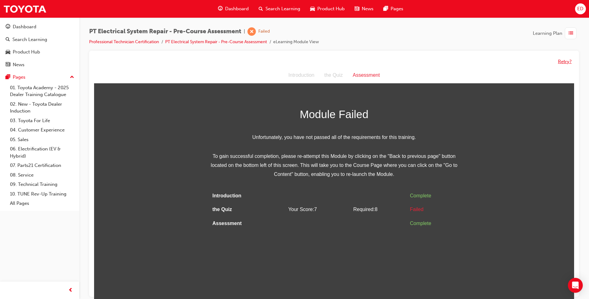
click at [565, 62] on button "Retry?" at bounding box center [565, 61] width 14 height 7
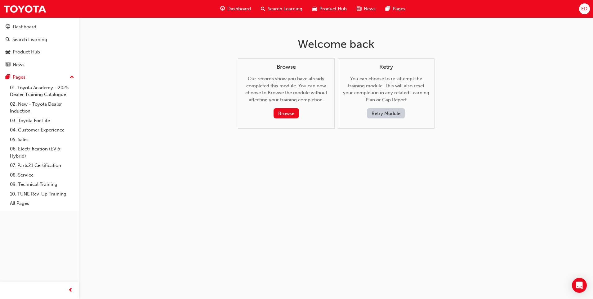
click at [382, 114] on button "Retry Module" at bounding box center [386, 113] width 38 height 10
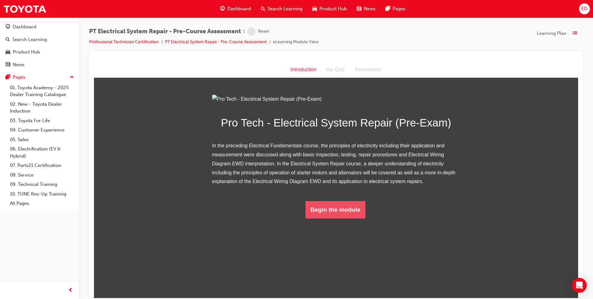
click at [320, 218] on button "Begin the module" at bounding box center [336, 208] width 60 height 17
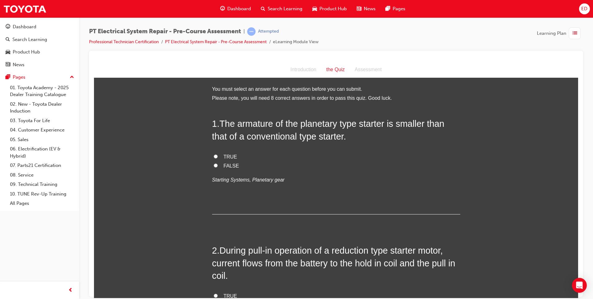
click at [214, 156] on input "TRUE" at bounding box center [216, 156] width 4 height 4
radio input "true"
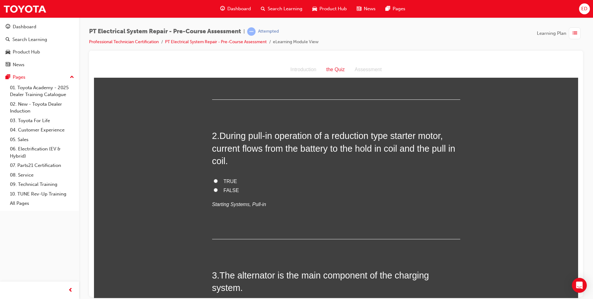
scroll to position [124, 0]
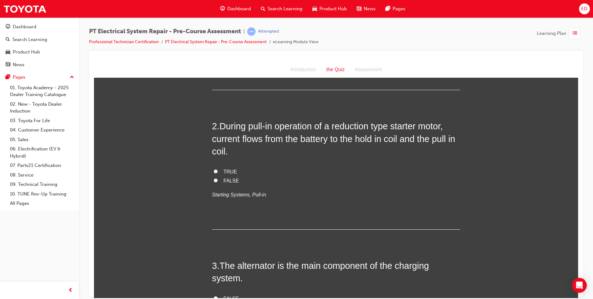
click at [215, 171] on input "TRUE" at bounding box center [216, 171] width 4 height 4
radio input "true"
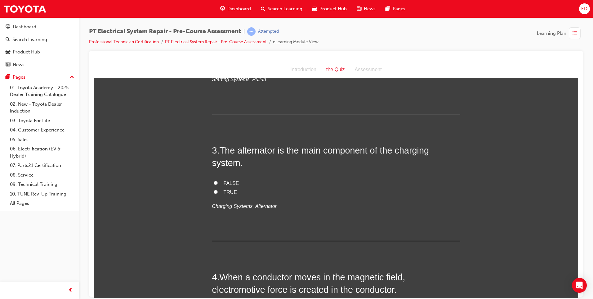
scroll to position [248, 0]
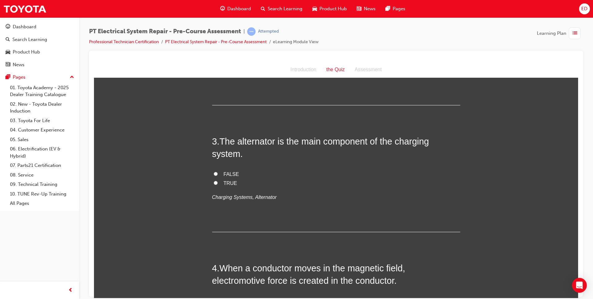
drag, startPoint x: 212, startPoint y: 182, endPoint x: 221, endPoint y: 184, distance: 9.4
click at [214, 182] on input "TRUE" at bounding box center [216, 182] width 4 height 4
radio input "true"
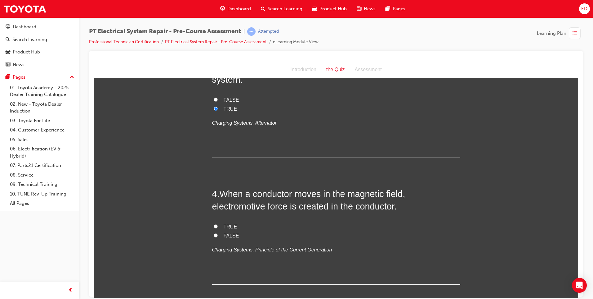
scroll to position [341, 0]
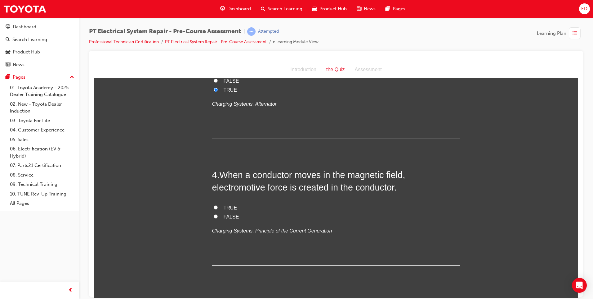
drag, startPoint x: 213, startPoint y: 205, endPoint x: 251, endPoint y: 214, distance: 39.2
click at [214, 205] on input "TRUE" at bounding box center [216, 207] width 4 height 4
radio input "true"
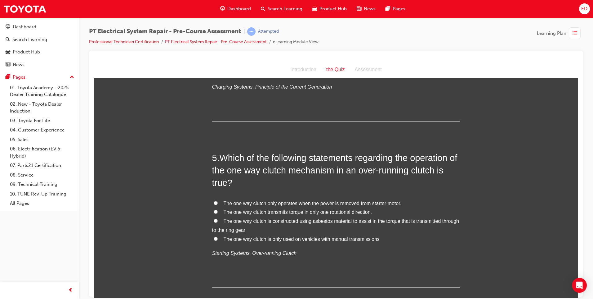
scroll to position [497, 0]
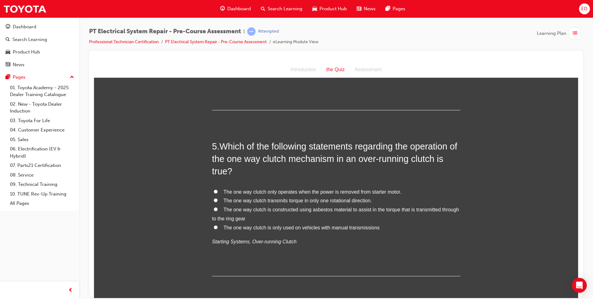
click at [209, 211] on div "You must select an answer for each question before you can submit. Please note,…" at bounding box center [336, 285] width 484 height 1395
drag, startPoint x: 213, startPoint y: 209, endPoint x: 256, endPoint y: 214, distance: 44.0
click at [214, 209] on input "The one way clutch is constructed using asbestos material to assist in the torq…" at bounding box center [216, 209] width 4 height 4
radio input "true"
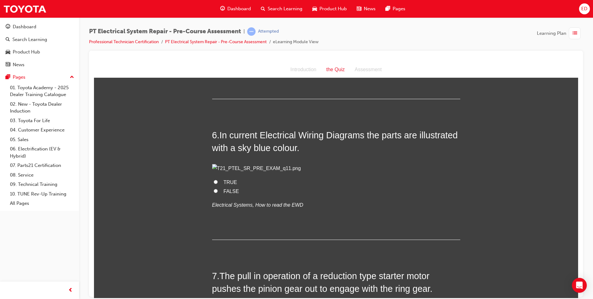
scroll to position [683, 0]
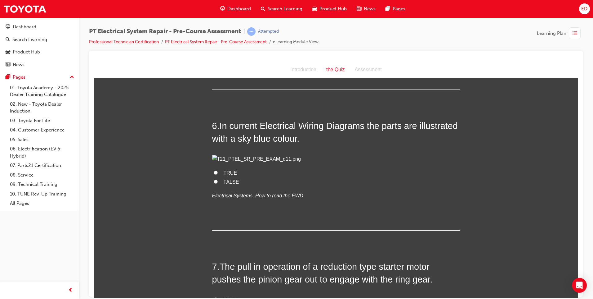
click at [209, 210] on div "You must select an answer for each question before you can submit. Please note,…" at bounding box center [336, 99] width 484 height 1395
click at [214, 174] on input "TRUE" at bounding box center [216, 172] width 4 height 4
radio input "true"
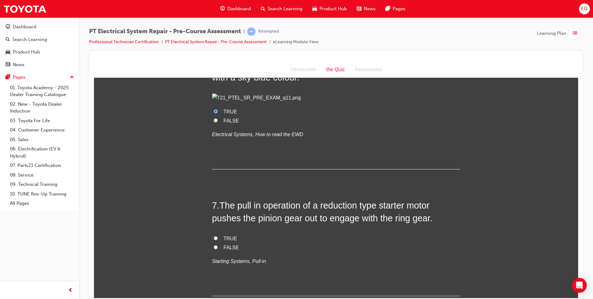
scroll to position [838, 0]
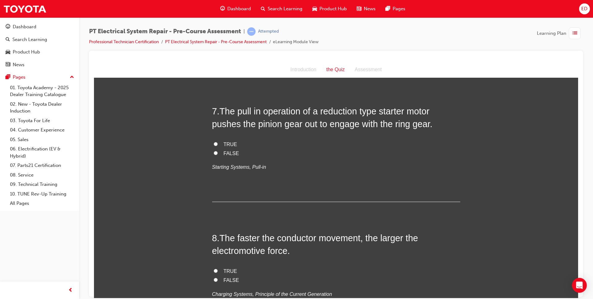
drag, startPoint x: 212, startPoint y: 182, endPoint x: 227, endPoint y: 185, distance: 15.2
click at [214, 146] on input "TRUE" at bounding box center [216, 144] width 4 height 4
radio input "true"
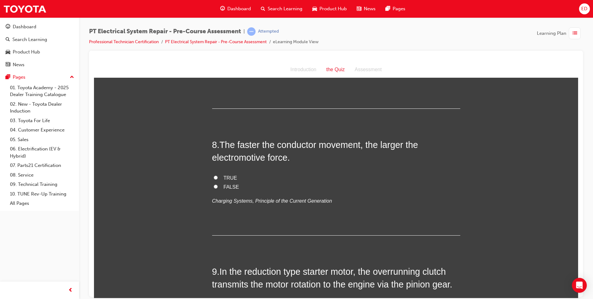
scroll to position [962, 0]
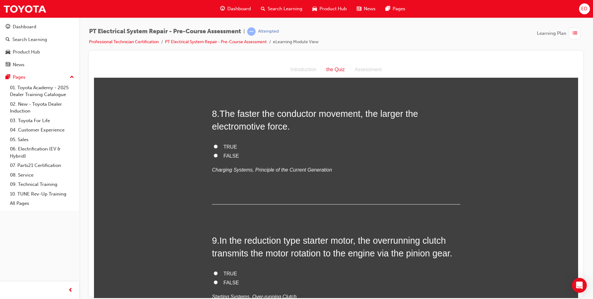
click at [215, 148] on input "TRUE" at bounding box center [216, 146] width 4 height 4
radio input "true"
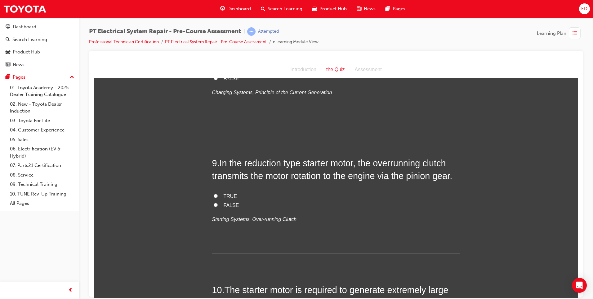
scroll to position [1086, 0]
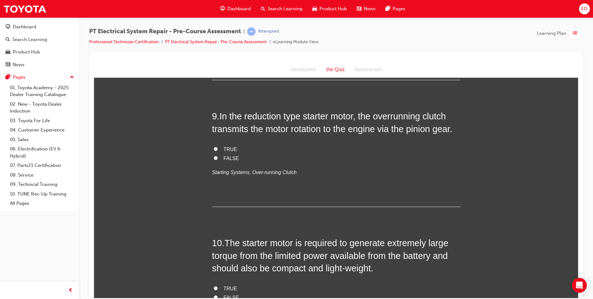
click at [214, 151] on input "TRUE" at bounding box center [216, 148] width 4 height 4
radio input "true"
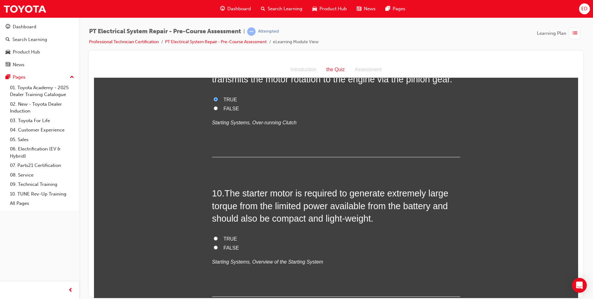
scroll to position [1210, 0]
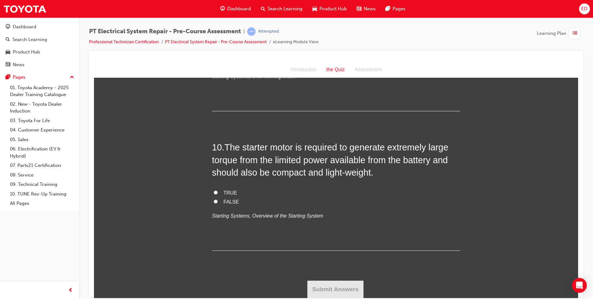
click at [215, 203] on input "FALSE" at bounding box center [216, 201] width 4 height 4
radio input "true"
click at [335, 283] on button "Submit Answers" at bounding box center [336, 288] width 56 height 17
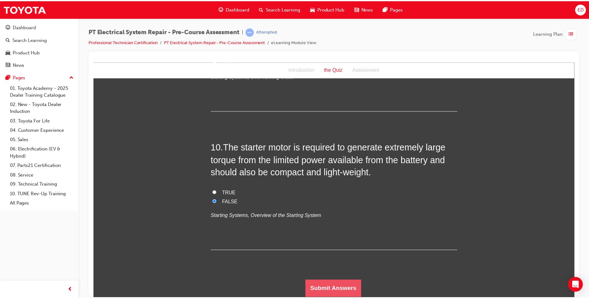
scroll to position [0, 0]
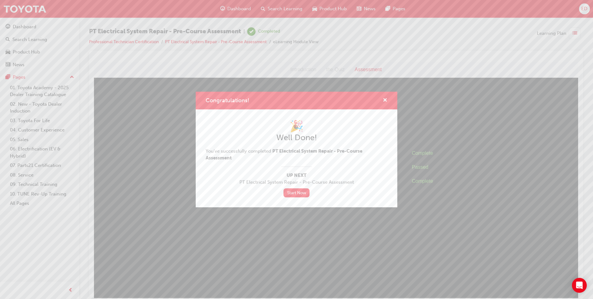
click at [240, 102] on span "Congratulations!" at bounding box center [228, 100] width 44 height 7
click at [44, 7] on div "Congratulations! 🎉 Well Done! You've successfully completed PT Electrical Syste…" at bounding box center [296, 149] width 593 height 299
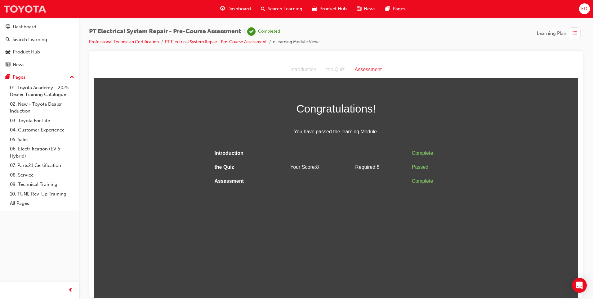
drag, startPoint x: 28, startPoint y: 5, endPoint x: 37, endPoint y: 7, distance: 9.6
click at [28, 5] on img at bounding box center [24, 9] width 43 height 14
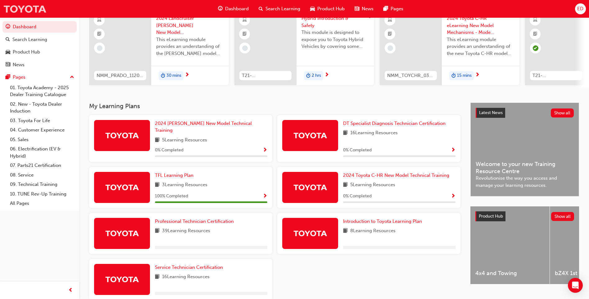
scroll to position [83, 0]
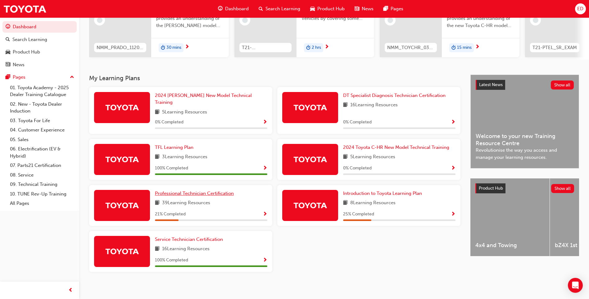
drag, startPoint x: 192, startPoint y: 190, endPoint x: 212, endPoint y: 196, distance: 20.5
click at [193, 190] on span "Professional Technician Certification" at bounding box center [194, 193] width 79 height 6
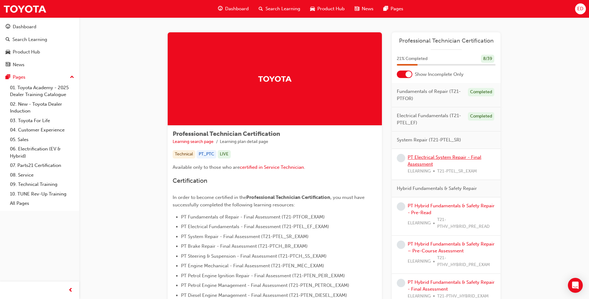
scroll to position [31, 0]
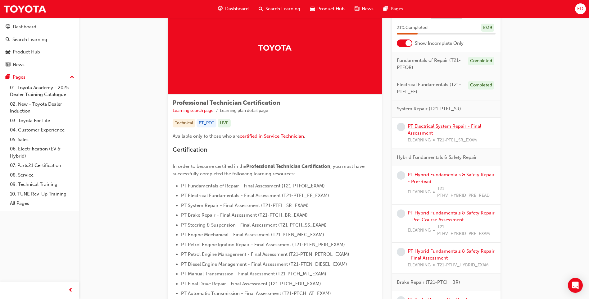
click at [447, 127] on link "PT Electrical System Repair - Final Assessment" at bounding box center [445, 129] width 74 height 13
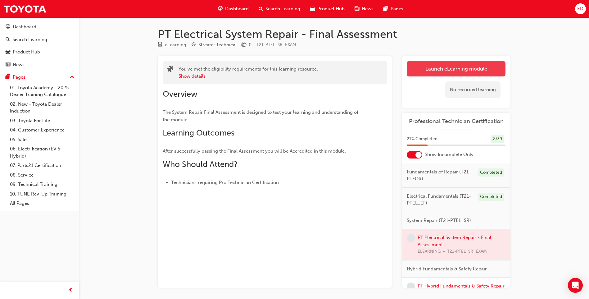
click at [438, 67] on link "Launch eLearning module" at bounding box center [456, 69] width 99 height 16
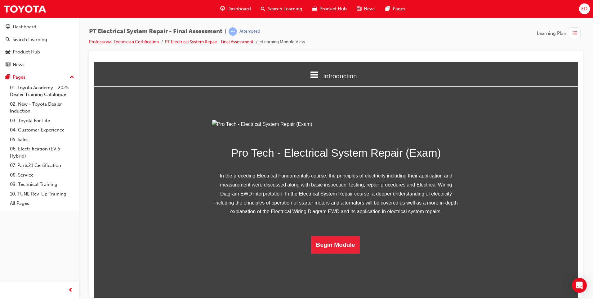
scroll to position [24, 0]
click at [335, 253] on button "Begin Module" at bounding box center [335, 244] width 49 height 17
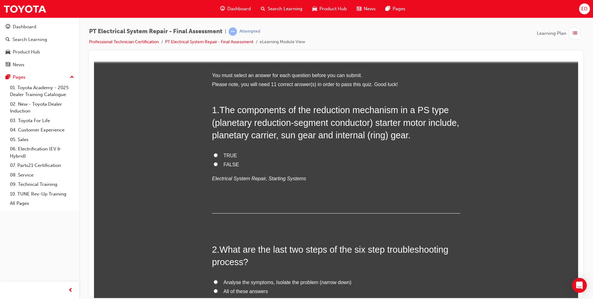
scroll to position [0, 0]
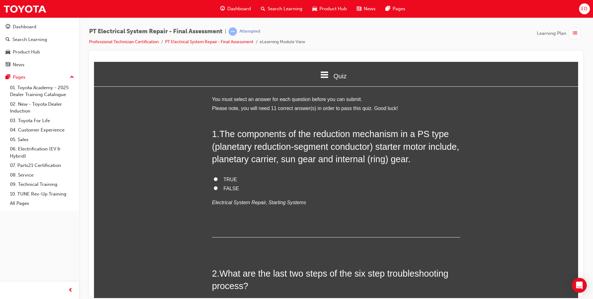
click at [214, 178] on input "TRUE" at bounding box center [216, 179] width 4 height 4
radio input "true"
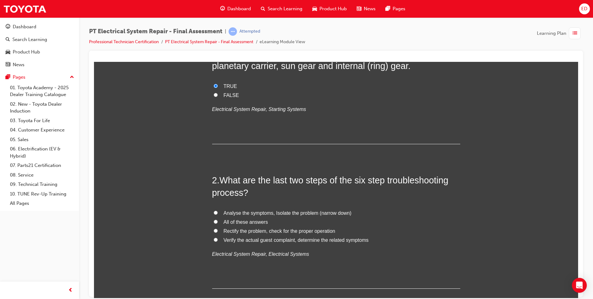
scroll to position [124, 0]
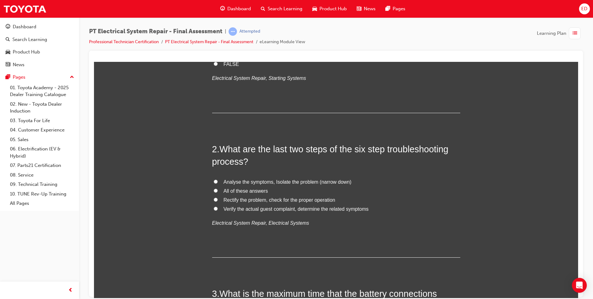
drag, startPoint x: 214, startPoint y: 190, endPoint x: 234, endPoint y: 190, distance: 19.9
click at [215, 189] on input "All of these answers" at bounding box center [216, 190] width 4 height 4
radio input "true"
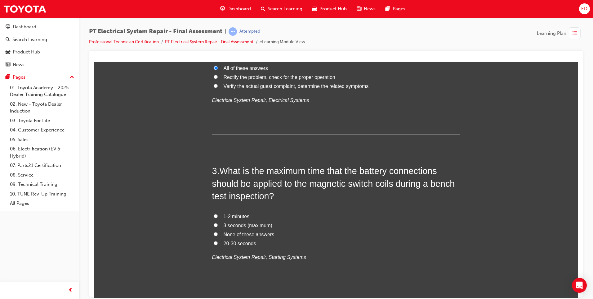
scroll to position [248, 0]
drag, startPoint x: 212, startPoint y: 241, endPoint x: 237, endPoint y: 242, distance: 25.8
click at [214, 241] on input "20-30 seconds" at bounding box center [216, 241] width 4 height 4
radio input "true"
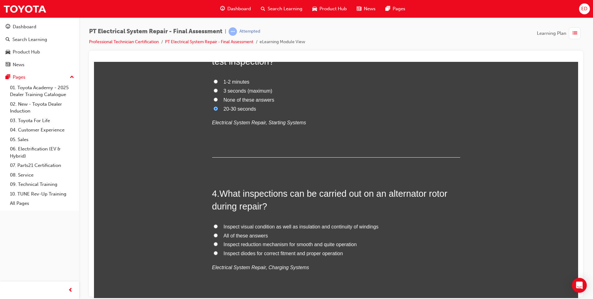
scroll to position [403, 0]
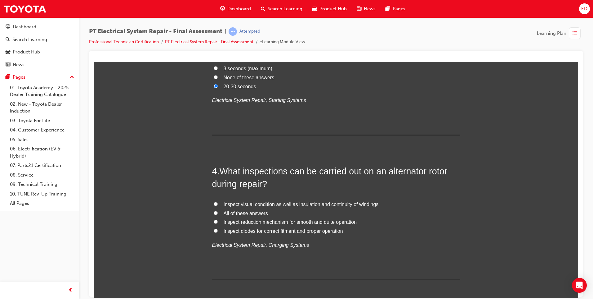
click at [215, 212] on input "All of these answers" at bounding box center [216, 212] width 4 height 4
radio input "true"
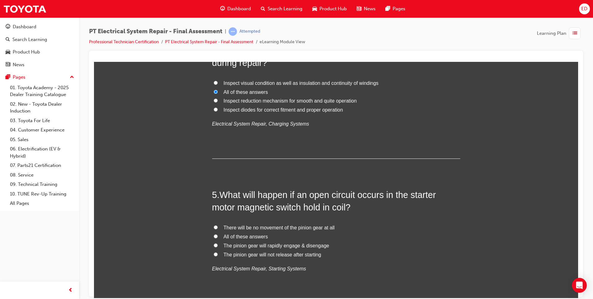
scroll to position [528, 0]
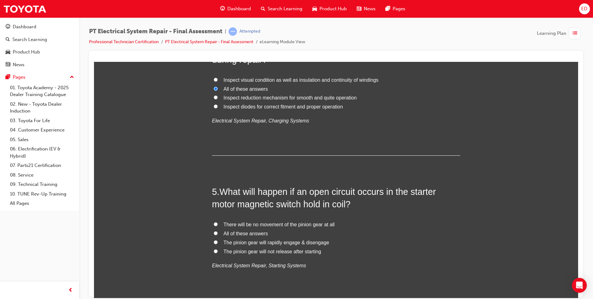
drag, startPoint x: 212, startPoint y: 232, endPoint x: 229, endPoint y: 232, distance: 17.4
click at [214, 232] on input "All of these answers" at bounding box center [216, 233] width 4 height 4
radio input "true"
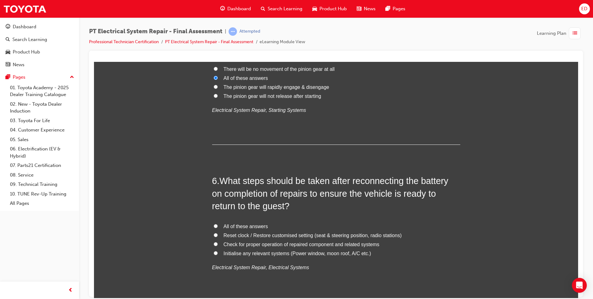
click at [214, 224] on input "All of these answers" at bounding box center [216, 225] width 4 height 4
radio input "true"
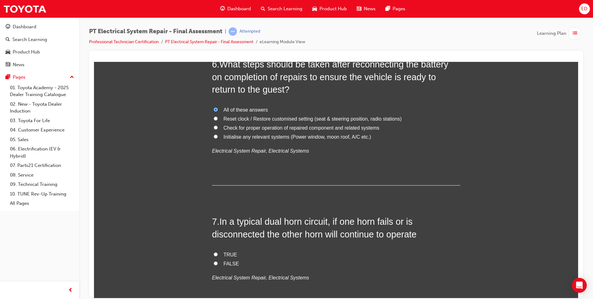
scroll to position [869, 0]
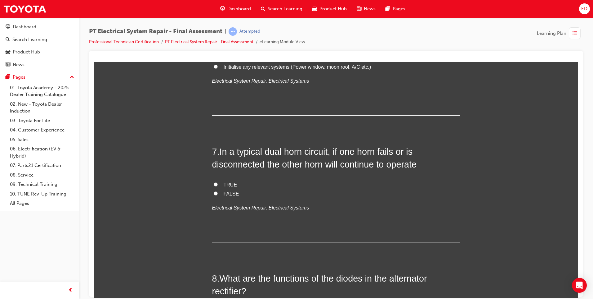
click at [214, 193] on input "FALSE" at bounding box center [216, 193] width 4 height 4
radio input "true"
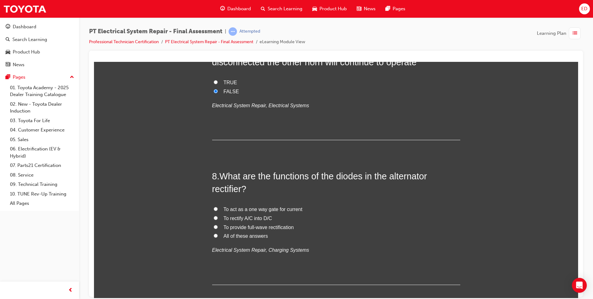
scroll to position [993, 0]
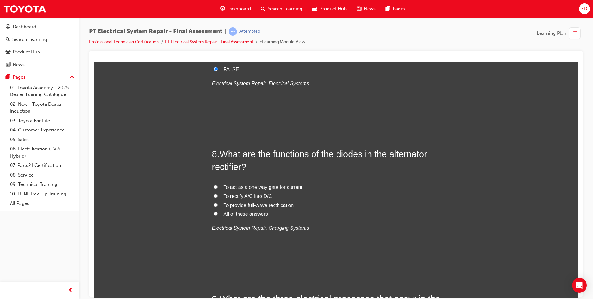
click at [214, 214] on input "All of these answers" at bounding box center [216, 213] width 4 height 4
radio input "true"
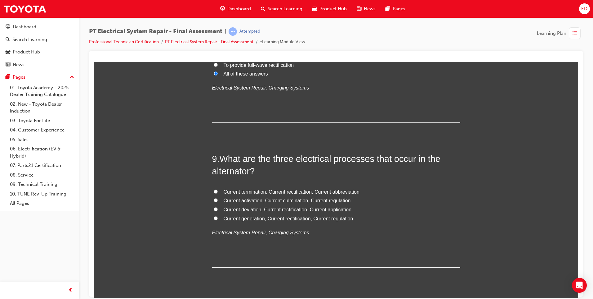
scroll to position [1144, 0]
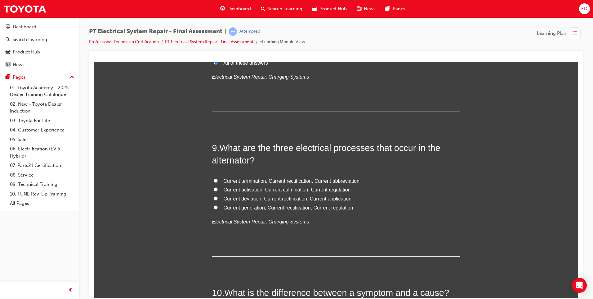
click at [214, 208] on input "Current generation, Current rectification, Current regulation" at bounding box center [216, 207] width 4 height 4
radio input "true"
click at [214, 180] on input "Current termination, Current rectification, Current abbreviation" at bounding box center [216, 180] width 4 height 4
radio input "true"
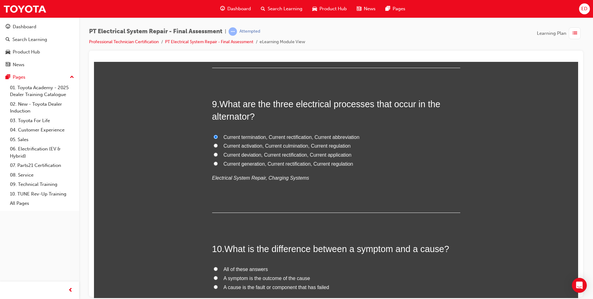
scroll to position [1268, 0]
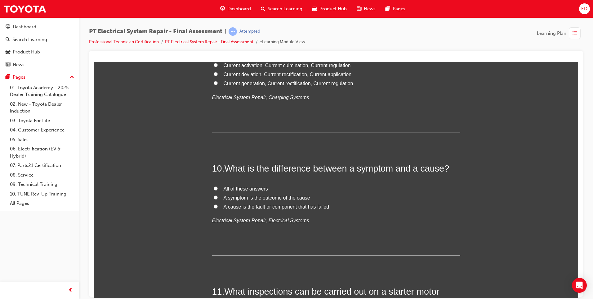
click at [214, 186] on input "All of these answers" at bounding box center [216, 188] width 4 height 4
radio input "true"
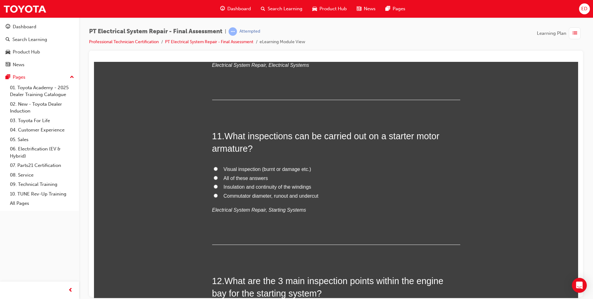
click at [220, 177] on label "All of these answers" at bounding box center [336, 177] width 248 height 9
click at [218, 177] on input "All of these answers" at bounding box center [216, 177] width 4 height 4
radio input "true"
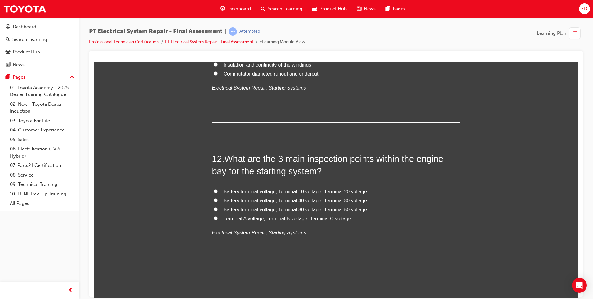
scroll to position [1547, 0]
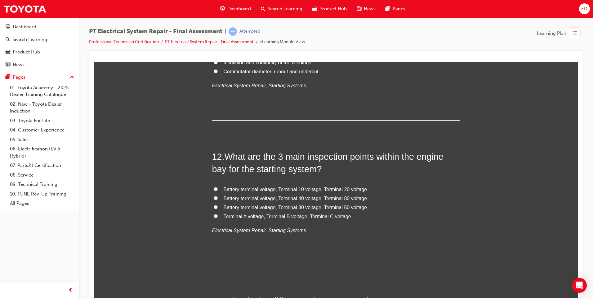
click at [214, 196] on input "Battery terminal voltage, Terminal 40 voltage, Terminal 80 voltage" at bounding box center [216, 198] width 4 height 4
radio input "true"
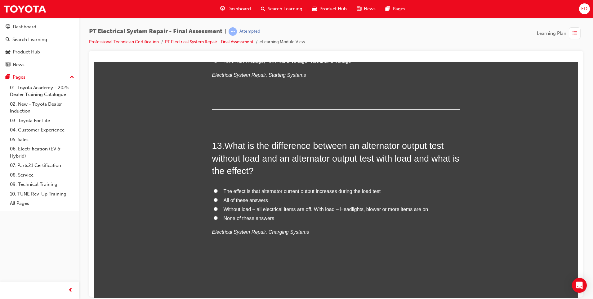
scroll to position [1734, 0]
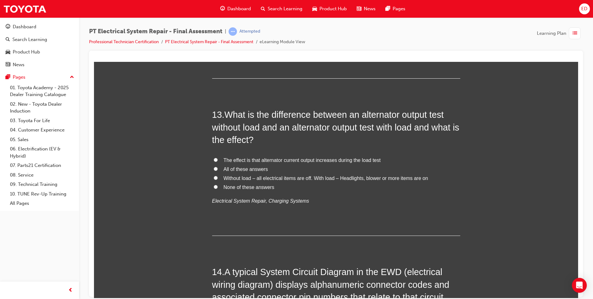
click at [214, 169] on input "All of these answers" at bounding box center [216, 168] width 4 height 4
radio input "true"
click at [214, 169] on input "All of these answers" at bounding box center [216, 168] width 4 height 4
click at [214, 168] on input "All of these answers" at bounding box center [216, 168] width 4 height 4
click at [214, 178] on input "Without load – all electrical items are off. With load – Headlights, blower or …" at bounding box center [216, 177] width 4 height 4
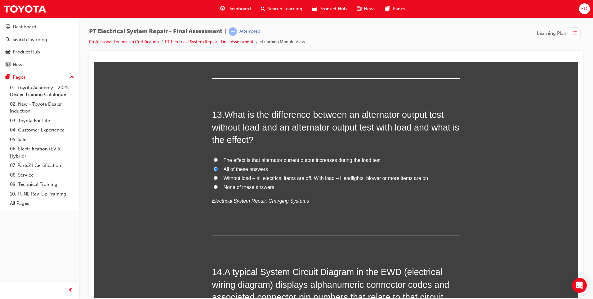
radio input "true"
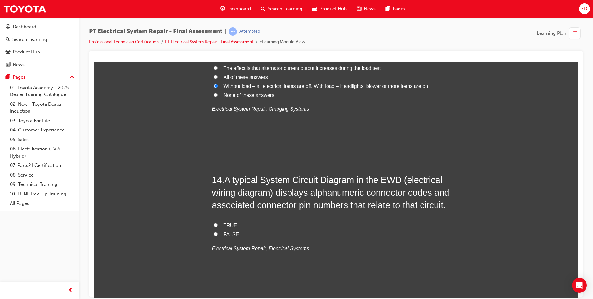
scroll to position [1827, 0]
click at [214, 223] on input "TRUE" at bounding box center [216, 223] width 4 height 4
radio input "true"
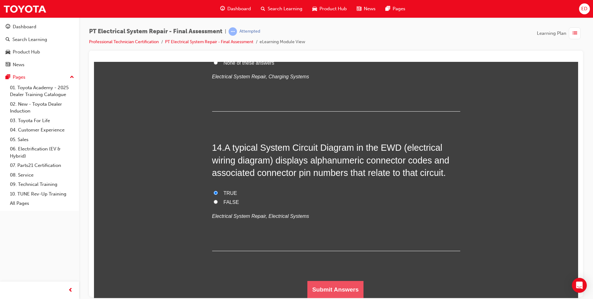
click at [348, 289] on button "Submit Answers" at bounding box center [336, 288] width 56 height 17
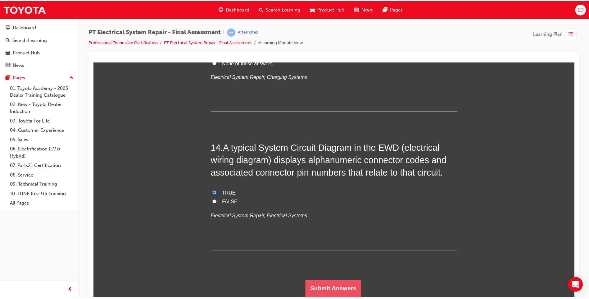
scroll to position [0, 0]
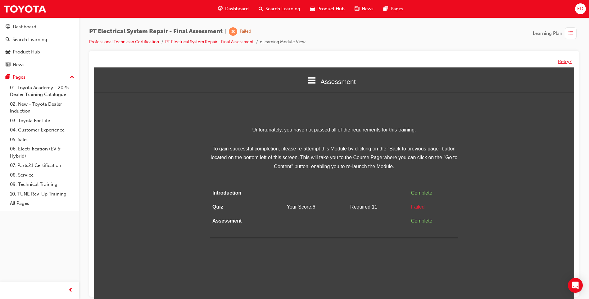
click at [561, 62] on button "Retry?" at bounding box center [565, 61] width 14 height 7
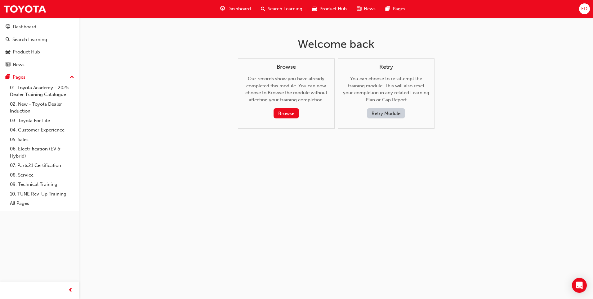
click at [382, 113] on button "Retry Module" at bounding box center [386, 113] width 38 height 10
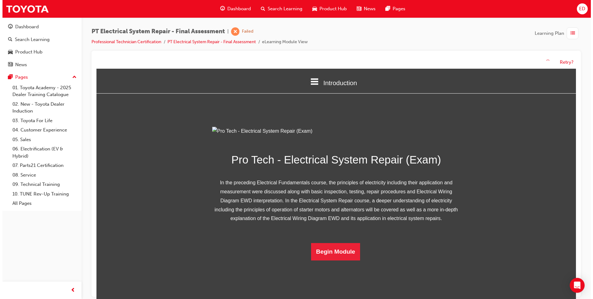
scroll to position [24, 0]
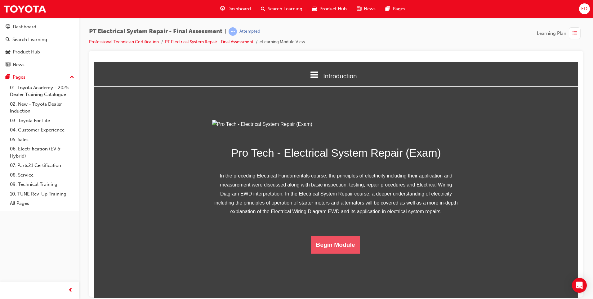
click at [337, 253] on button "Begin Module" at bounding box center [335, 244] width 49 height 17
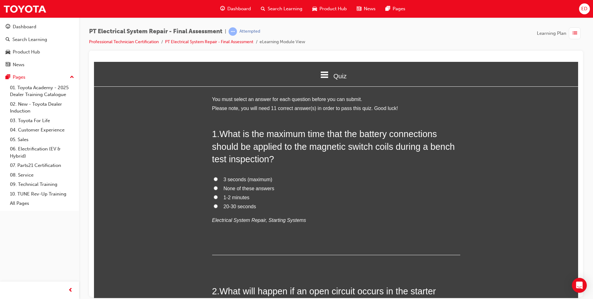
click at [215, 178] on input "3 seconds (maximum)" at bounding box center [216, 179] width 4 height 4
radio input "true"
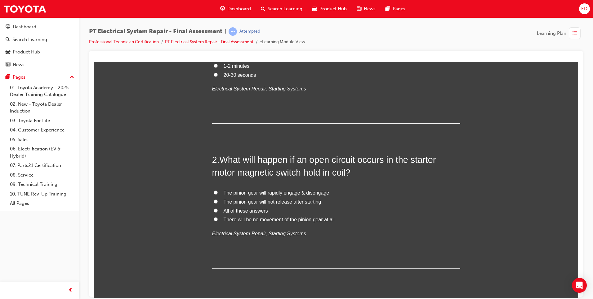
scroll to position [155, 0]
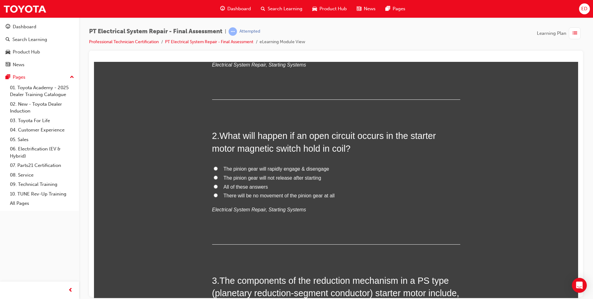
click at [214, 177] on input "The pinion gear will not release after starting" at bounding box center [216, 177] width 4 height 4
radio input "true"
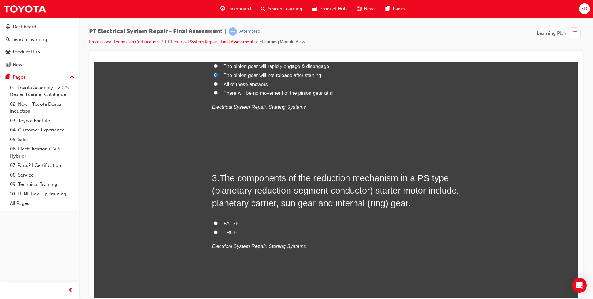
scroll to position [279, 0]
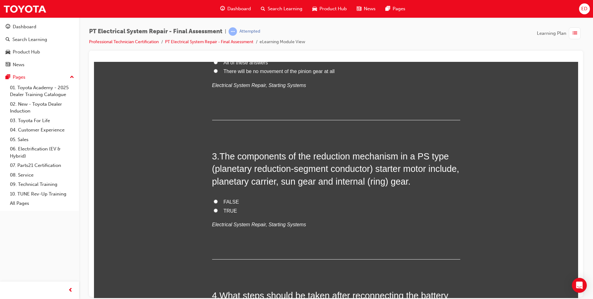
click at [217, 208] on label "TRUE" at bounding box center [336, 210] width 248 height 9
click at [217, 208] on input "TRUE" at bounding box center [216, 210] width 4 height 4
radio input "true"
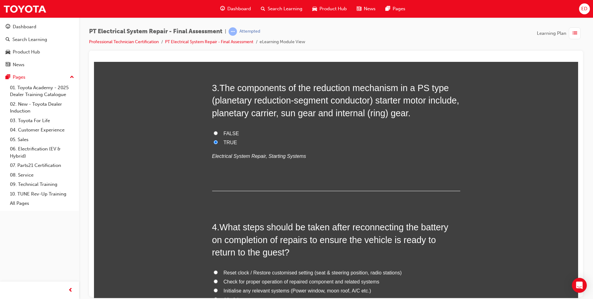
scroll to position [435, 0]
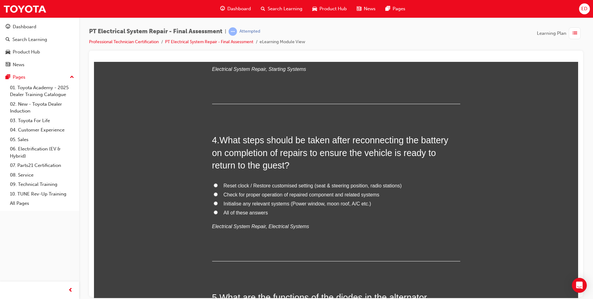
click at [214, 213] on input "All of these answers" at bounding box center [216, 212] width 4 height 4
radio input "true"
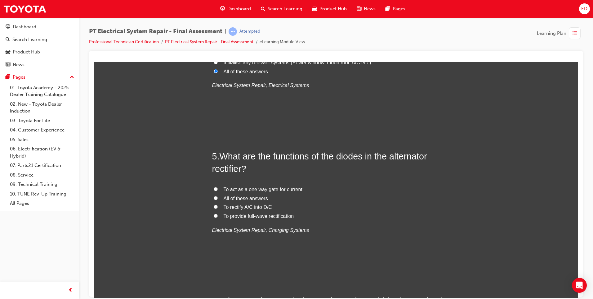
scroll to position [621, 0]
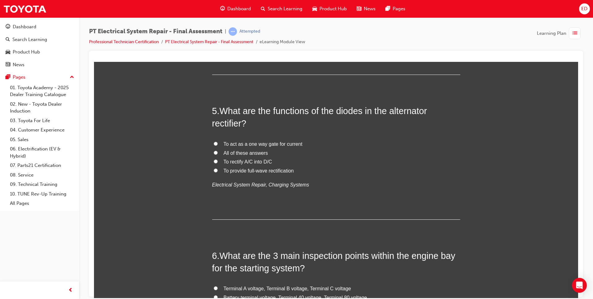
click at [214, 160] on label "To rectify A/C into D/C" at bounding box center [336, 161] width 248 height 9
click at [214, 160] on input "To rectify A/C into D/C" at bounding box center [216, 161] width 4 height 4
radio input "true"
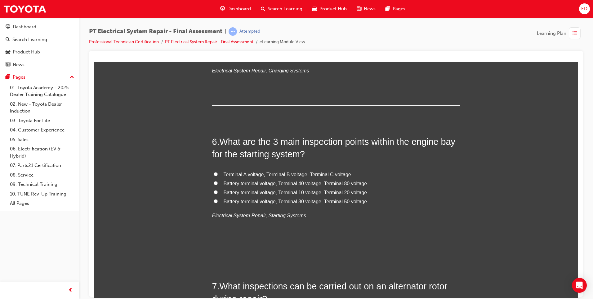
scroll to position [745, 0]
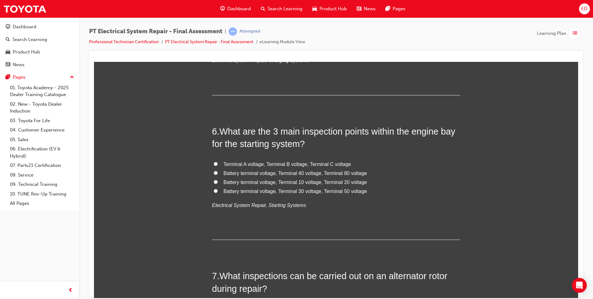
click at [218, 189] on label "Battery terminal voltage, Terminal 30 voltage, Terminal 50 voltage" at bounding box center [336, 191] width 248 height 9
click at [218, 189] on input "Battery terminal voltage, Terminal 30 voltage, Terminal 50 voltage" at bounding box center [216, 190] width 4 height 4
radio input "true"
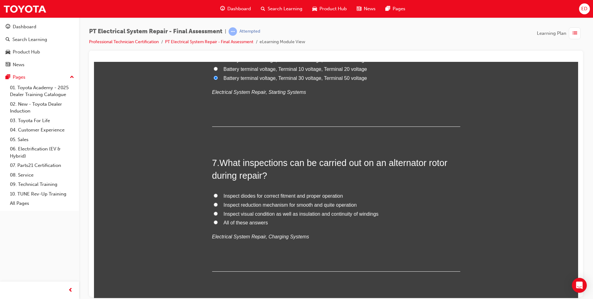
scroll to position [869, 0]
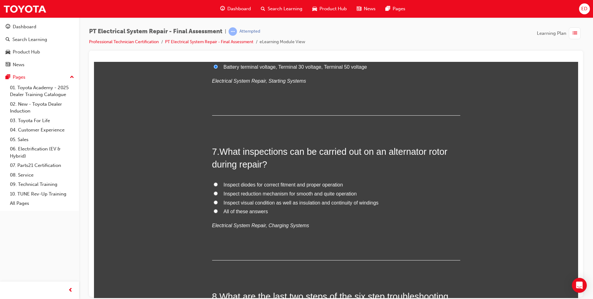
click at [209, 209] on div "You must select an answer for each question before you can submit. Please note,…" at bounding box center [336, 256] width 484 height 2061
click at [214, 209] on input "All of these answers" at bounding box center [216, 211] width 4 height 4
radio input "true"
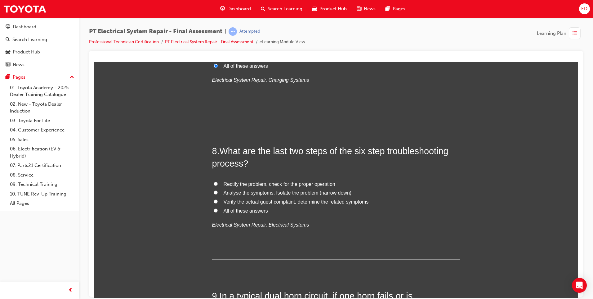
scroll to position [1024, 0]
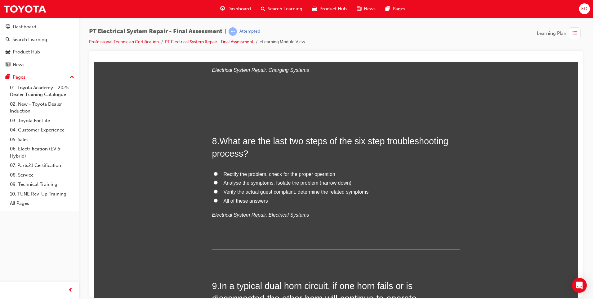
click at [214, 200] on input "All of these answers" at bounding box center [216, 200] width 4 height 4
radio input "true"
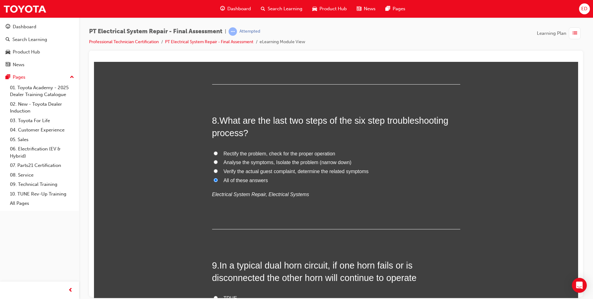
scroll to position [1148, 0]
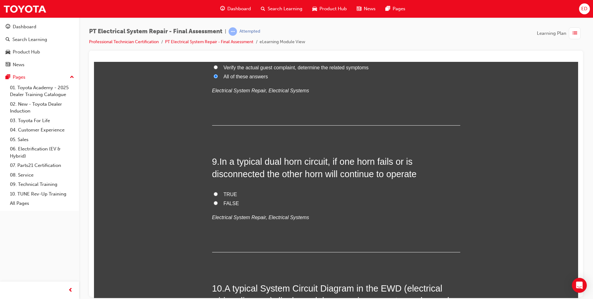
click at [214, 195] on input "TRUE" at bounding box center [216, 193] width 4 height 4
radio input "true"
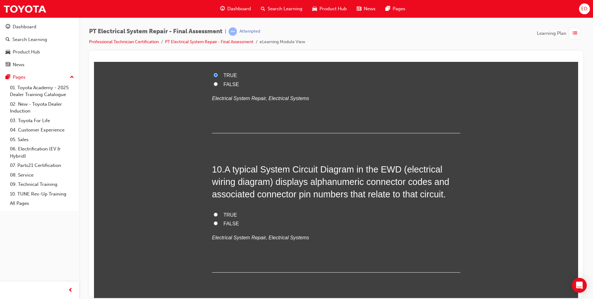
scroll to position [1272, 0]
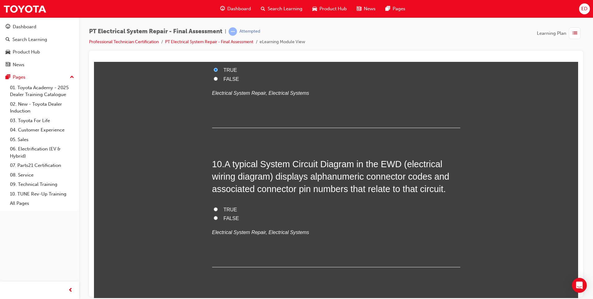
click at [214, 208] on input "TRUE" at bounding box center [216, 209] width 4 height 4
radio input "true"
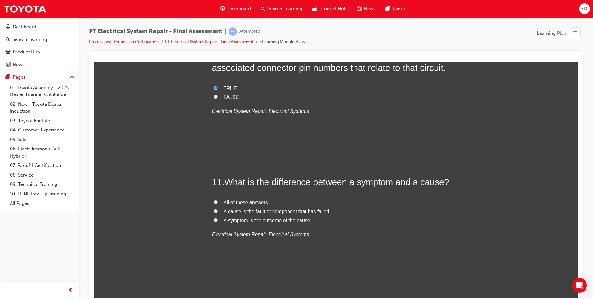
scroll to position [1428, 0]
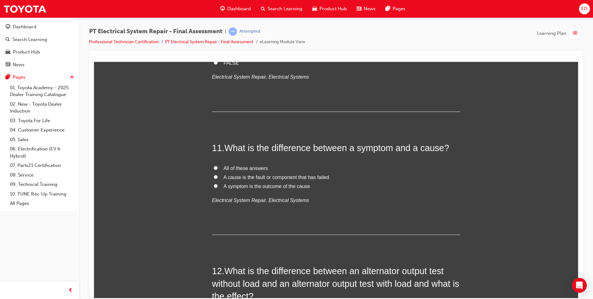
click at [214, 186] on input "A symptom is the outcome of the cause" at bounding box center [216, 185] width 4 height 4
radio input "true"
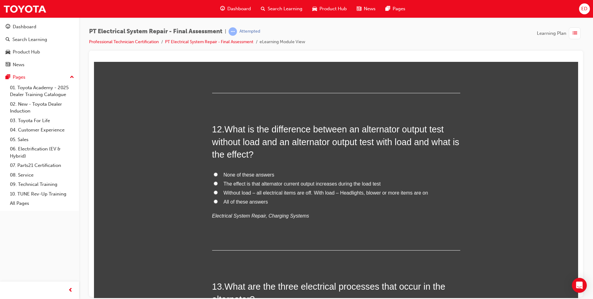
scroll to position [1583, 0]
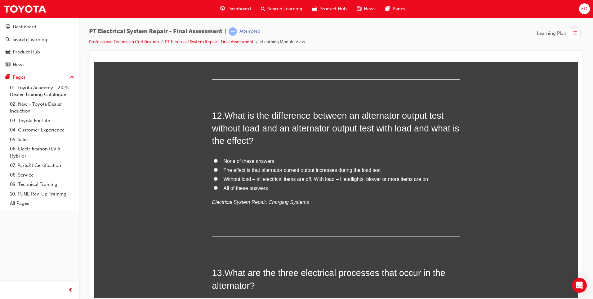
click at [215, 170] on input "The effect is that alternator current output increases during the load test" at bounding box center [216, 169] width 4 height 4
radio input "true"
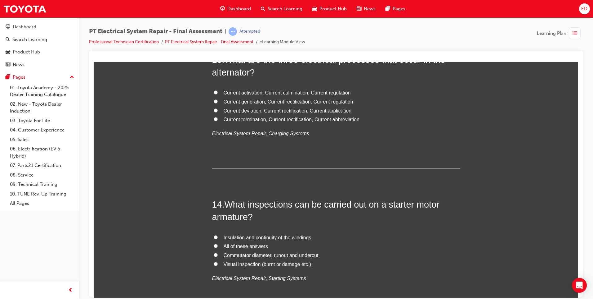
scroll to position [1765, 0]
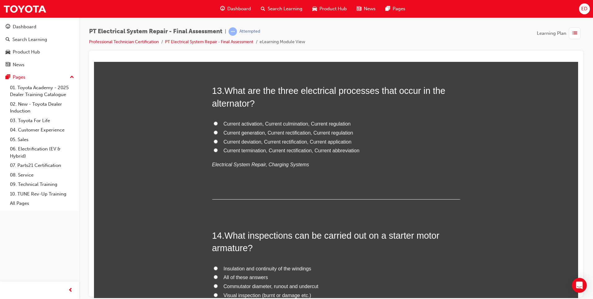
click at [214, 121] on input "Current activation, Current culmination, Current regulation" at bounding box center [216, 123] width 4 height 4
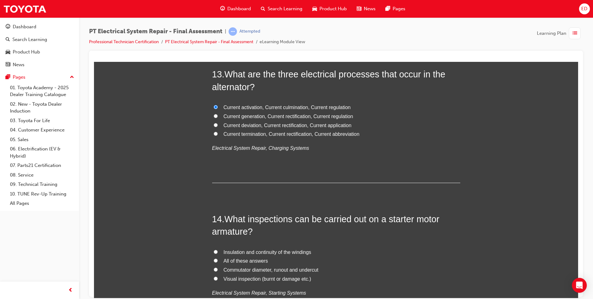
scroll to position [1796, 0]
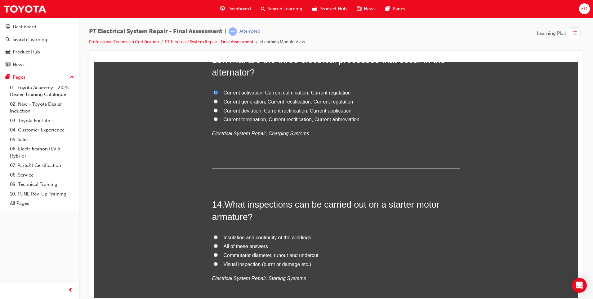
click at [214, 261] on input "Visual inspection (burnt or damage etc.)" at bounding box center [216, 263] width 4 height 4
click at [214, 100] on input "Current generation, Current rectification, Current regulation" at bounding box center [216, 101] width 4 height 4
click at [214, 245] on input "All of these answers" at bounding box center [216, 245] width 4 height 4
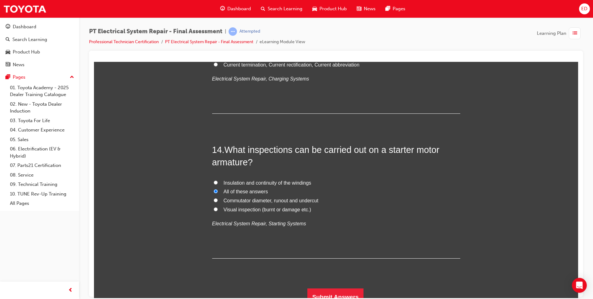
scroll to position [1858, 0]
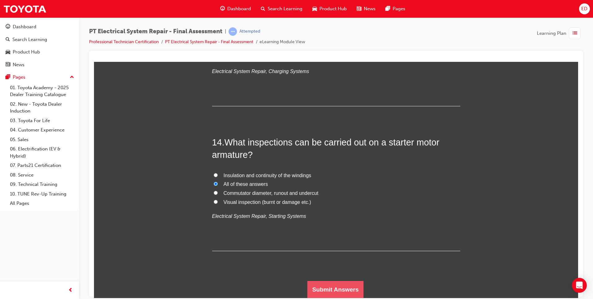
click at [330, 286] on button "Submit Answers" at bounding box center [336, 288] width 56 height 17
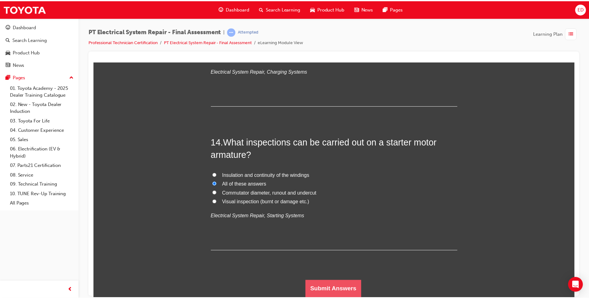
scroll to position [0, 0]
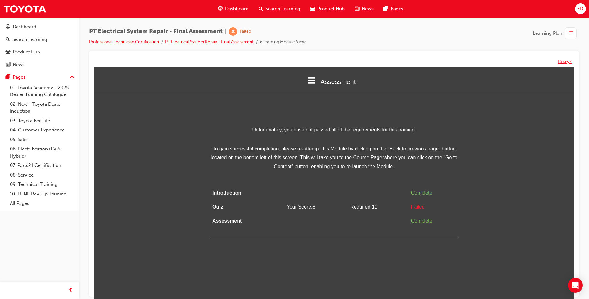
click at [565, 60] on button "Retry?" at bounding box center [565, 61] width 14 height 7
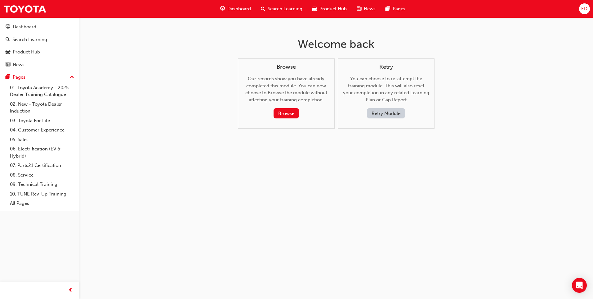
click at [379, 115] on button "Retry Module" at bounding box center [386, 113] width 38 height 10
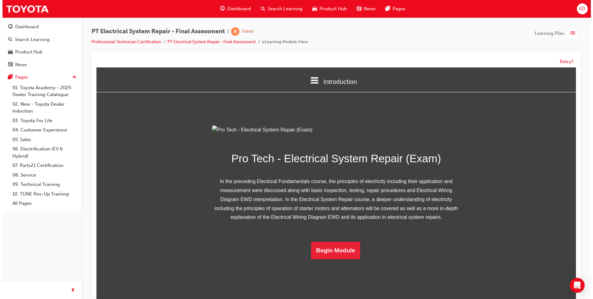
scroll to position [24, 0]
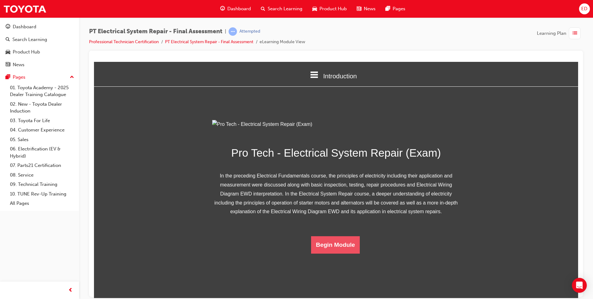
click at [328, 253] on button "Begin Module" at bounding box center [335, 244] width 49 height 17
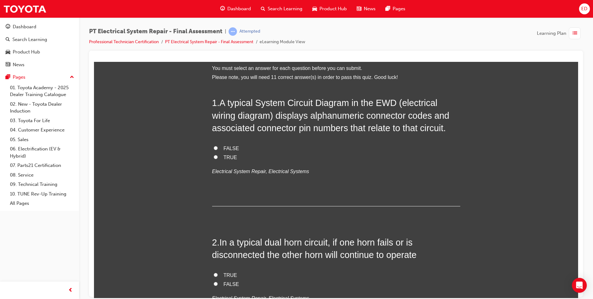
scroll to position [62, 0]
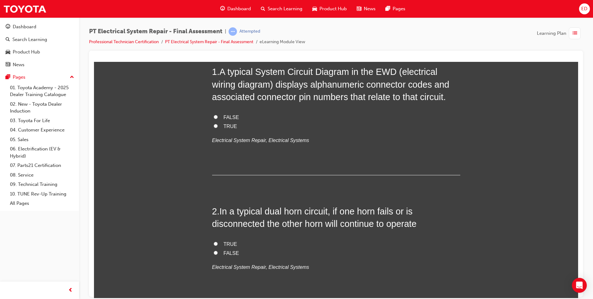
drag, startPoint x: 214, startPoint y: 125, endPoint x: 216, endPoint y: 132, distance: 7.7
click at [215, 125] on input "TRUE" at bounding box center [216, 126] width 4 height 4
click at [214, 243] on input "TRUE" at bounding box center [216, 243] width 4 height 4
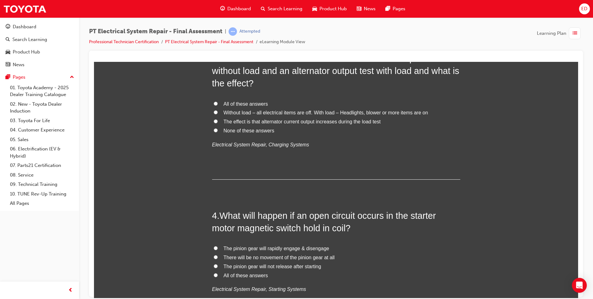
scroll to position [330, 0]
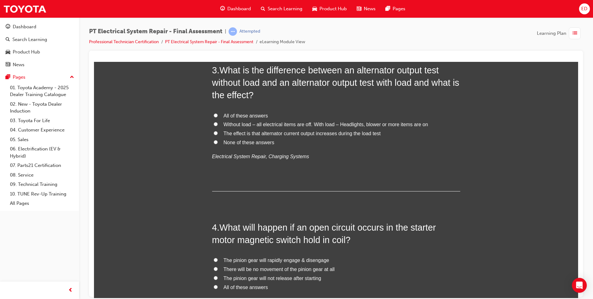
click at [214, 133] on input "The effect is that alternator current output increases during the load test" at bounding box center [216, 133] width 4 height 4
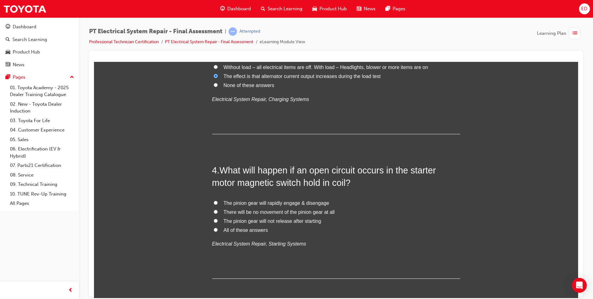
scroll to position [392, 0]
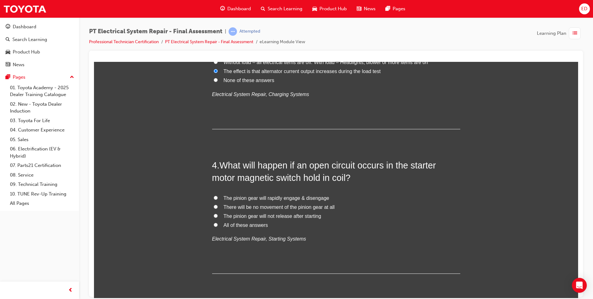
click at [212, 216] on label "The pinion gear will not release after starting" at bounding box center [336, 215] width 248 height 9
click at [214, 216] on input "The pinion gear will not release after starting" at bounding box center [216, 215] width 4 height 4
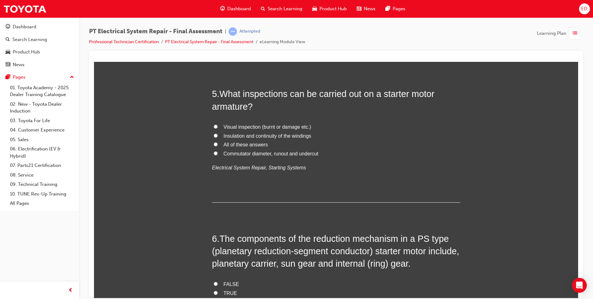
scroll to position [609, 0]
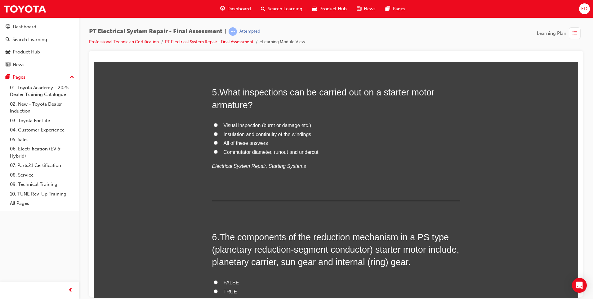
click at [214, 141] on input "All of these answers" at bounding box center [216, 142] width 4 height 4
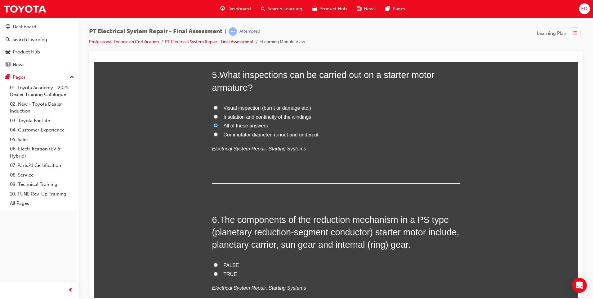
scroll to position [640, 0]
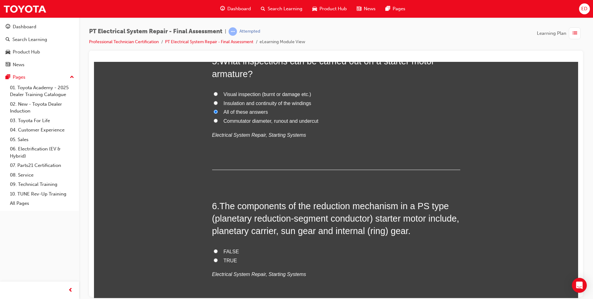
click at [214, 259] on input "TRUE" at bounding box center [216, 260] width 4 height 4
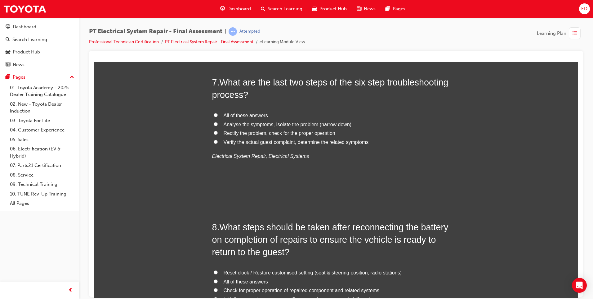
scroll to position [888, 0]
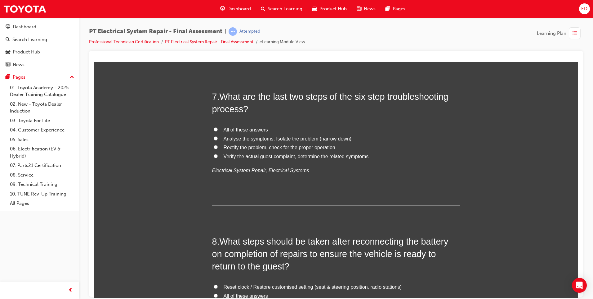
click at [214, 129] on input "All of these answers" at bounding box center [216, 129] width 4 height 4
click at [214, 146] on input "Rectify the problem, check for the proper operation" at bounding box center [216, 147] width 4 height 4
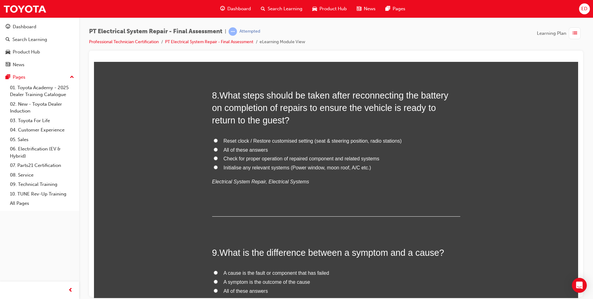
scroll to position [1043, 0]
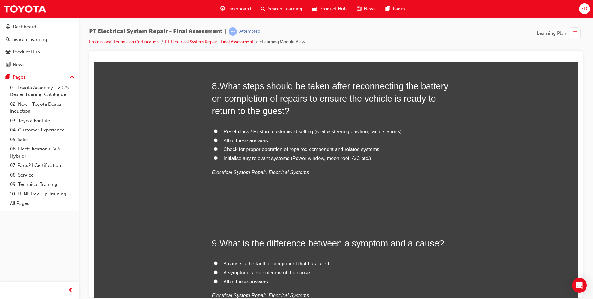
click at [212, 140] on label "All of these answers" at bounding box center [336, 140] width 248 height 9
click at [214, 140] on input "All of these answers" at bounding box center [216, 140] width 4 height 4
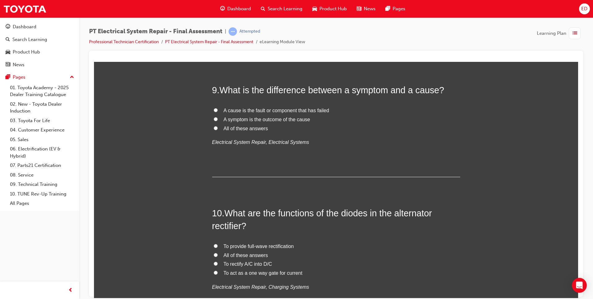
scroll to position [1206, 0]
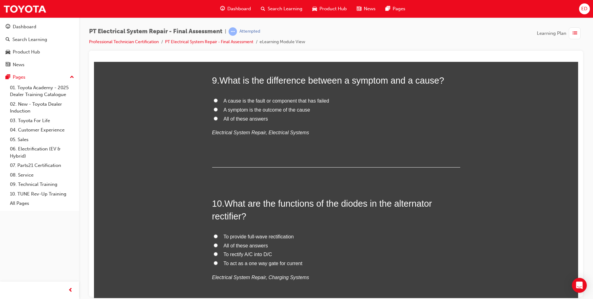
click at [214, 118] on input "All of these answers" at bounding box center [216, 118] width 4 height 4
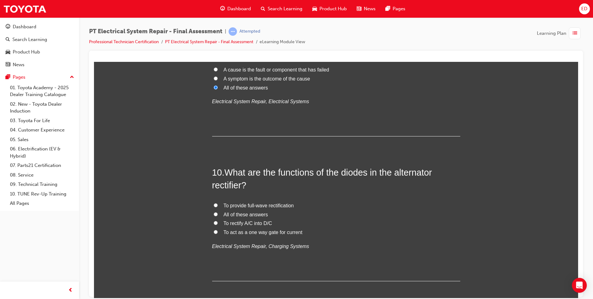
click at [214, 214] on input "All of these answers" at bounding box center [216, 214] width 4 height 4
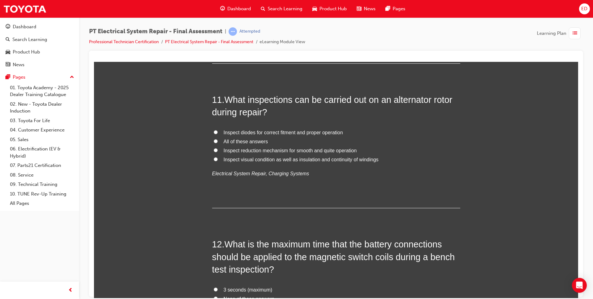
scroll to position [1485, 0]
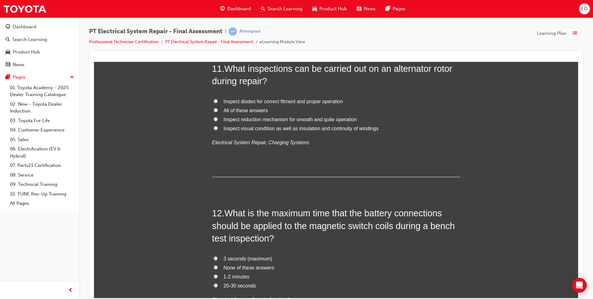
click at [214, 109] on input "All of these answers" at bounding box center [216, 110] width 4 height 4
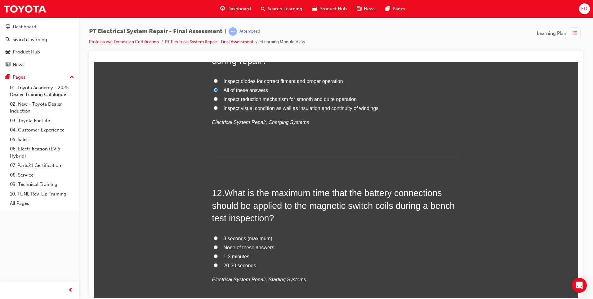
scroll to position [1516, 0]
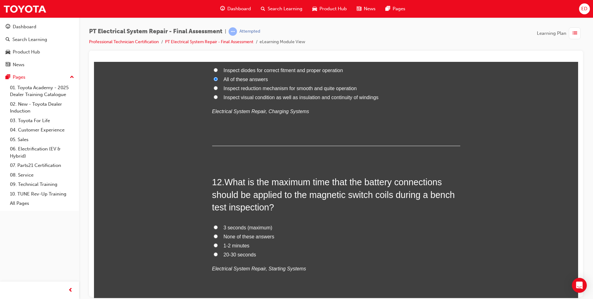
click at [214, 227] on input "3 seconds (maximum)" at bounding box center [216, 227] width 4 height 4
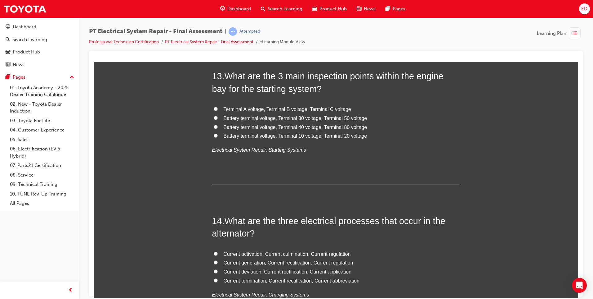
scroll to position [1782, 0]
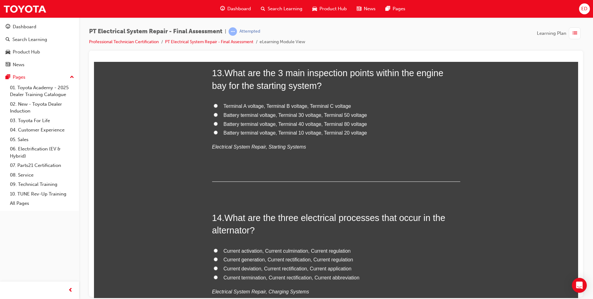
click at [214, 115] on input "Battery terminal voltage, Terminal 30 voltage, Terminal 50 voltage" at bounding box center [216, 114] width 4 height 4
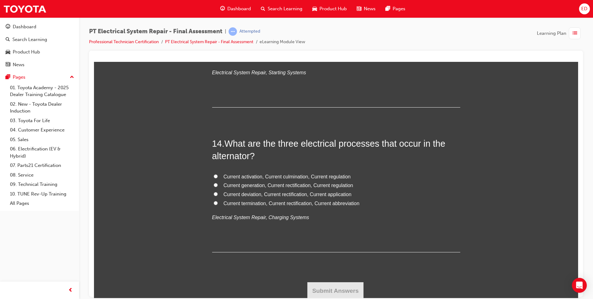
scroll to position [1858, 0]
click at [214, 183] on input "Current generation, Current rectification, Current regulation" at bounding box center [216, 183] width 4 height 4
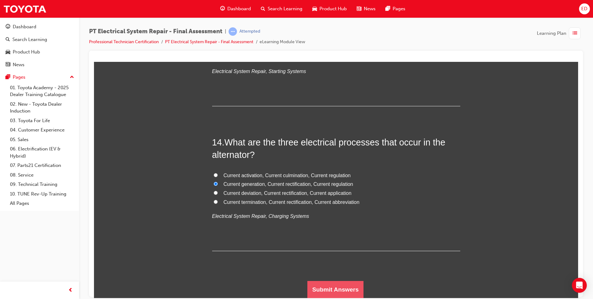
click at [334, 286] on button "Submit Answers" at bounding box center [336, 288] width 56 height 17
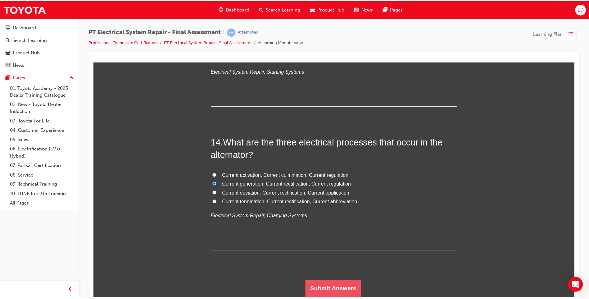
scroll to position [0, 0]
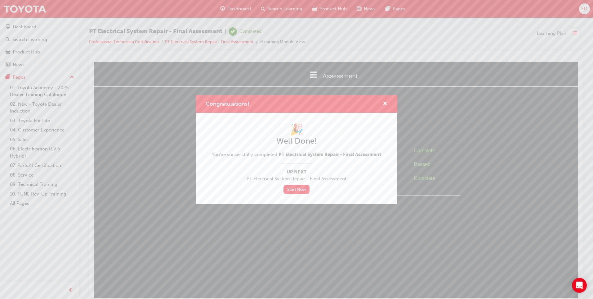
click at [217, 103] on span "Congratulations!" at bounding box center [228, 103] width 44 height 7
click at [28, 9] on div "Congratulations! 🎉 Well Done! You've successfully completed PT Electrical Syste…" at bounding box center [296, 149] width 593 height 299
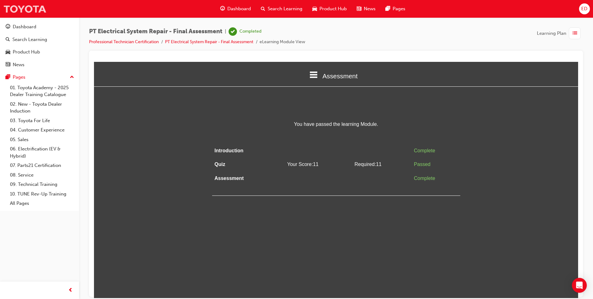
click at [34, 7] on img at bounding box center [24, 9] width 43 height 14
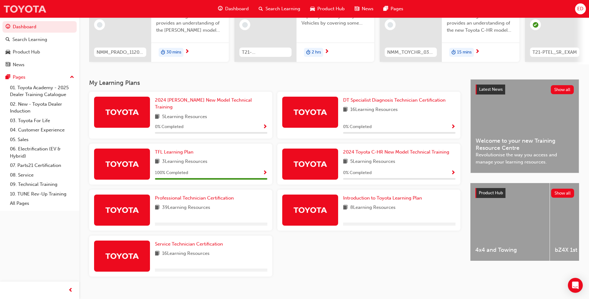
scroll to position [83, 0]
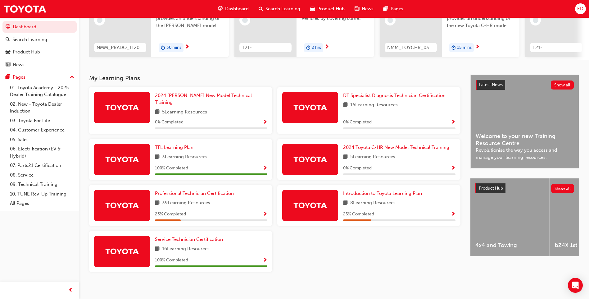
click at [224, 199] on div "39 Learning Resources" at bounding box center [211, 203] width 112 height 8
click at [223, 190] on span "Professional Technician Certification" at bounding box center [194, 193] width 79 height 6
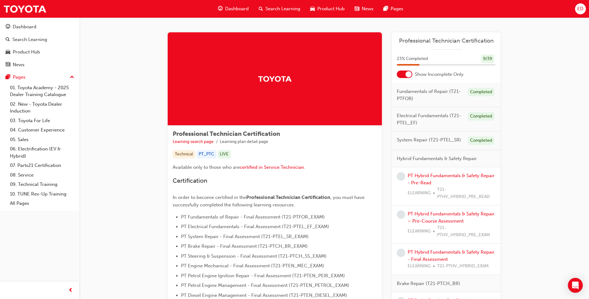
click at [580, 10] on span "ED" at bounding box center [580, 8] width 6 height 7
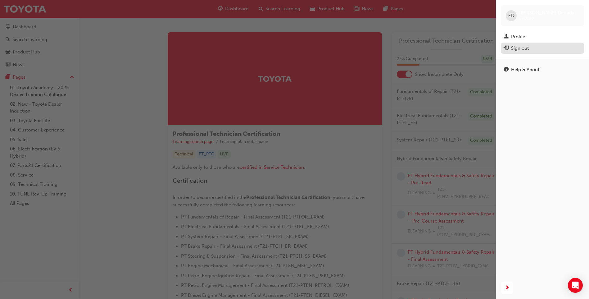
click at [520, 48] on div "Sign out" at bounding box center [520, 48] width 18 height 7
